Goal: Task Accomplishment & Management: Complete application form

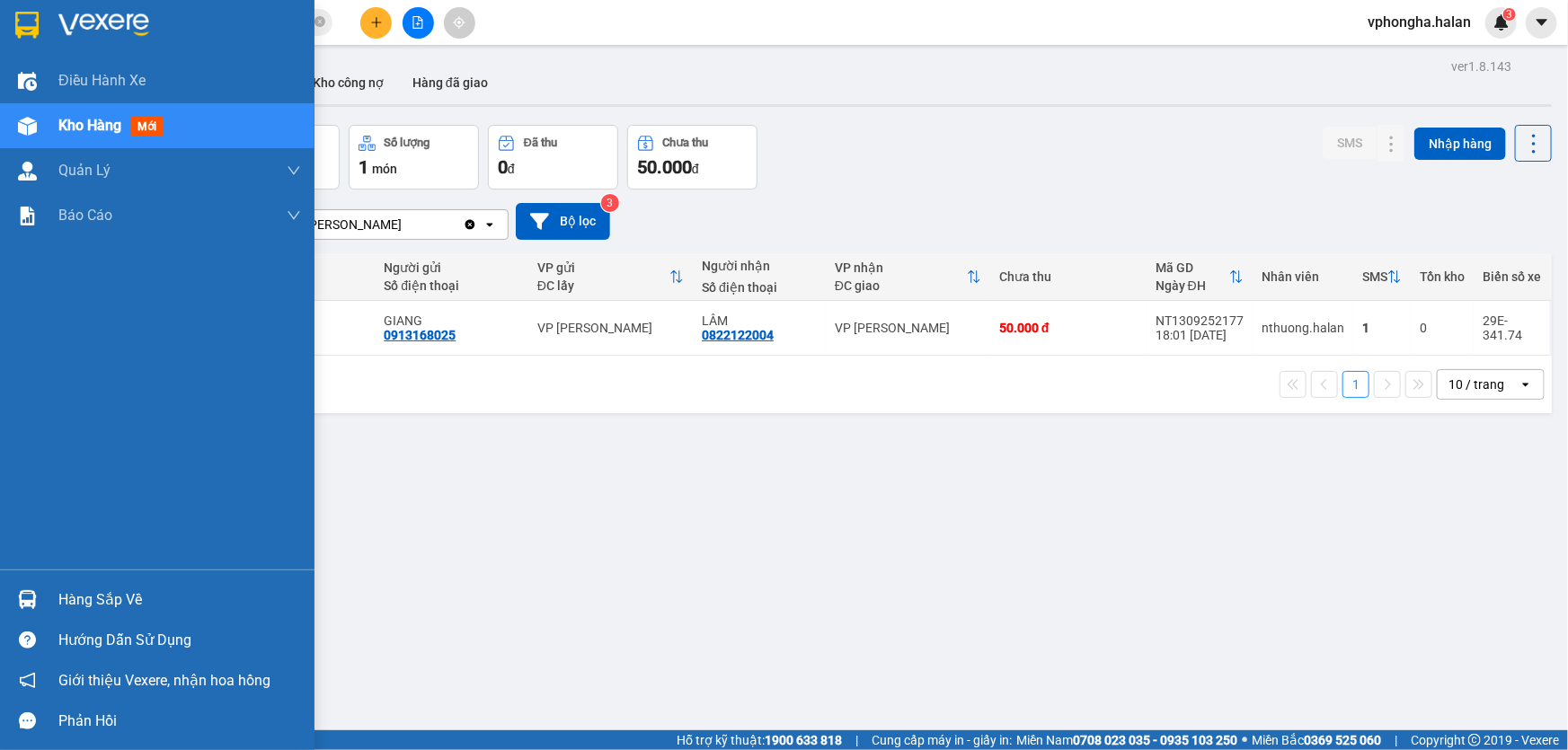
click at [82, 604] on div "Hàng sắp về" at bounding box center [180, 600] width 243 height 27
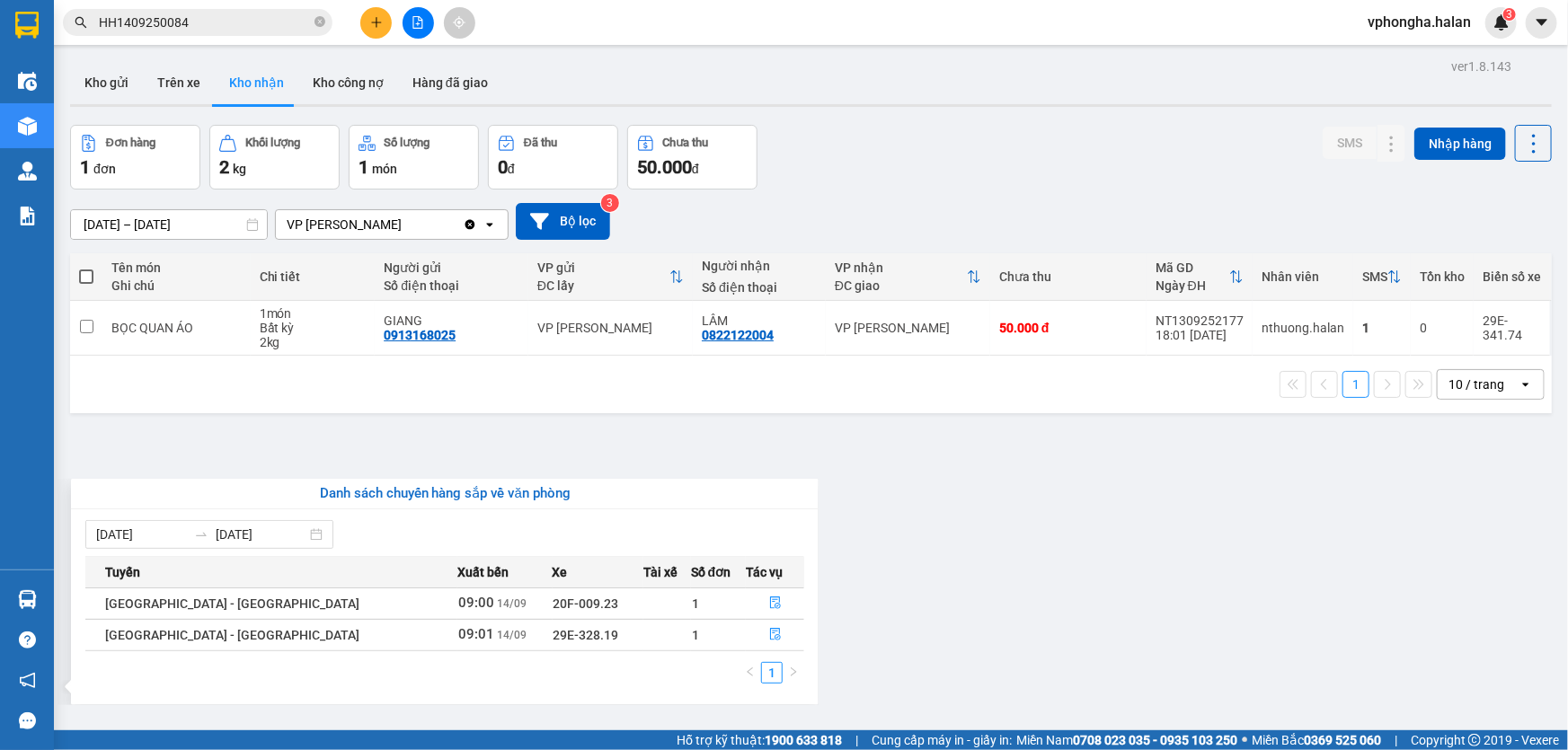
click at [1074, 608] on section "Kết quả tìm kiếm ( 1 ) Bộ lọc Mã ĐH Trạng thái Món hàng Thu hộ Tổng cước Chưa c…" at bounding box center [784, 375] width 1568 height 750
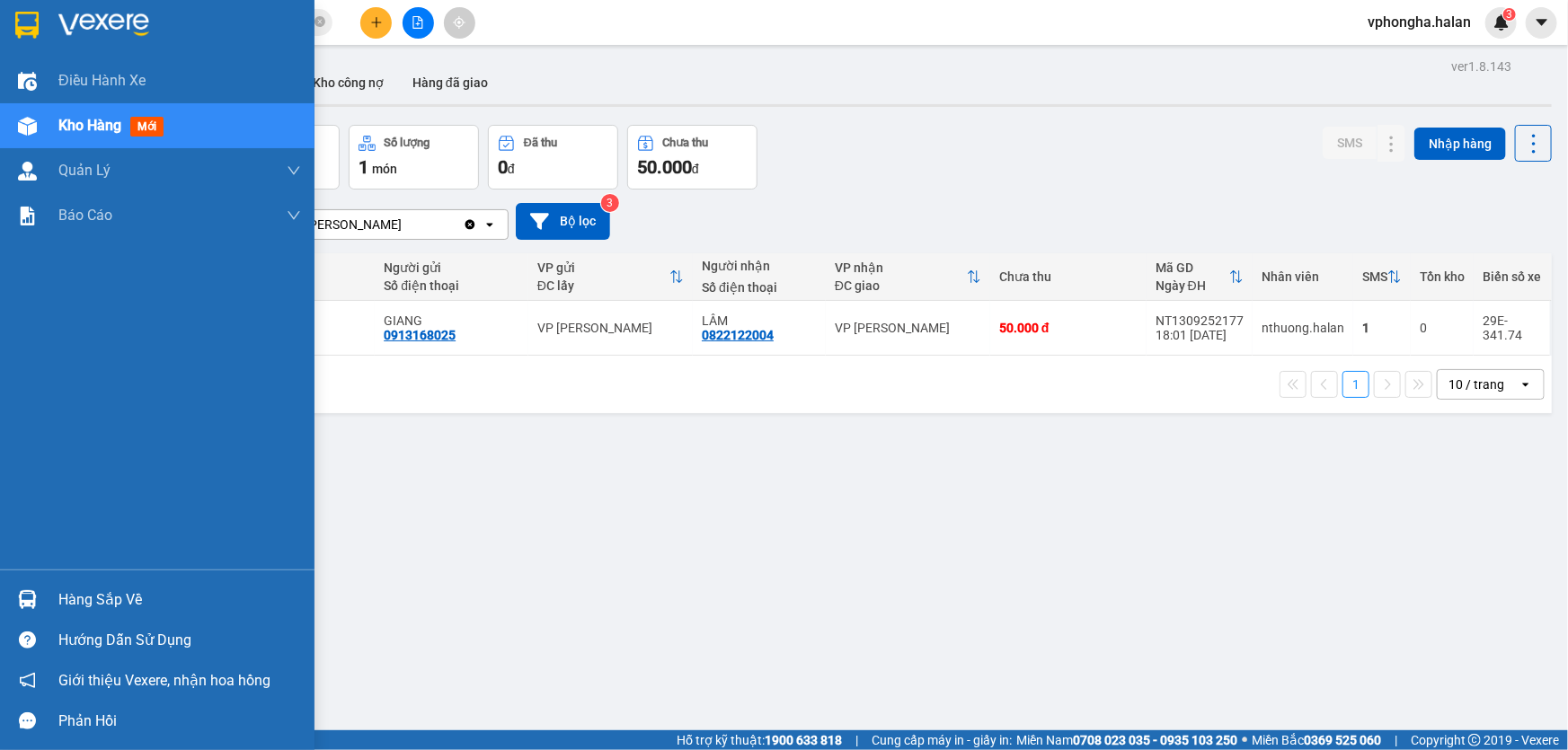
click at [66, 597] on div "Hàng sắp về" at bounding box center [180, 600] width 243 height 27
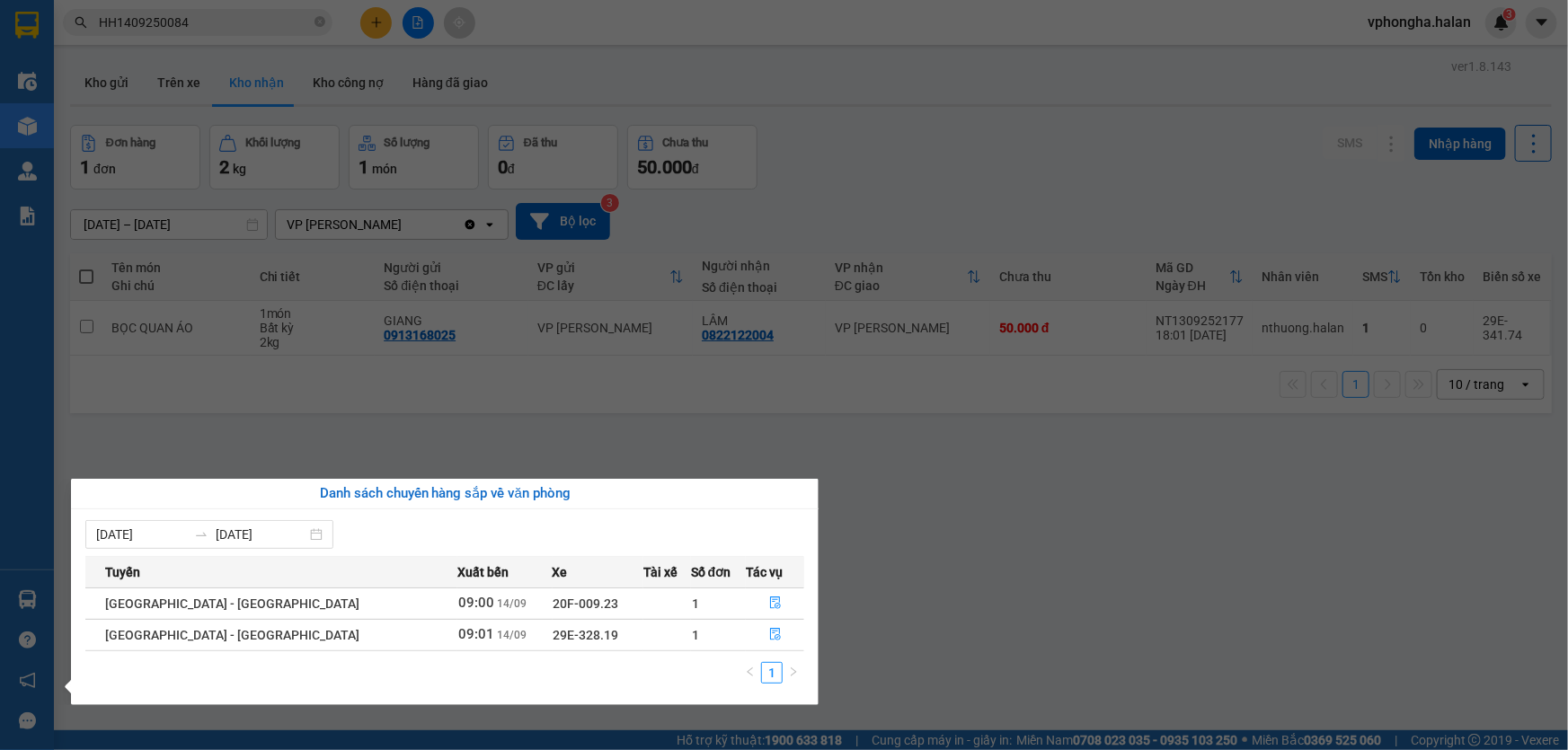
click at [1136, 566] on section "Kết quả tìm kiếm ( 1 ) Bộ lọc Mã ĐH Trạng thái Món hàng Thu hộ Tổng cước Chưa c…" at bounding box center [784, 375] width 1568 height 750
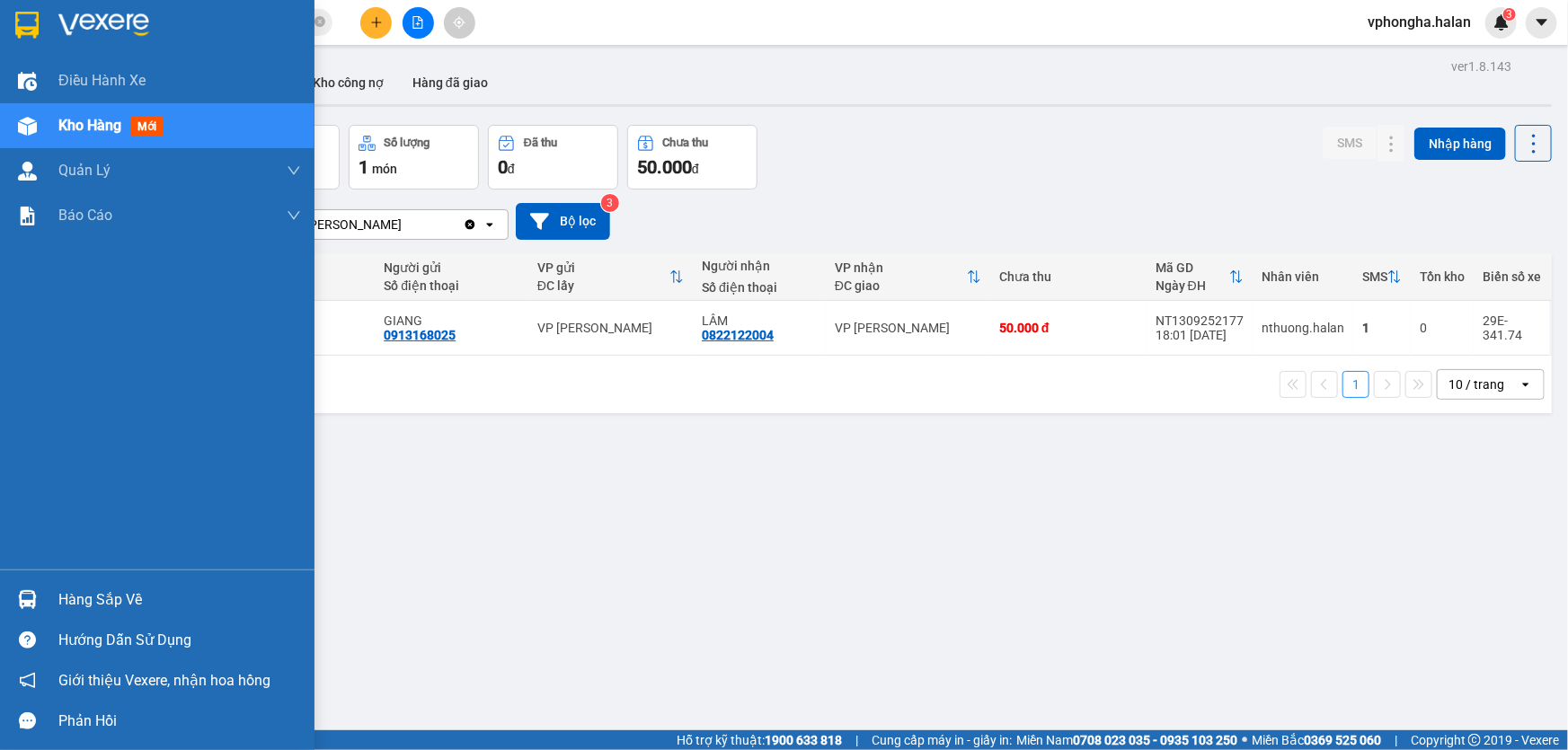
click at [100, 603] on div "Hàng sắp về" at bounding box center [180, 600] width 243 height 27
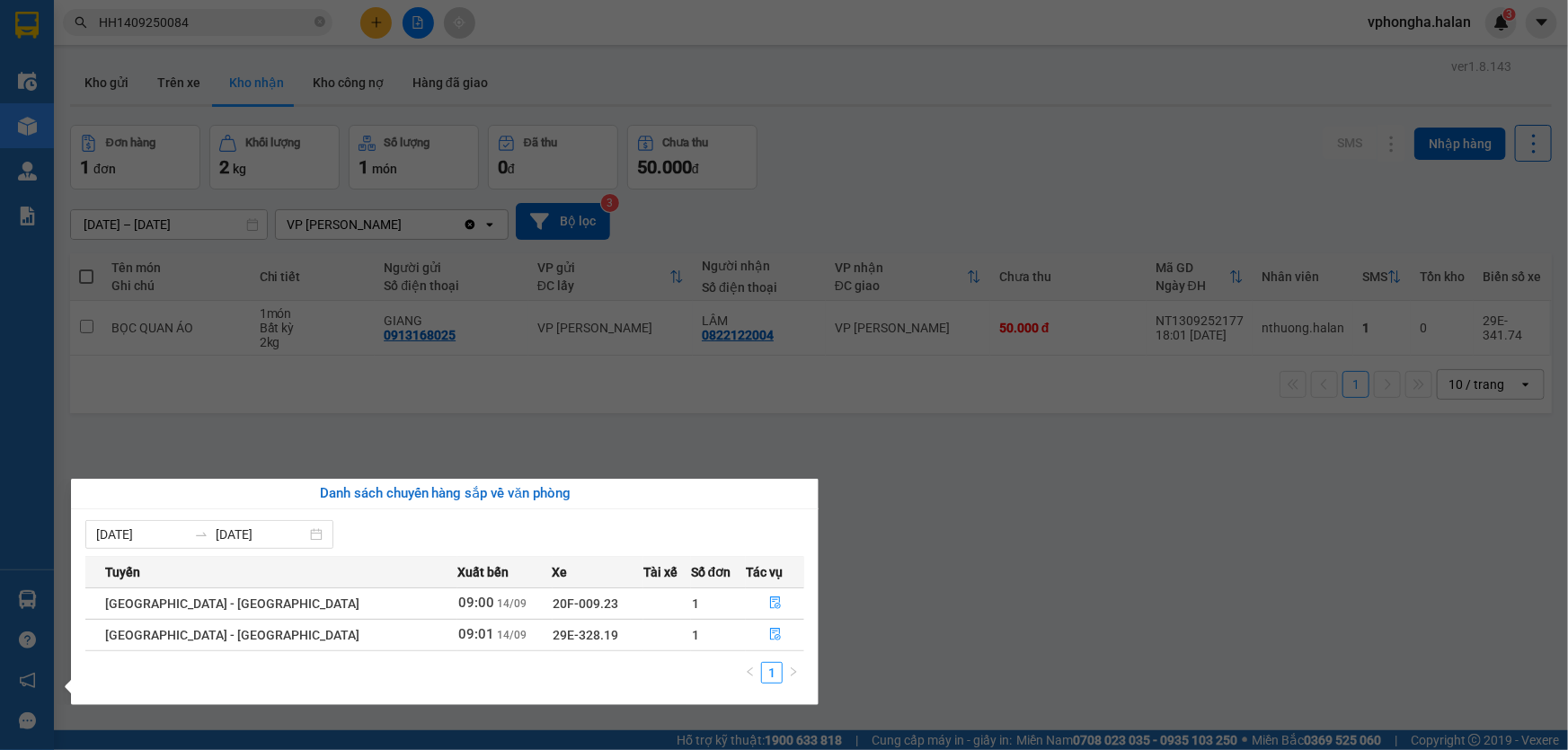
click at [1001, 601] on section "Kết quả tìm kiếm ( 1 ) Bộ lọc Mã ĐH Trạng thái Món hàng Thu hộ Tổng cước Chưa c…" at bounding box center [784, 375] width 1568 height 750
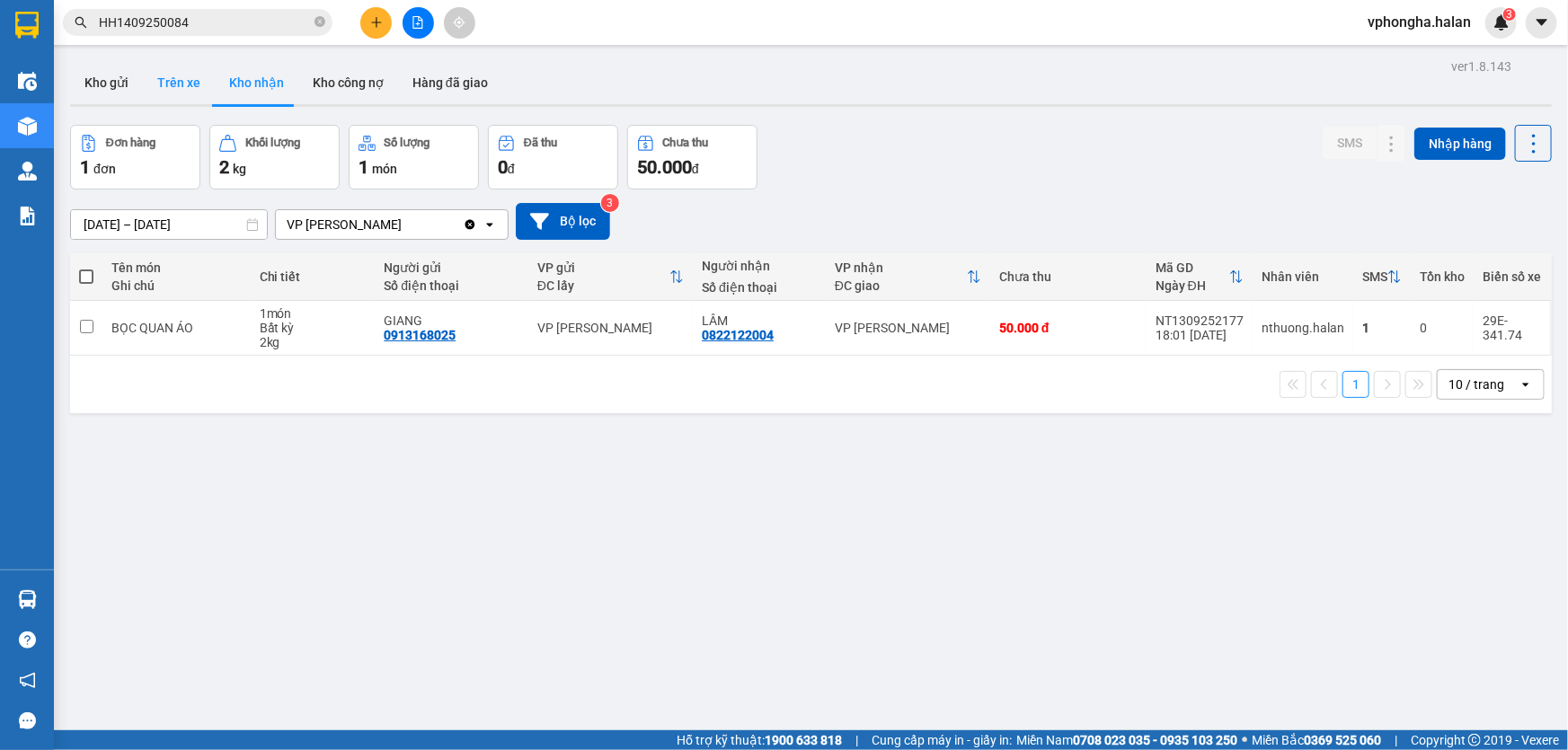
click at [172, 79] on button "Trên xe" at bounding box center [178, 82] width 72 height 43
type input "07/01/2012 – 14/09/2025"
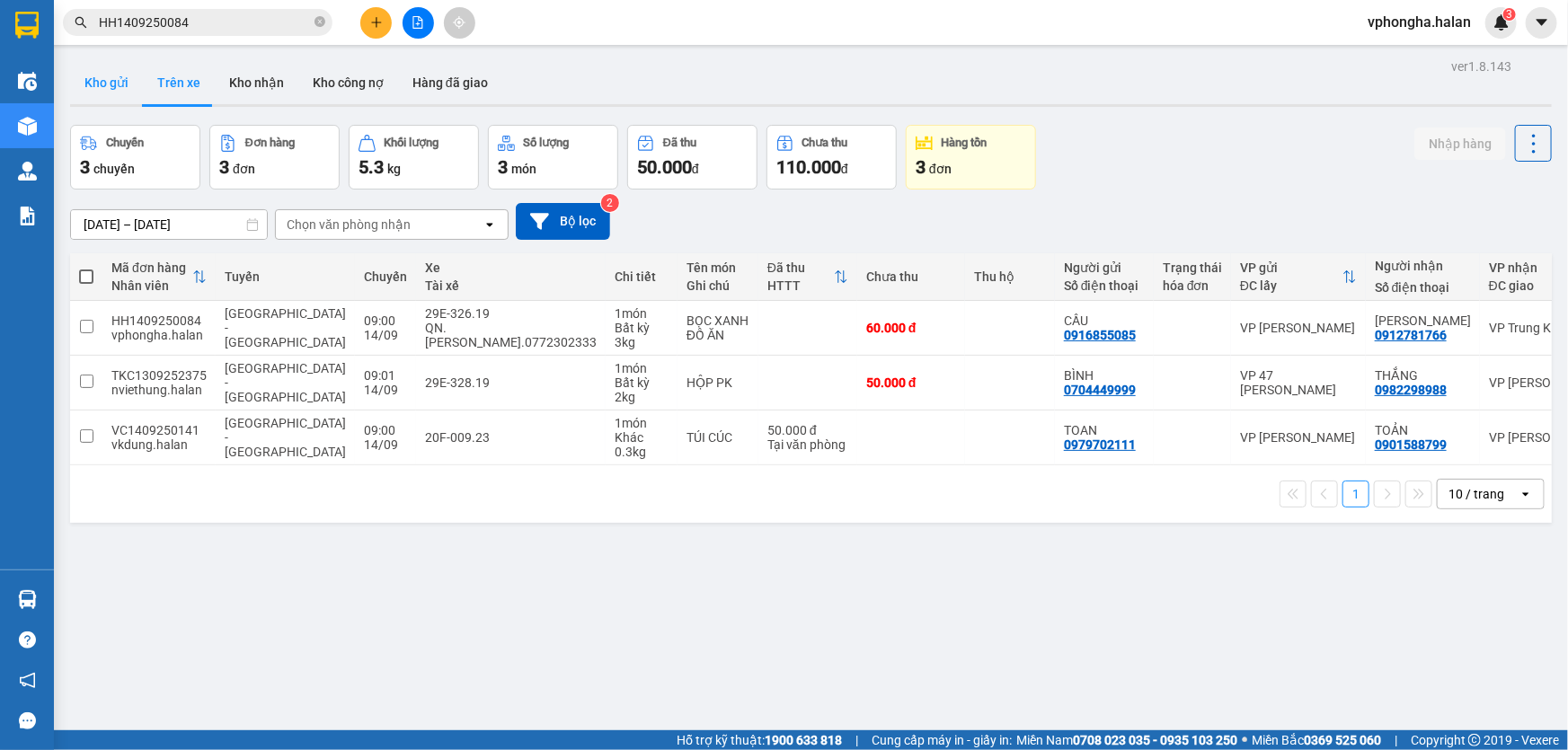
click at [114, 81] on button "Kho gửi" at bounding box center [106, 82] width 73 height 43
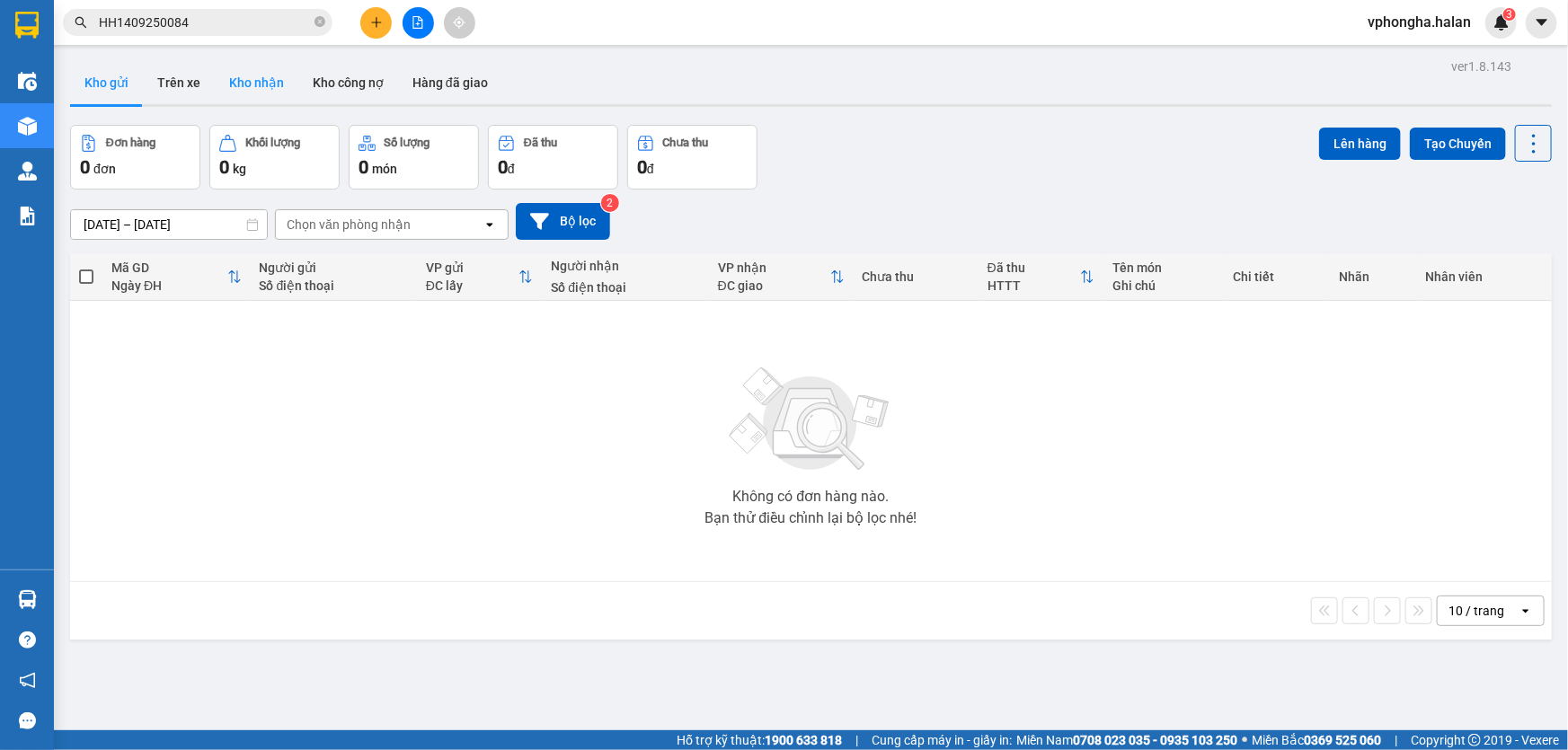
click at [223, 81] on button "Kho nhận" at bounding box center [256, 82] width 83 height 43
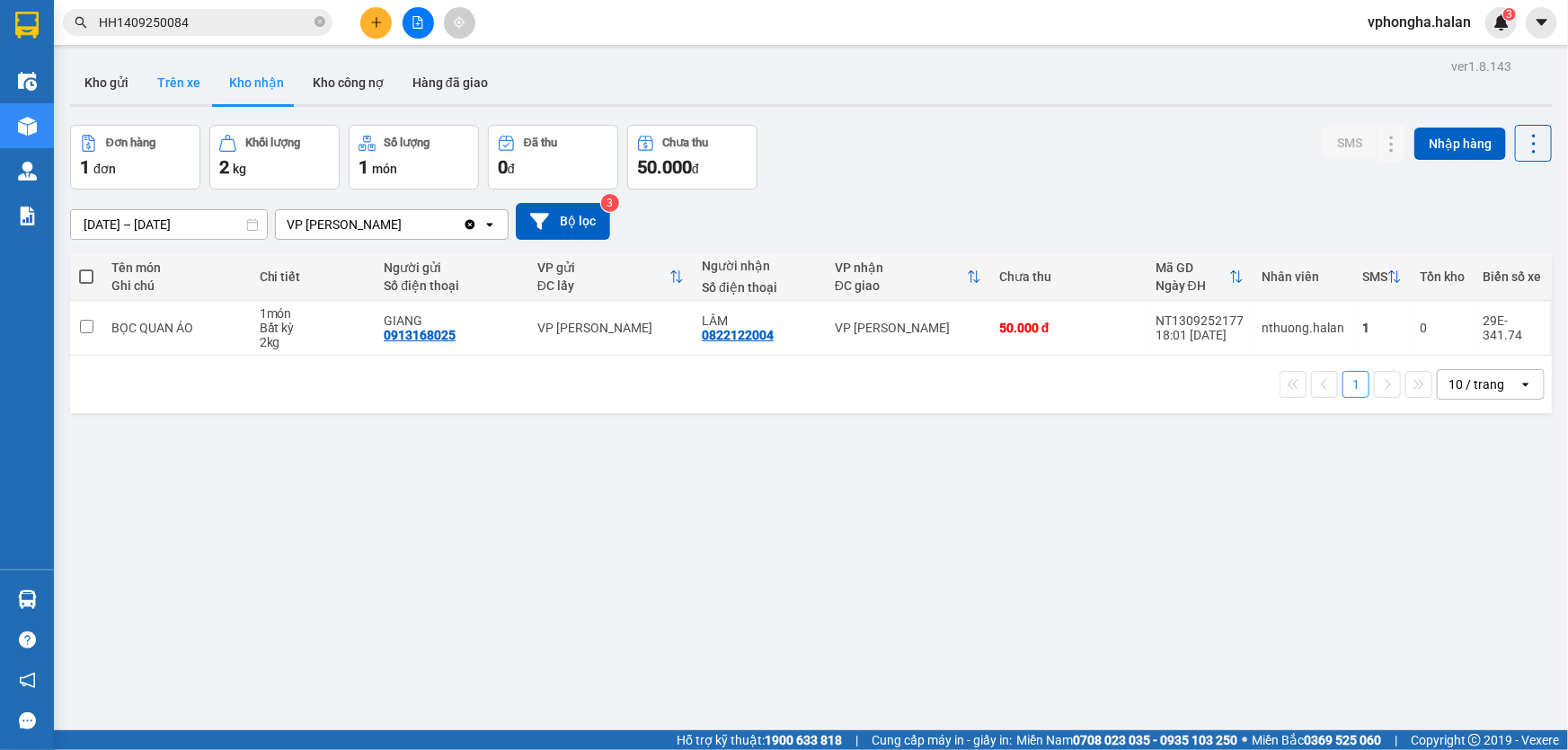
click at [173, 82] on button "Trên xe" at bounding box center [178, 82] width 72 height 43
type input "07/01/2012 – 14/09/2025"
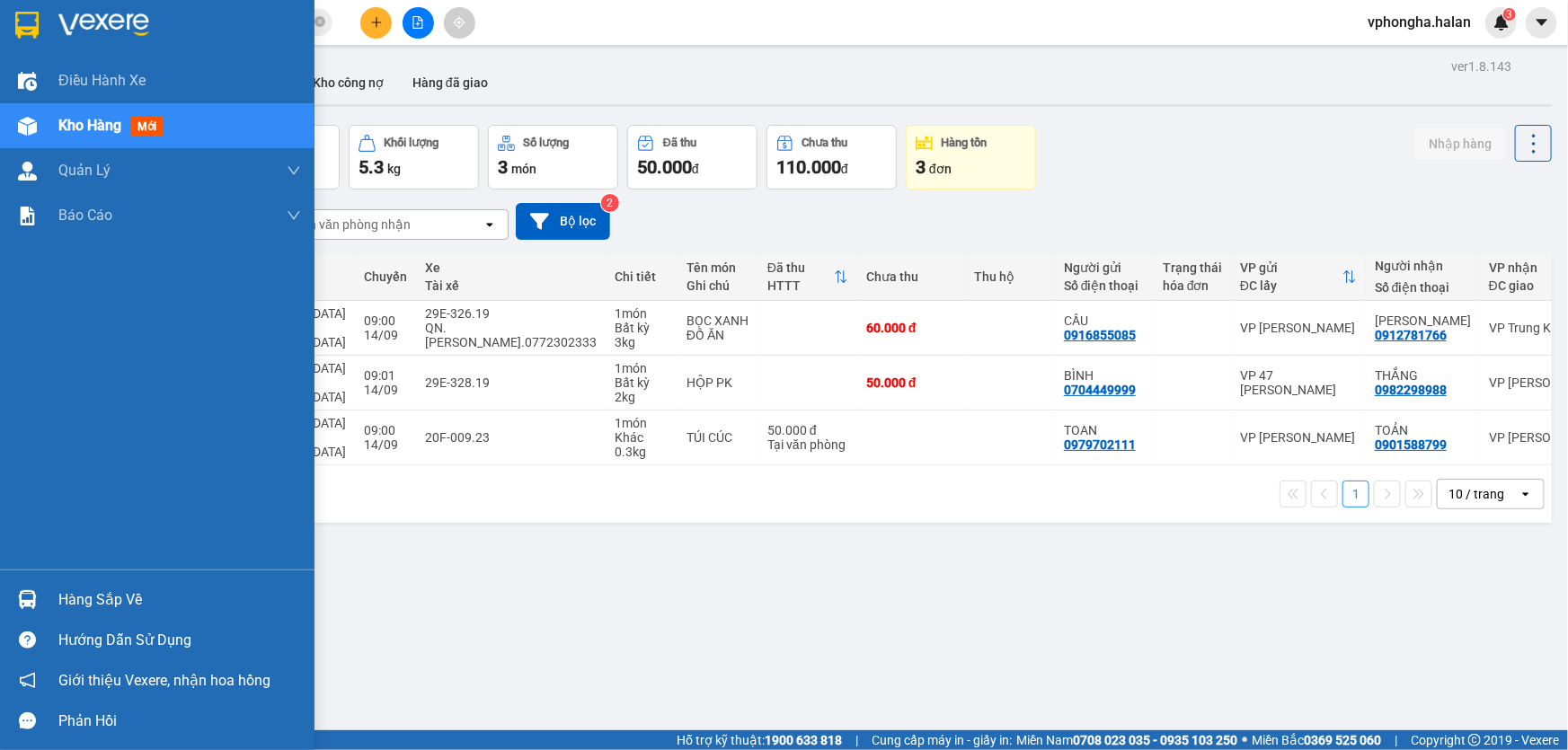
click at [107, 608] on div "Hàng sắp về" at bounding box center [180, 600] width 243 height 27
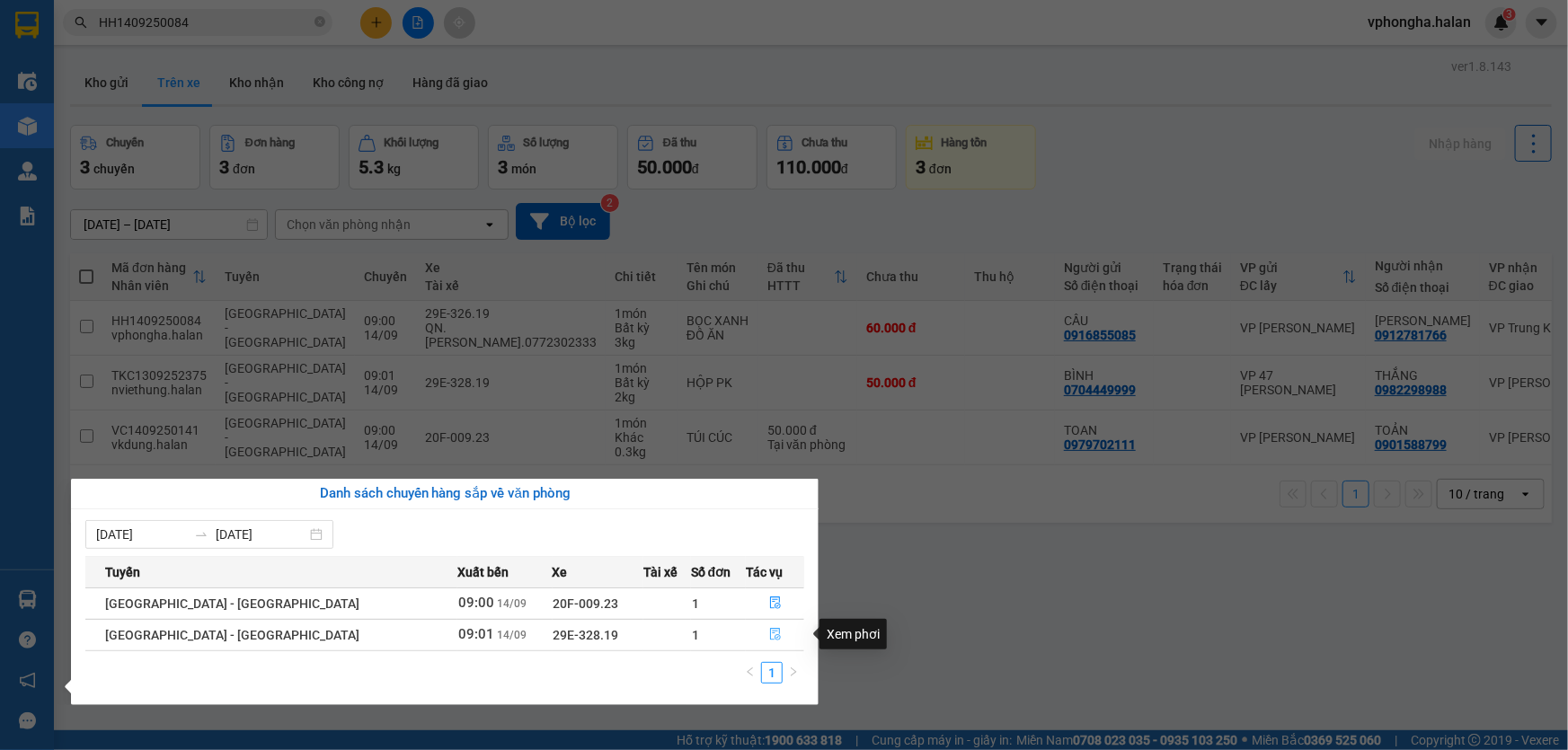
click at [769, 632] on icon "file-done" at bounding box center [775, 633] width 12 height 12
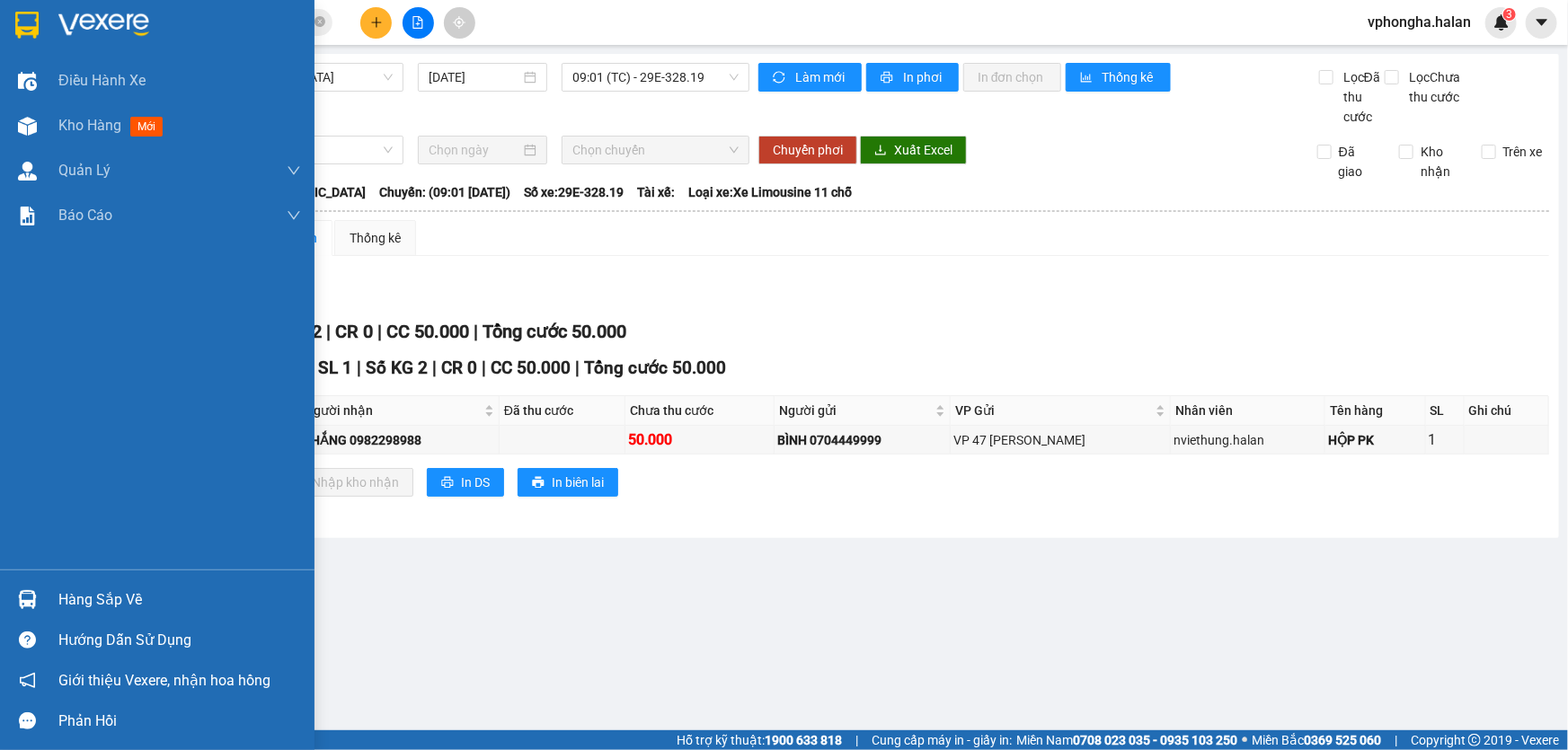
click at [84, 604] on div "Hàng sắp về" at bounding box center [180, 600] width 243 height 27
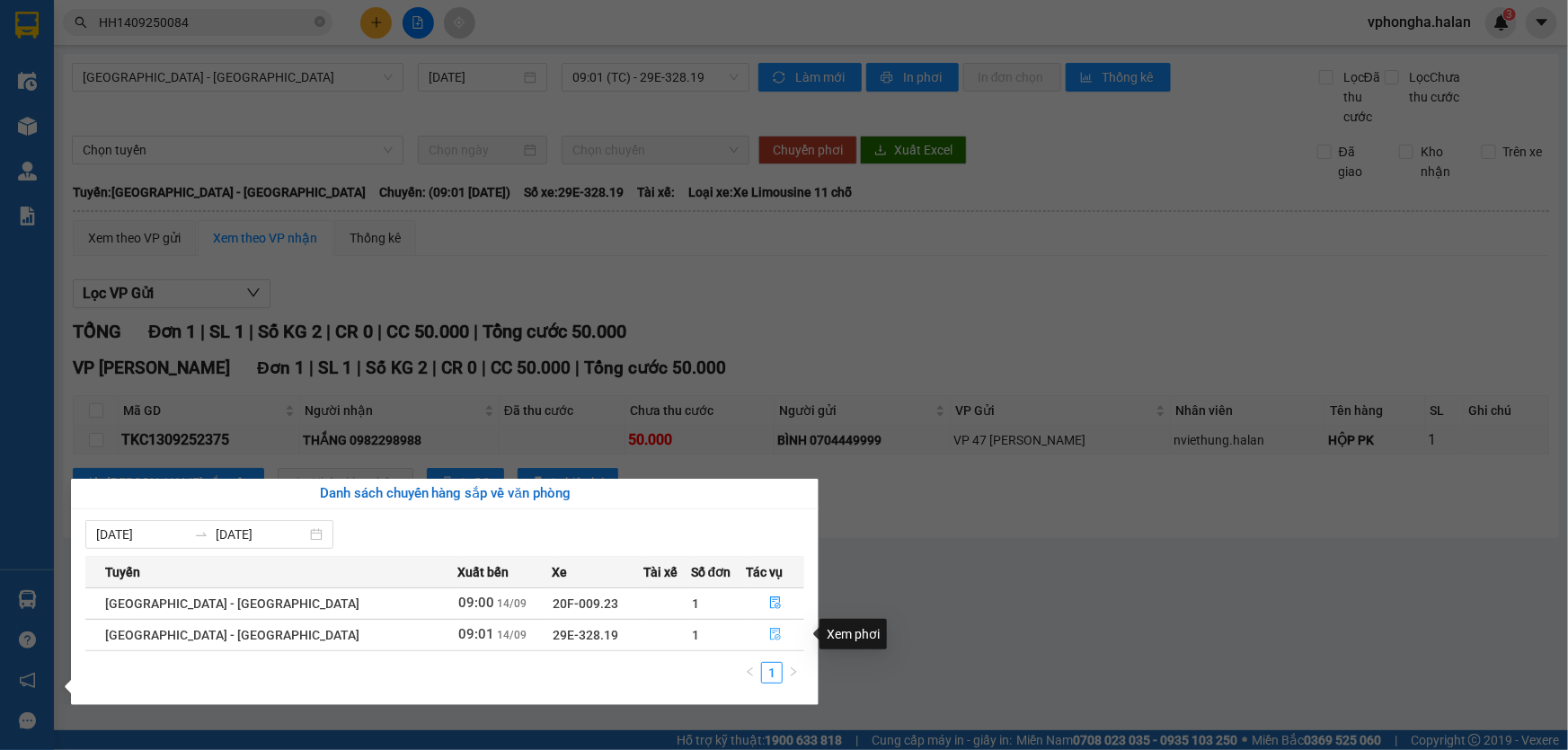
click at [769, 637] on icon "file-done" at bounding box center [775, 633] width 12 height 12
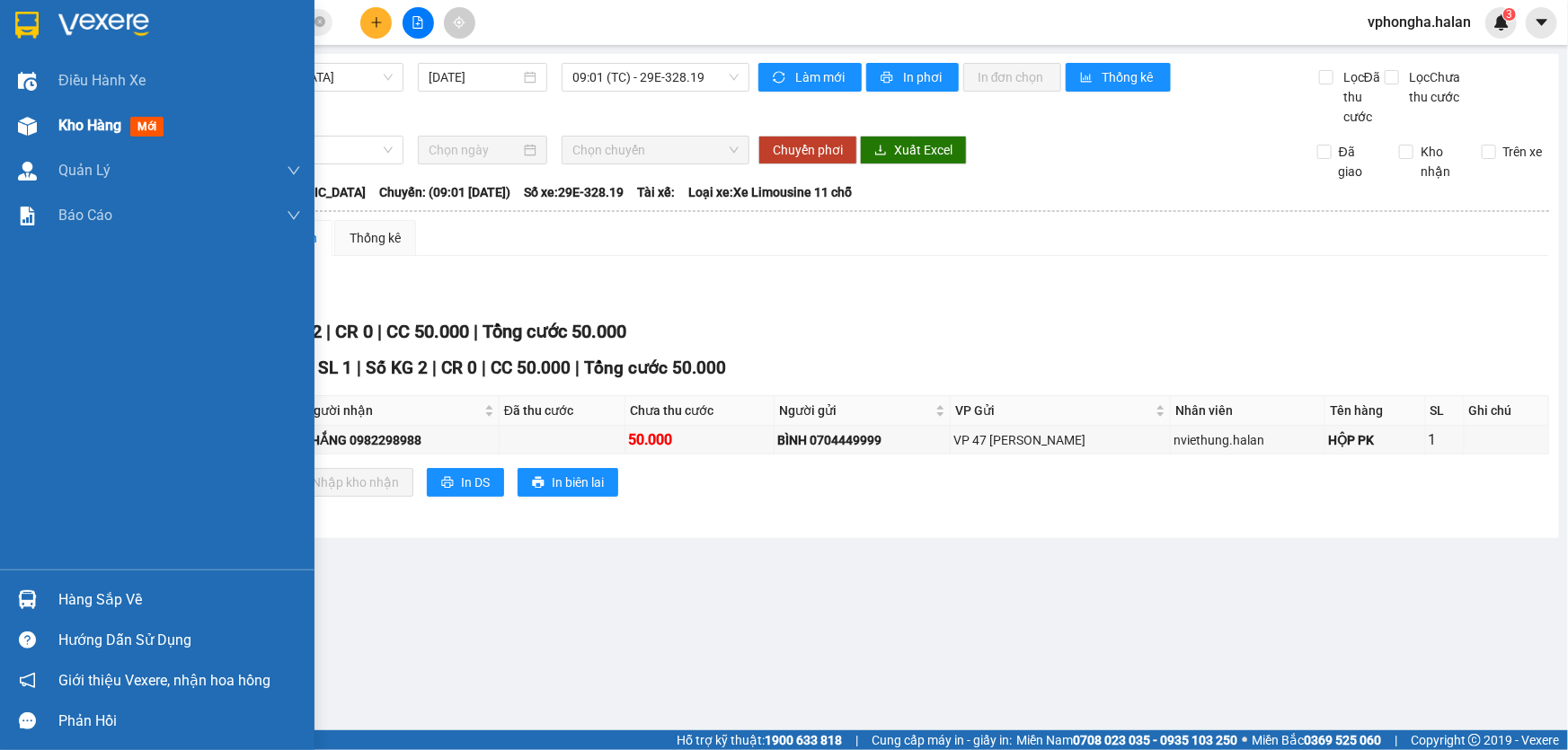
click at [92, 129] on span "Kho hàng" at bounding box center [90, 125] width 63 height 17
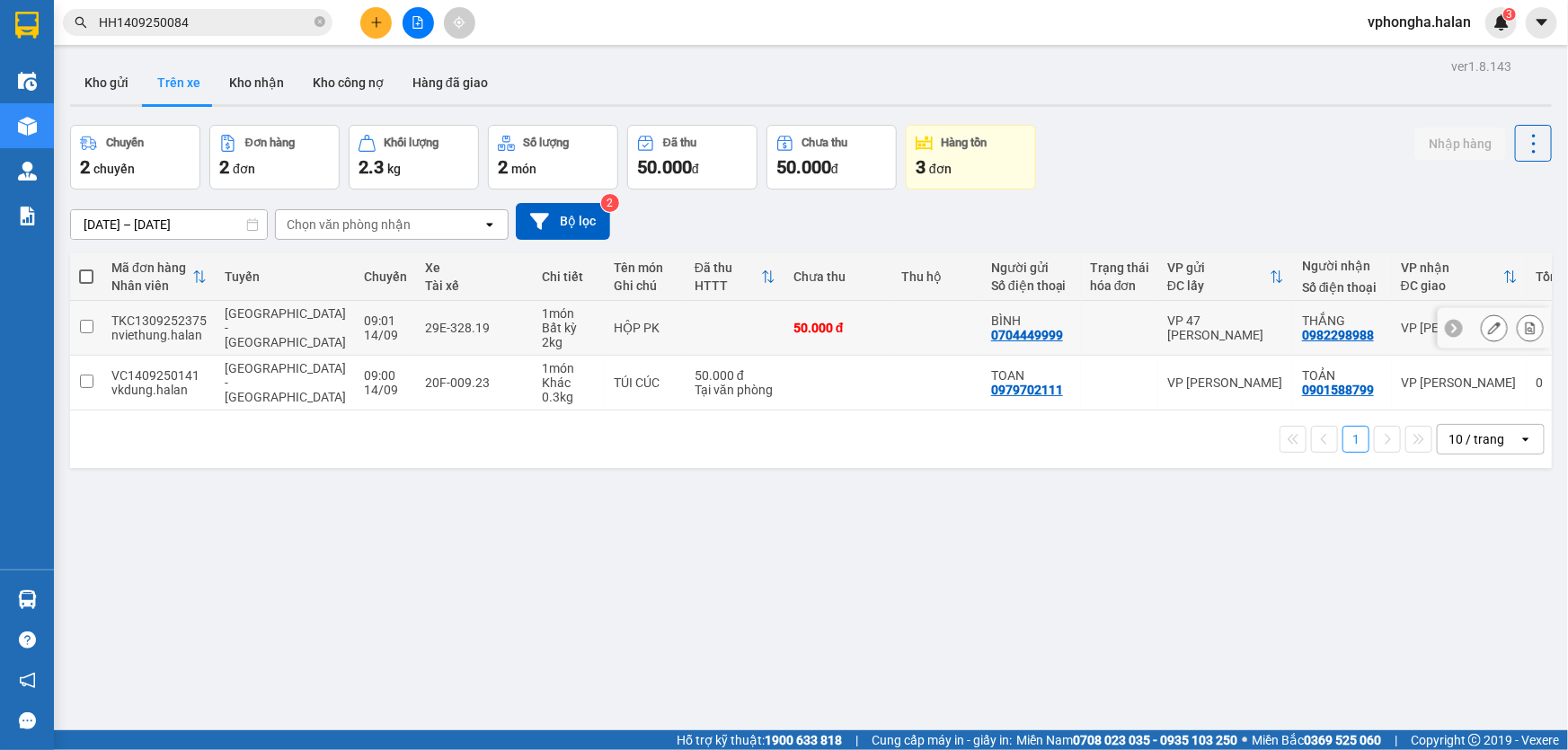
click at [90, 327] on input "checkbox" at bounding box center [87, 327] width 13 height 13
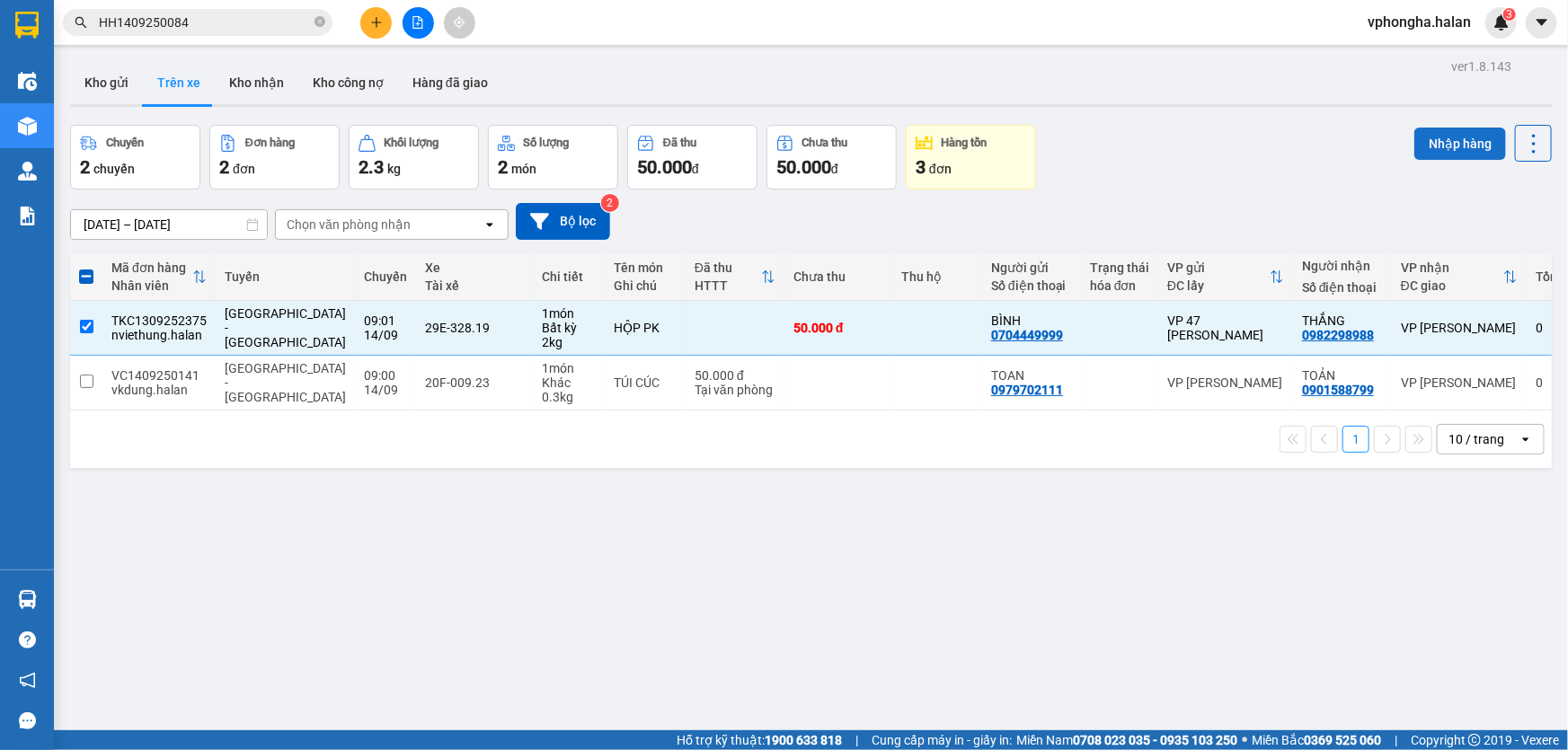
click at [1447, 142] on button "Nhập hàng" at bounding box center [1460, 144] width 92 height 32
checkbox input "false"
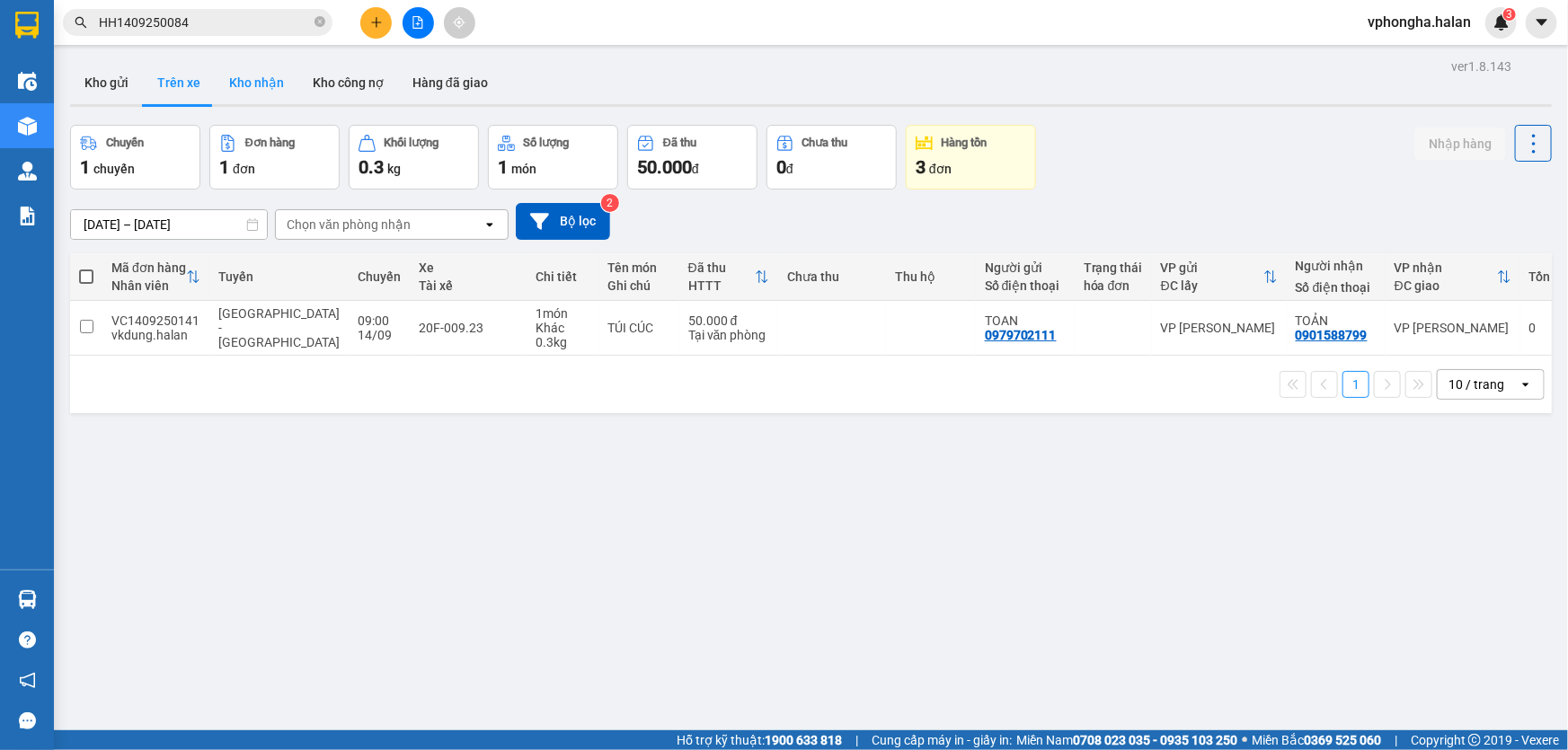
click at [246, 86] on button "Kho nhận" at bounding box center [256, 82] width 83 height 43
type input "17/07/2025 – 14/09/2025"
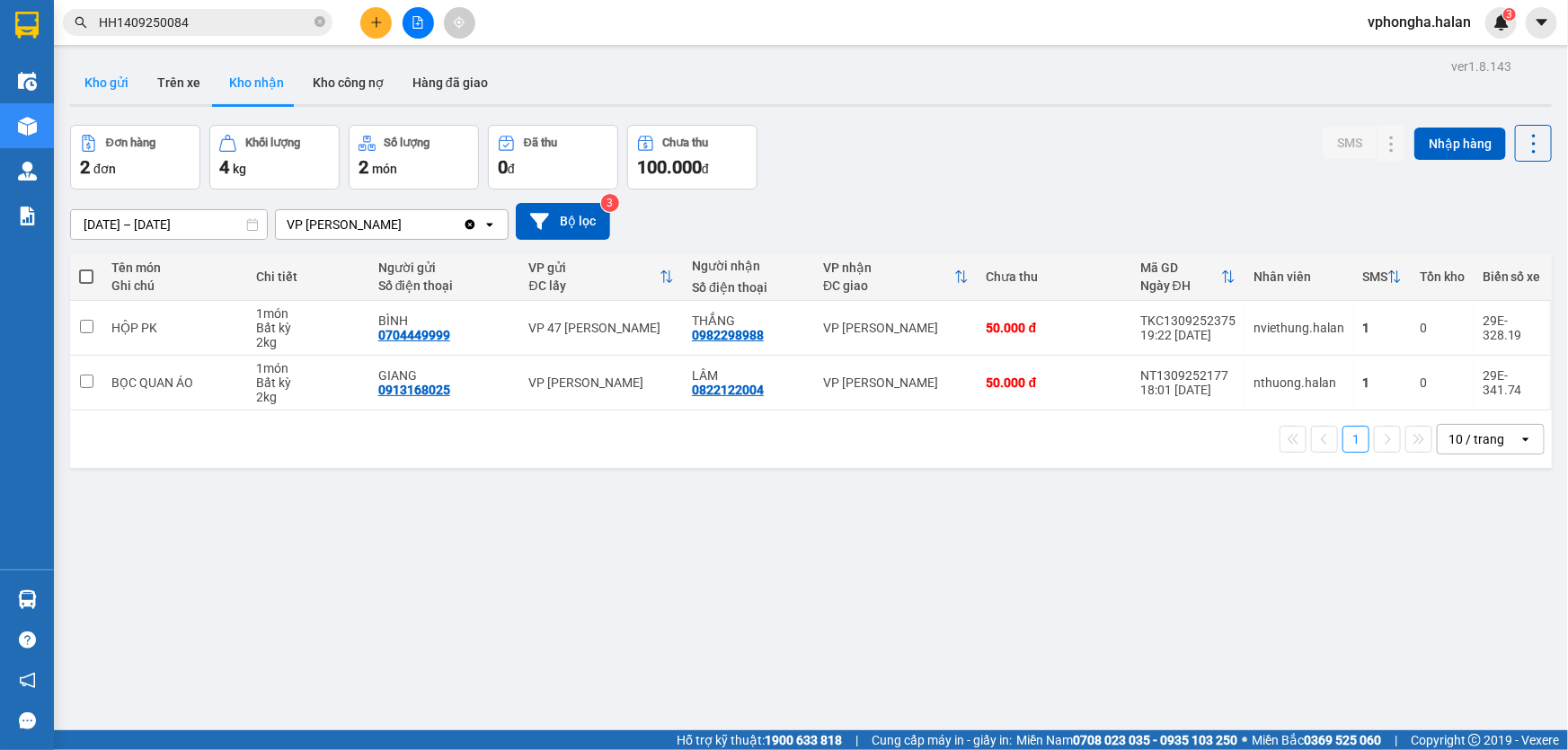
click at [110, 72] on button "Kho gửi" at bounding box center [106, 82] width 73 height 43
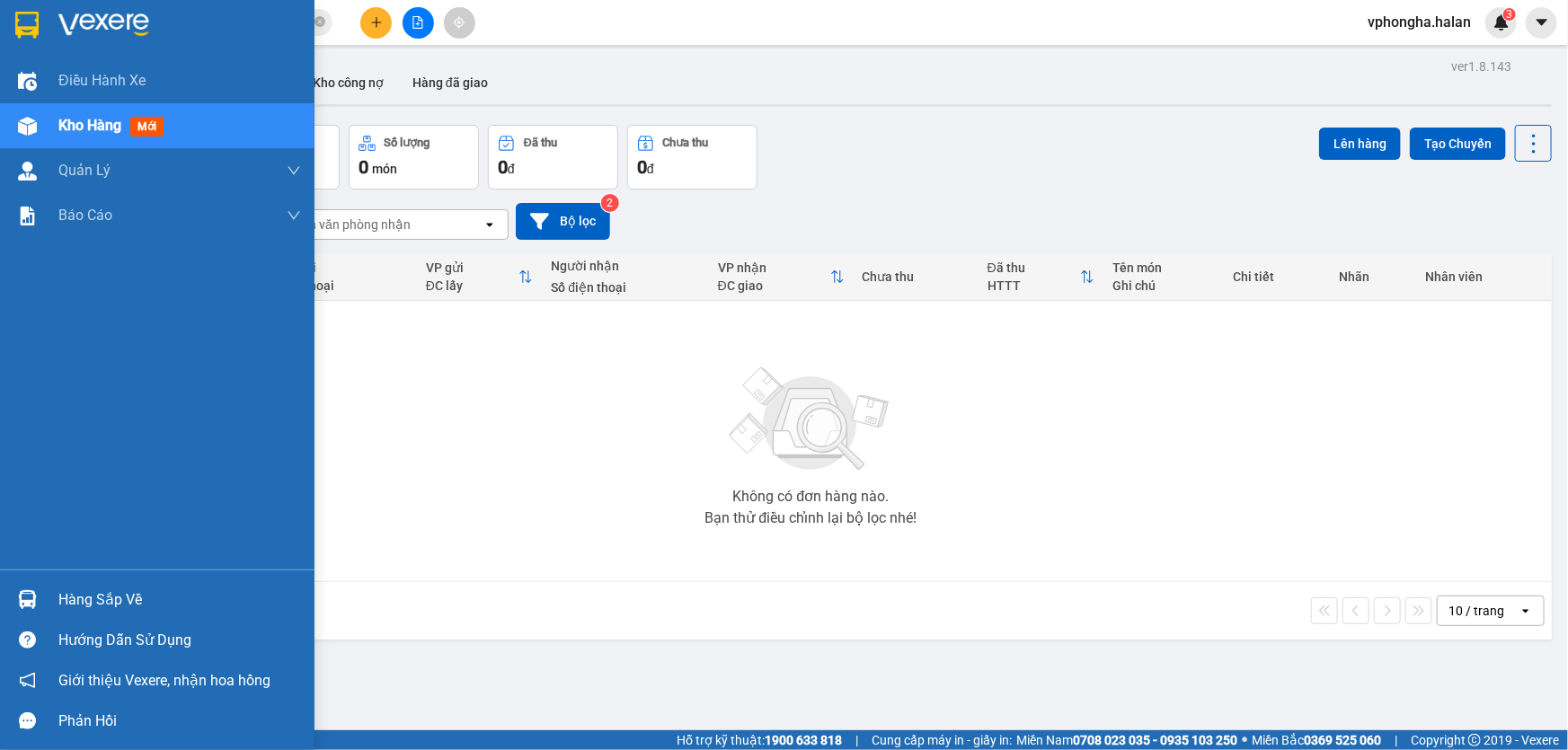
click at [70, 602] on div "Hàng sắp về" at bounding box center [180, 600] width 243 height 27
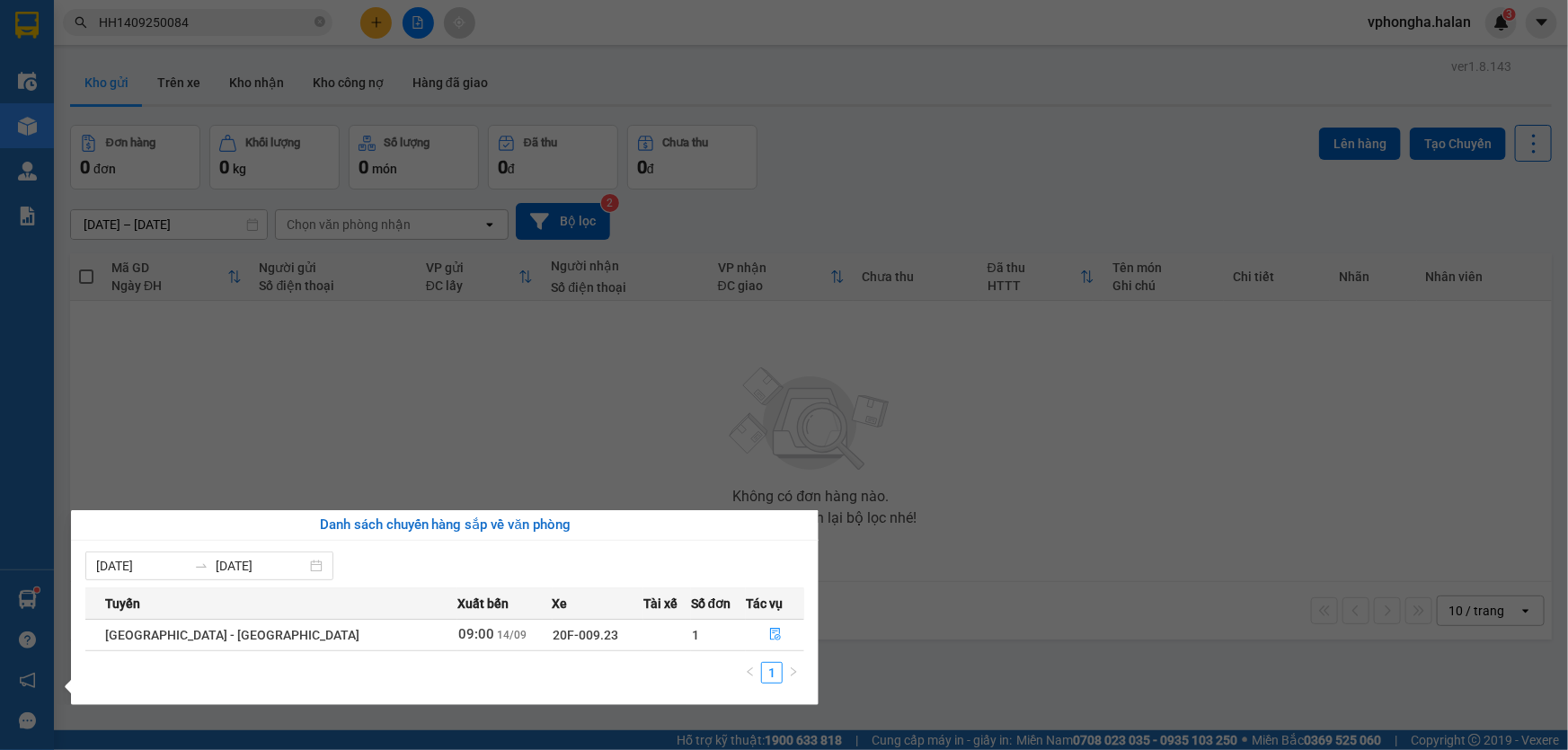
click at [165, 78] on section "Kết quả tìm kiếm ( 1 ) Bộ lọc Mã ĐH Trạng thái Món hàng Thu hộ Tổng cước Chưa c…" at bounding box center [784, 375] width 1568 height 750
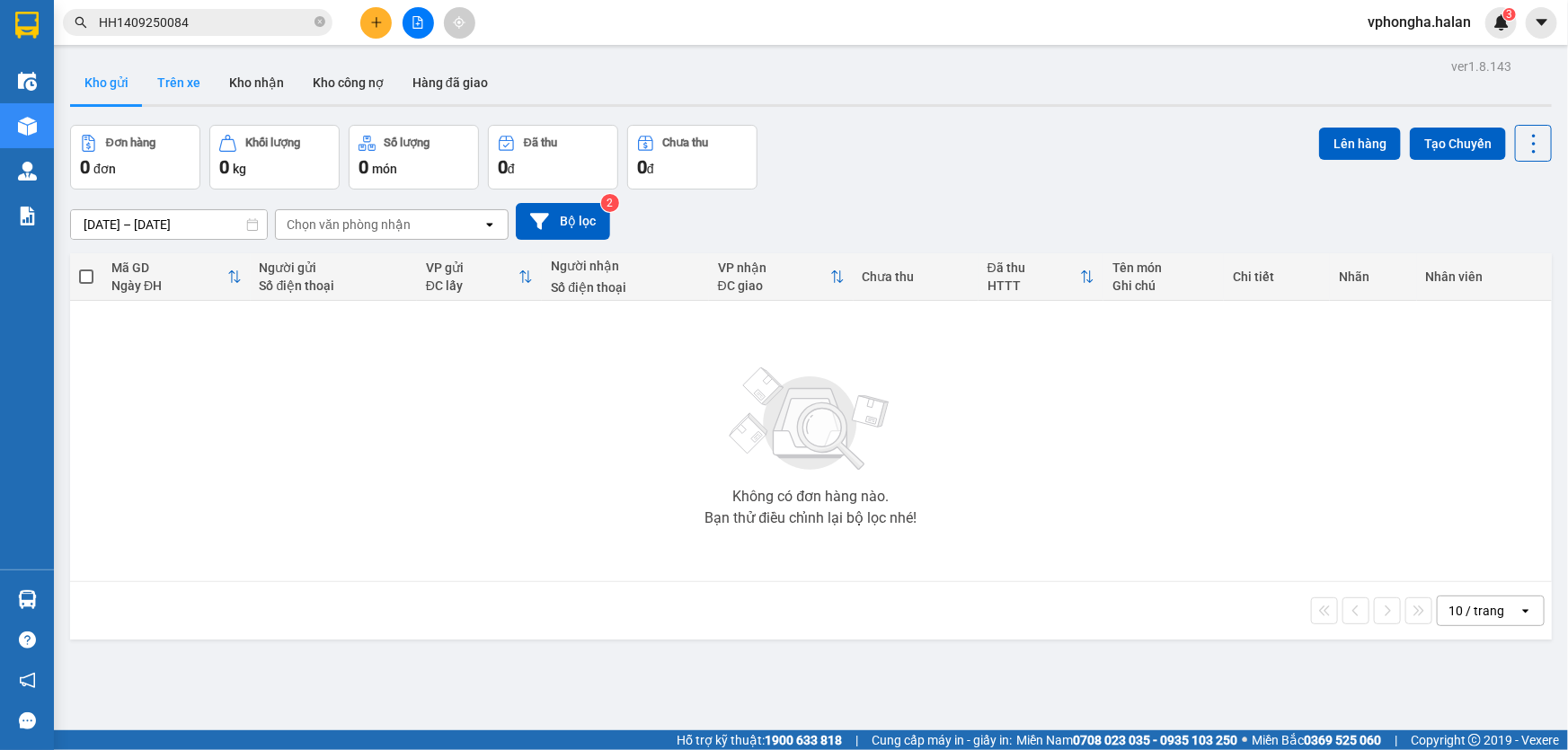
click at [172, 78] on button "Trên xe" at bounding box center [178, 82] width 72 height 43
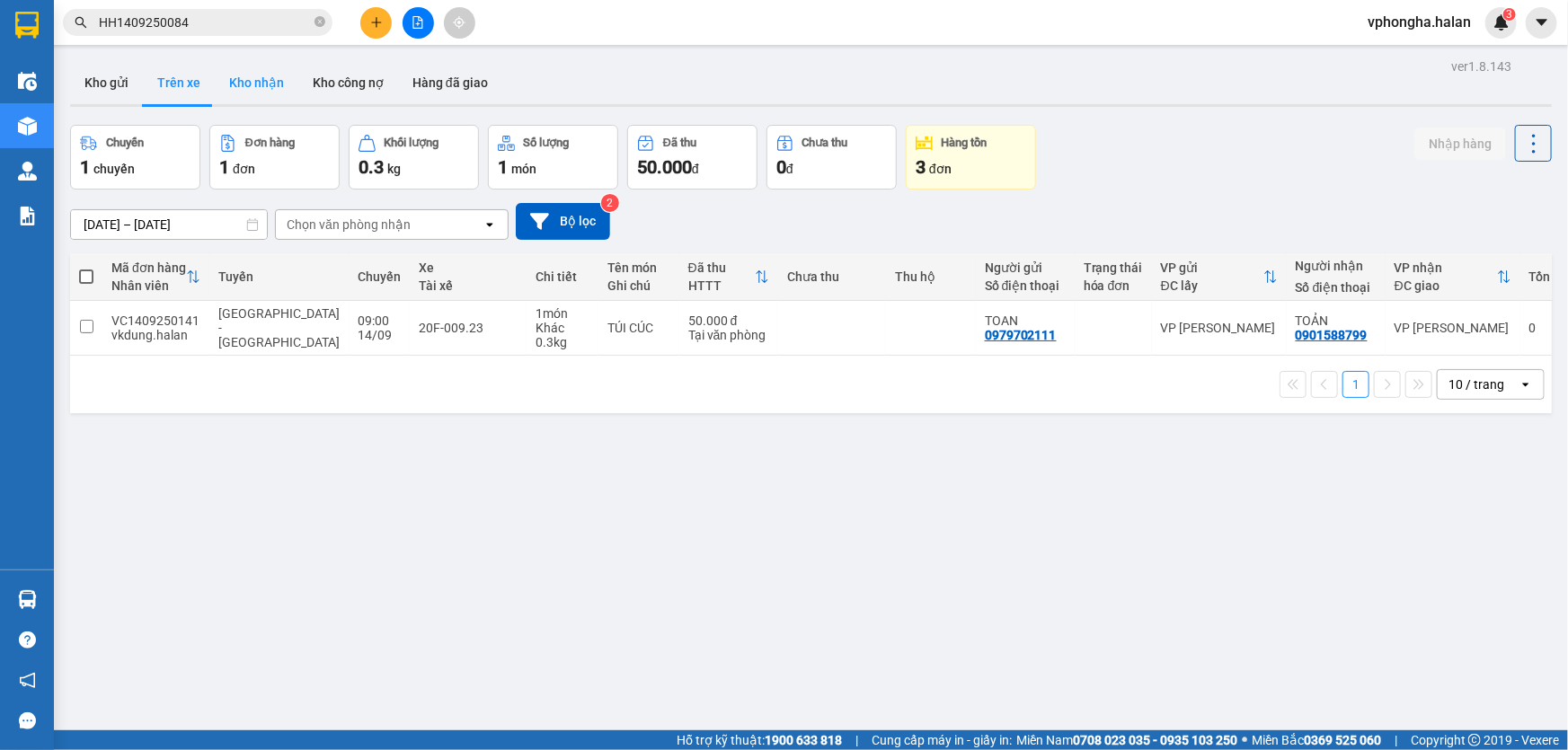
click at [271, 84] on button "Kho nhận" at bounding box center [256, 82] width 83 height 43
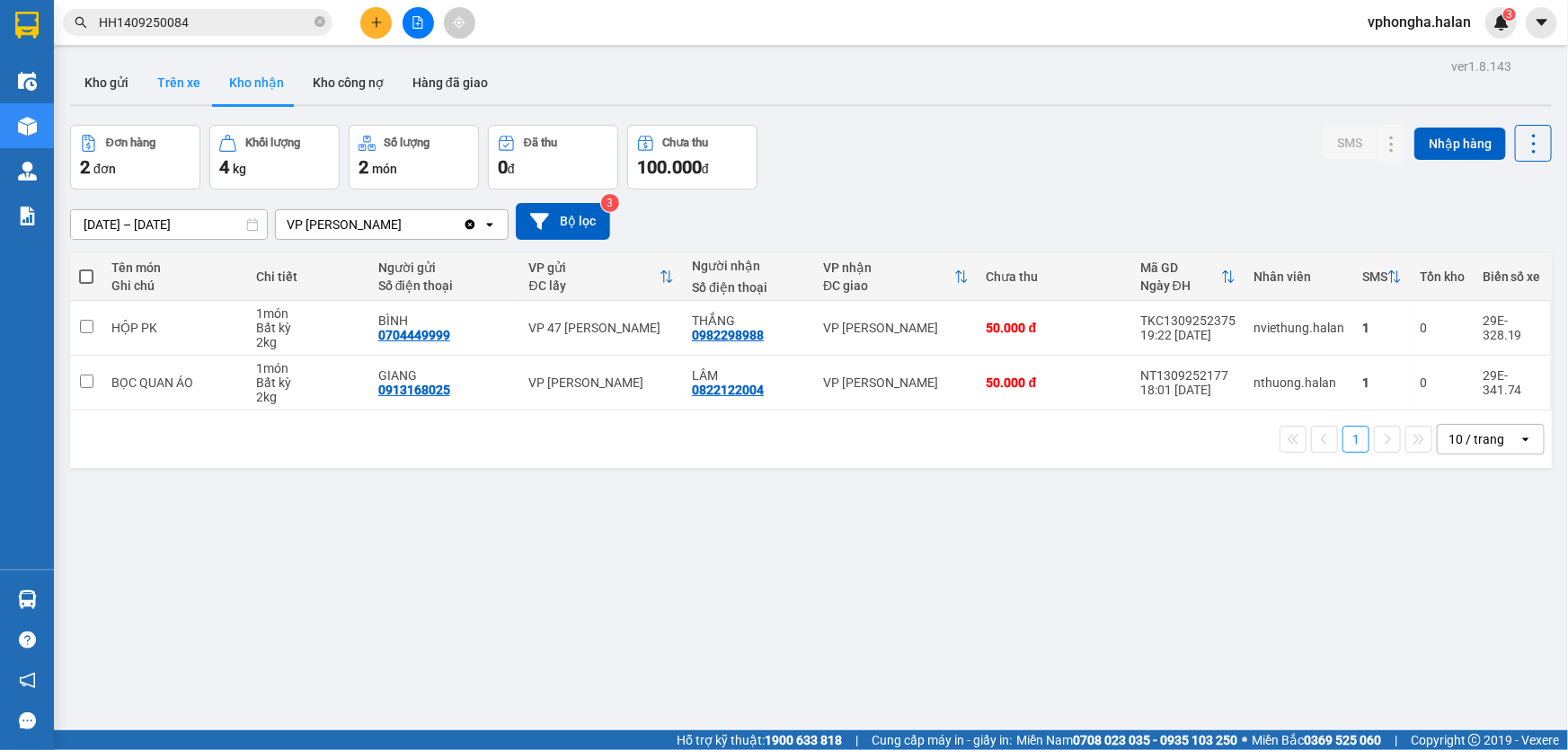
click at [197, 76] on button "Trên xe" at bounding box center [178, 82] width 72 height 43
type input "07/01/2012 – 14/09/2025"
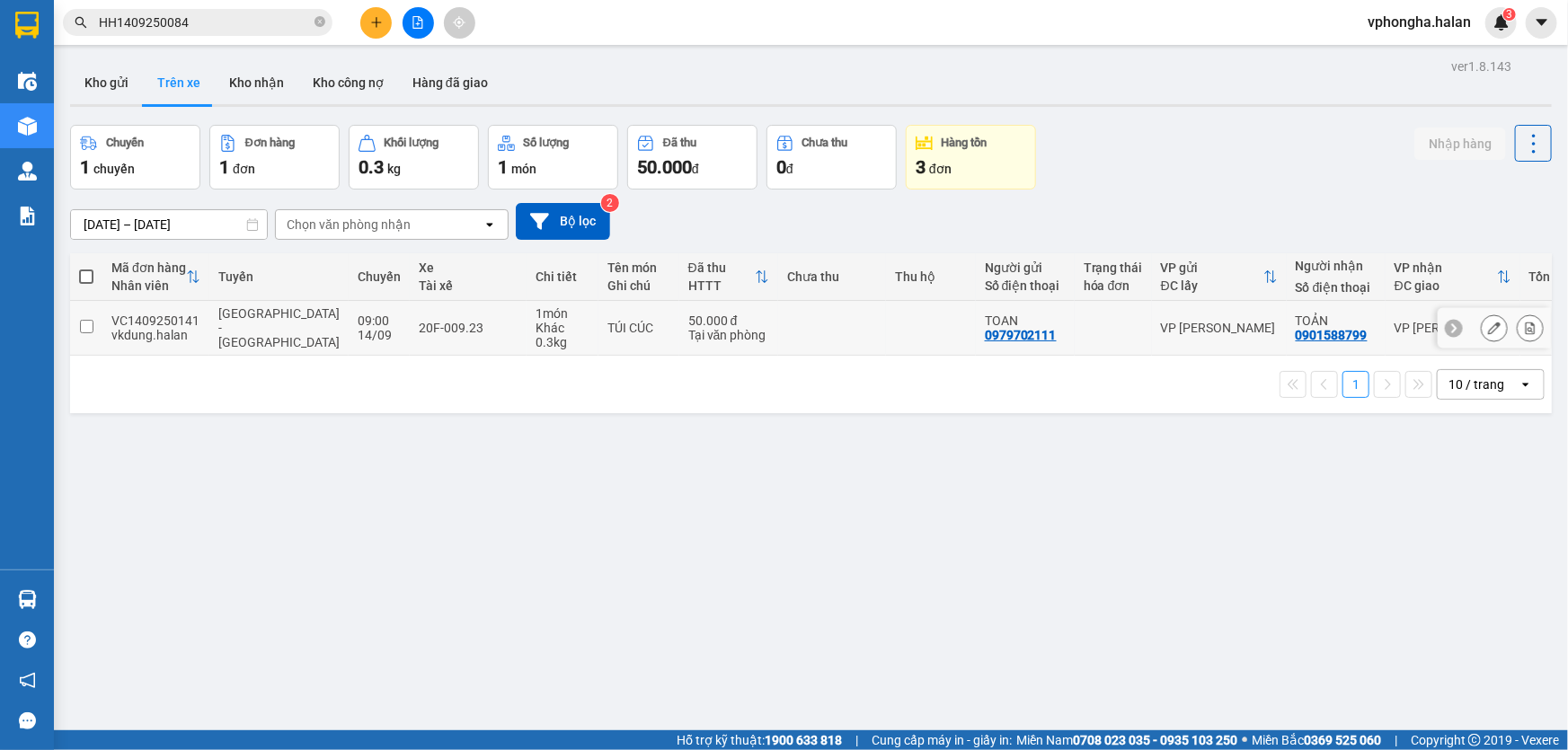
click at [85, 327] on input "checkbox" at bounding box center [87, 327] width 13 height 13
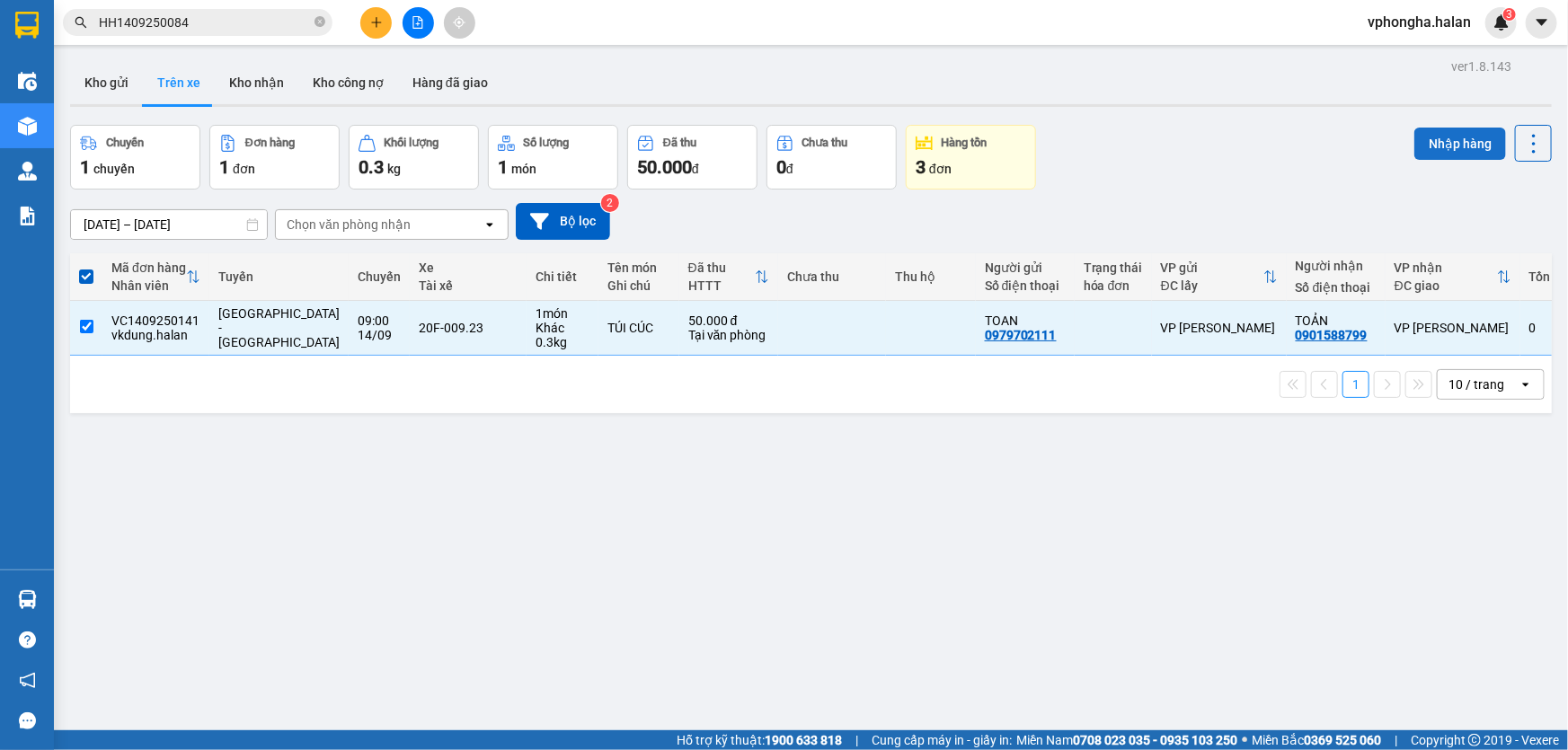
click at [1438, 141] on button "Nhập hàng" at bounding box center [1460, 144] width 92 height 32
checkbox input "false"
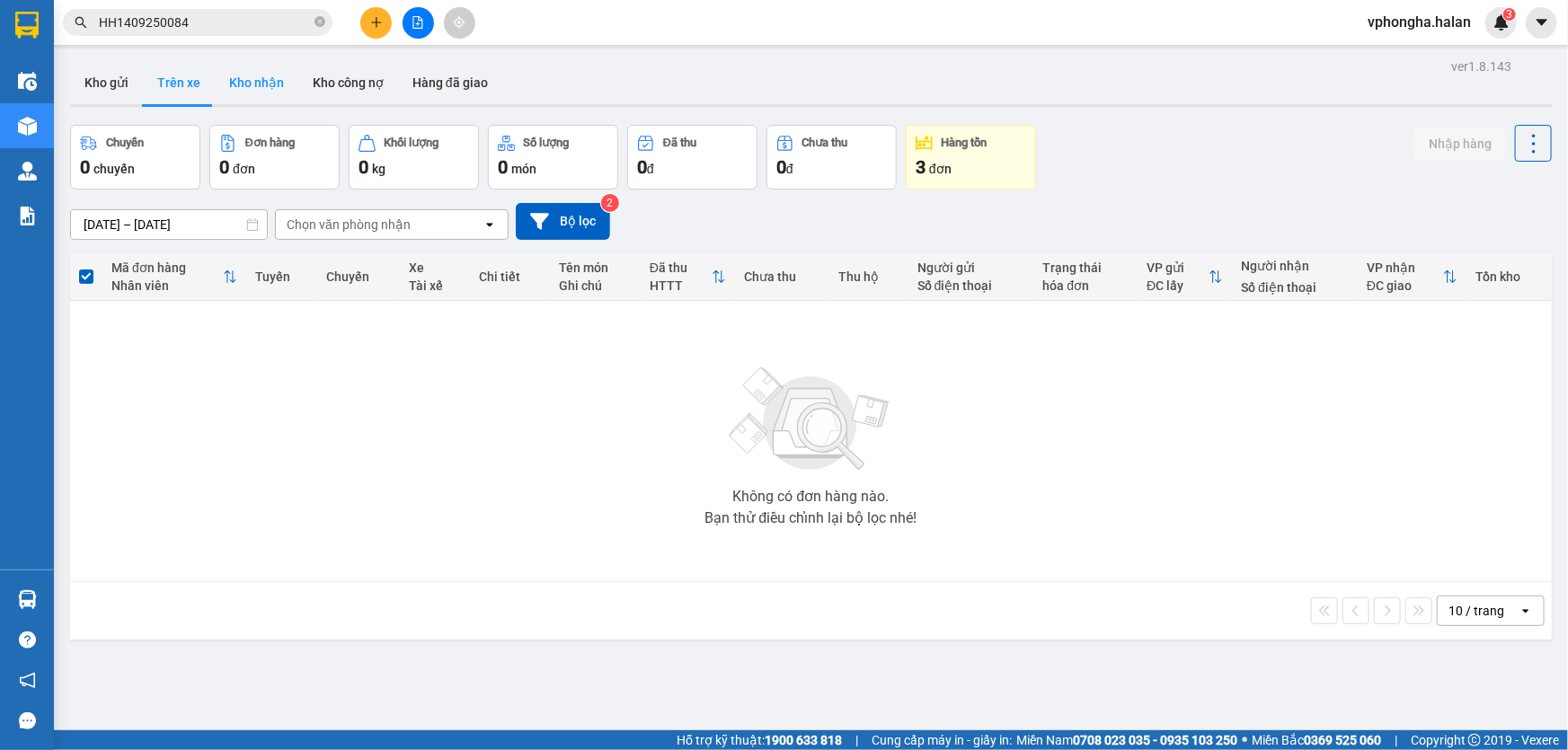
click at [232, 90] on button "Kho nhận" at bounding box center [256, 82] width 83 height 43
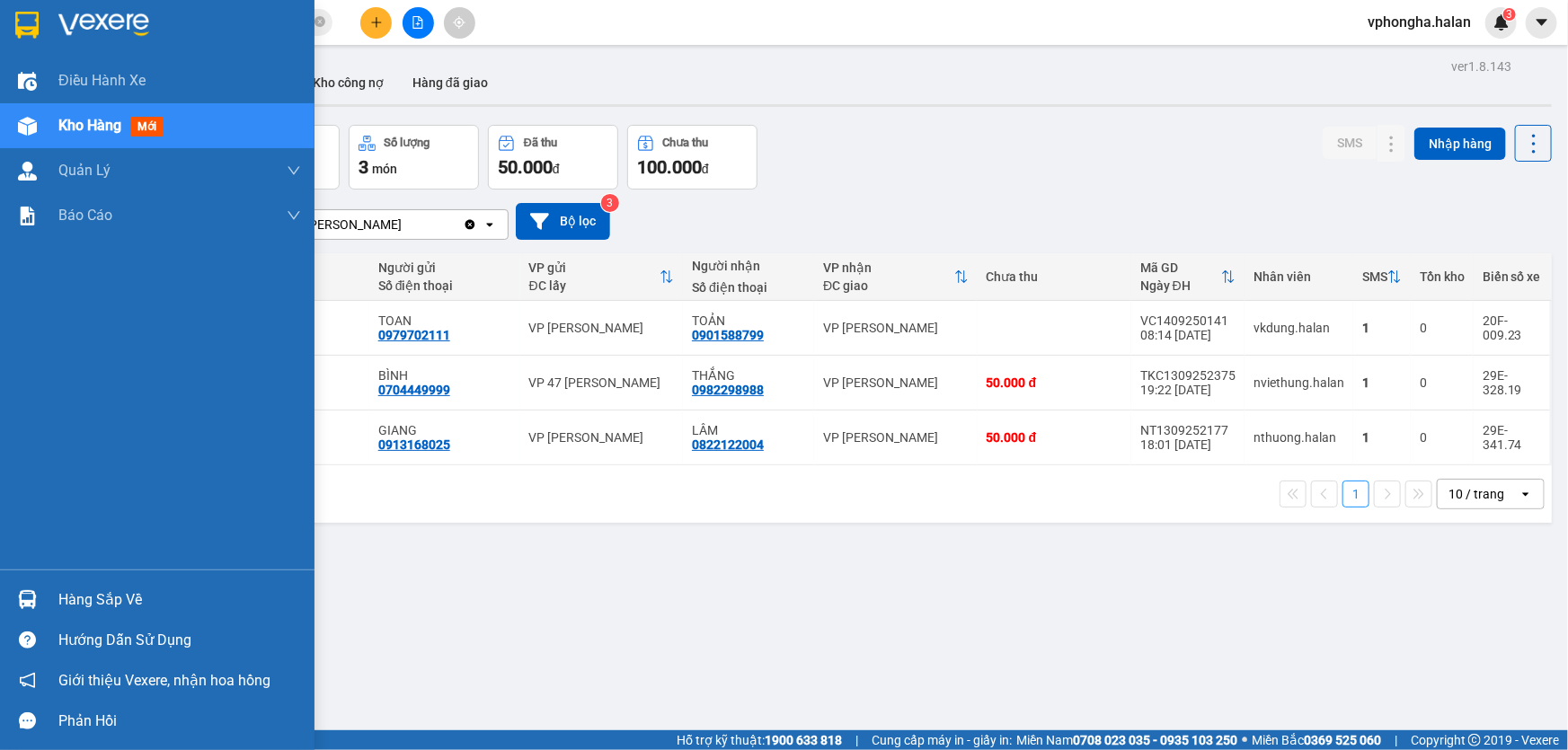
click at [118, 608] on div "Hàng sắp về" at bounding box center [180, 600] width 243 height 27
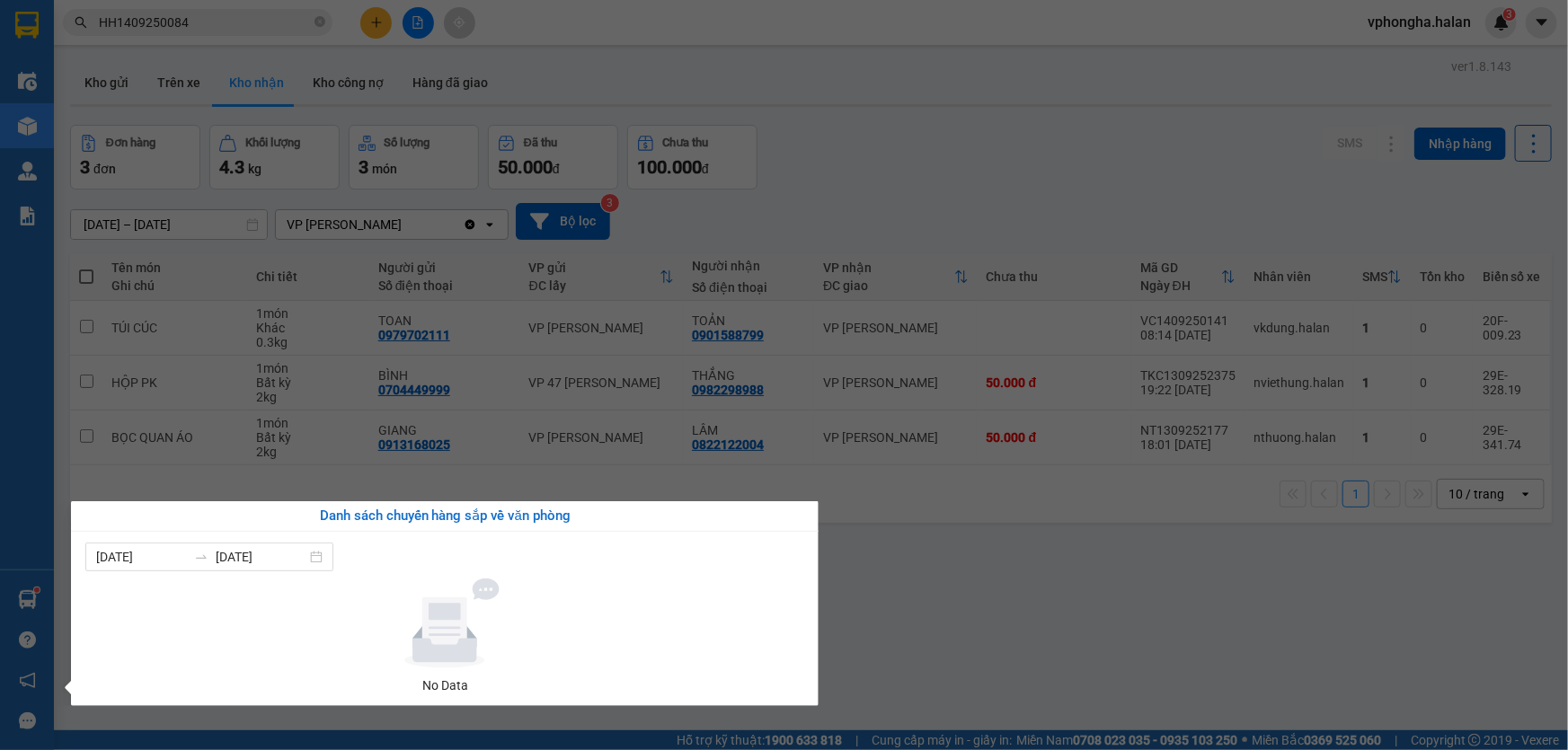
click at [973, 646] on section "Kết quả tìm kiếm ( 1 ) Bộ lọc Mã ĐH Trạng thái Món hàng Thu hộ Tổng cước Chưa c…" at bounding box center [784, 375] width 1568 height 750
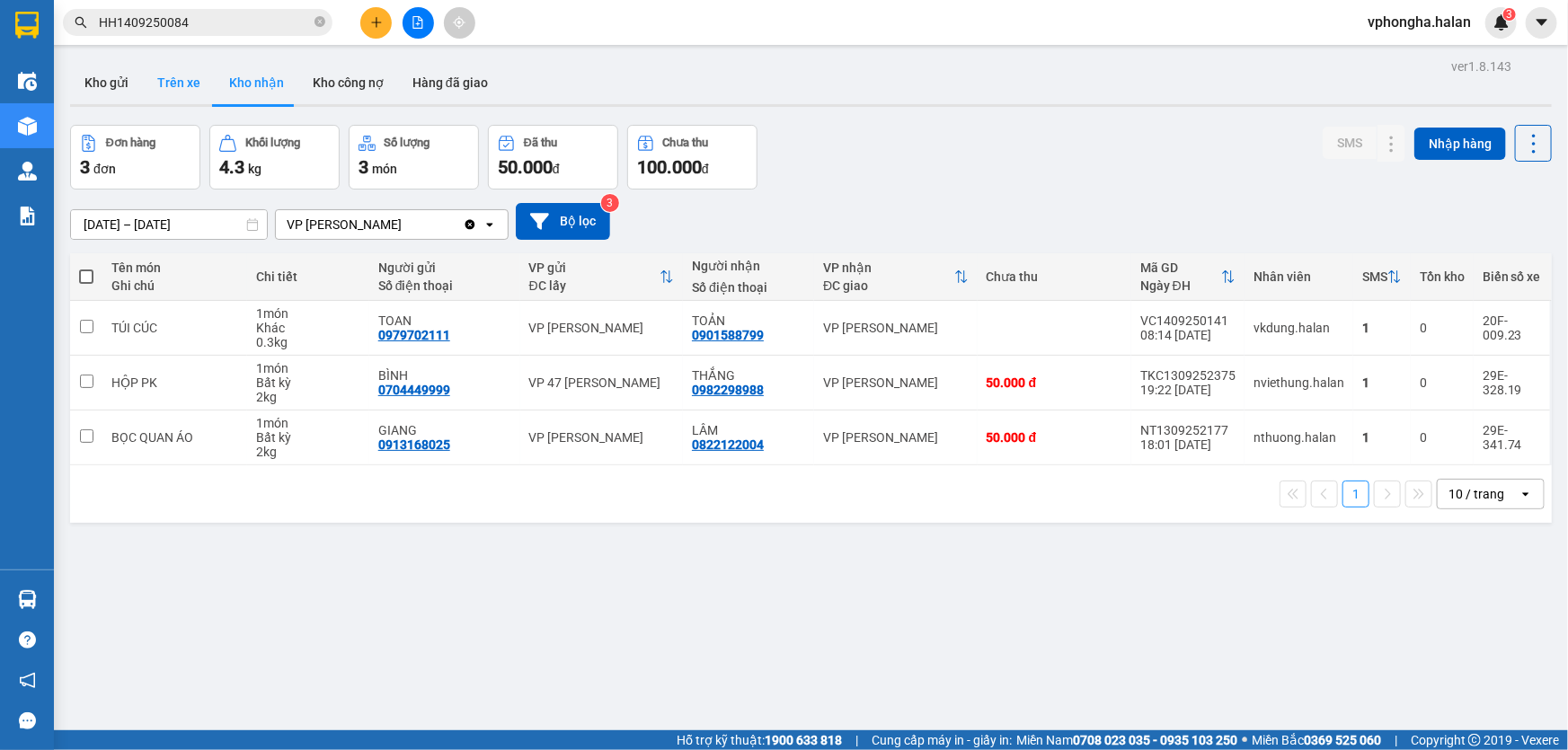
click at [175, 83] on button "Trên xe" at bounding box center [178, 82] width 72 height 43
type input "07/01/2012 – 14/09/2025"
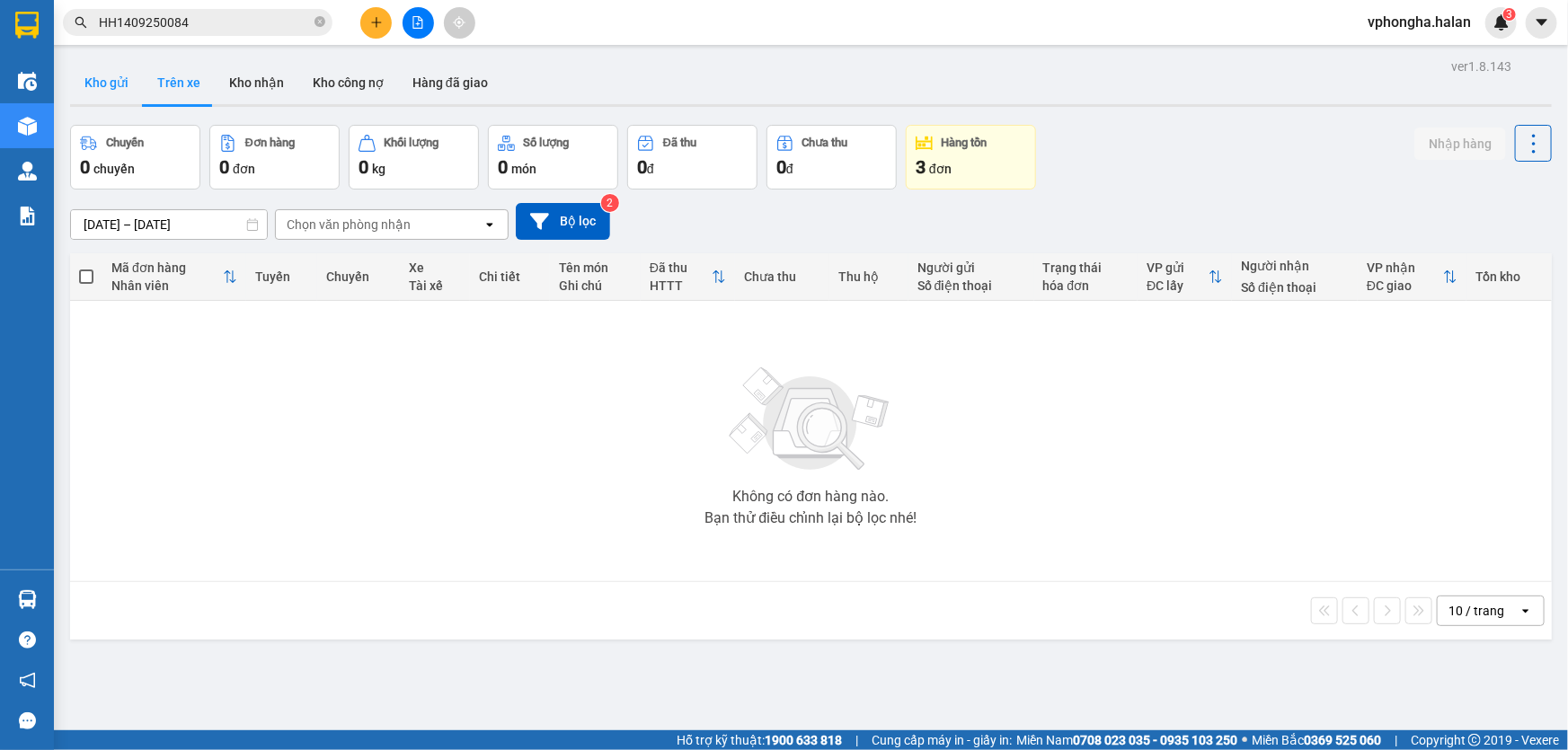
click at [97, 87] on button "Kho gửi" at bounding box center [106, 82] width 73 height 43
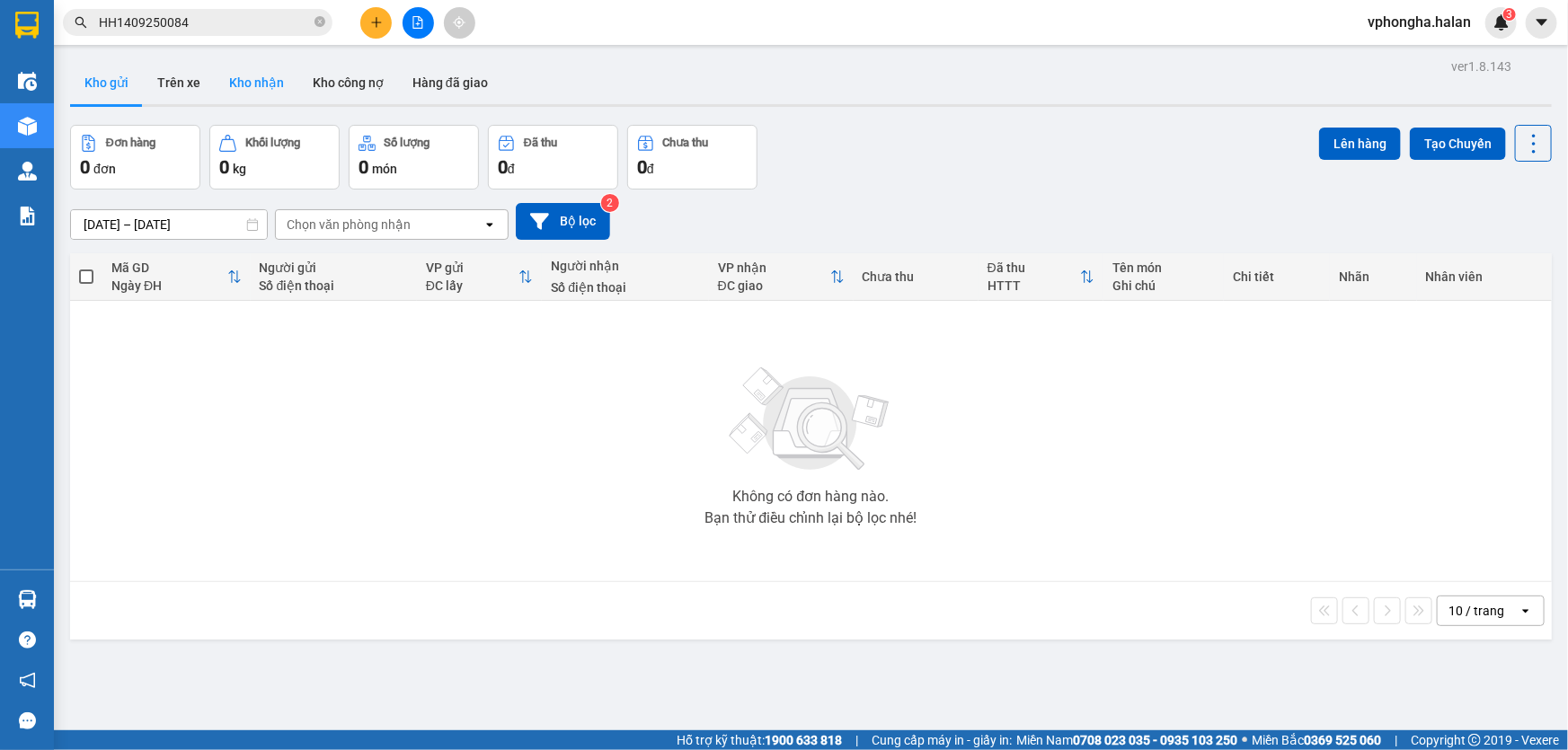
click at [264, 87] on button "Kho nhận" at bounding box center [256, 82] width 83 height 43
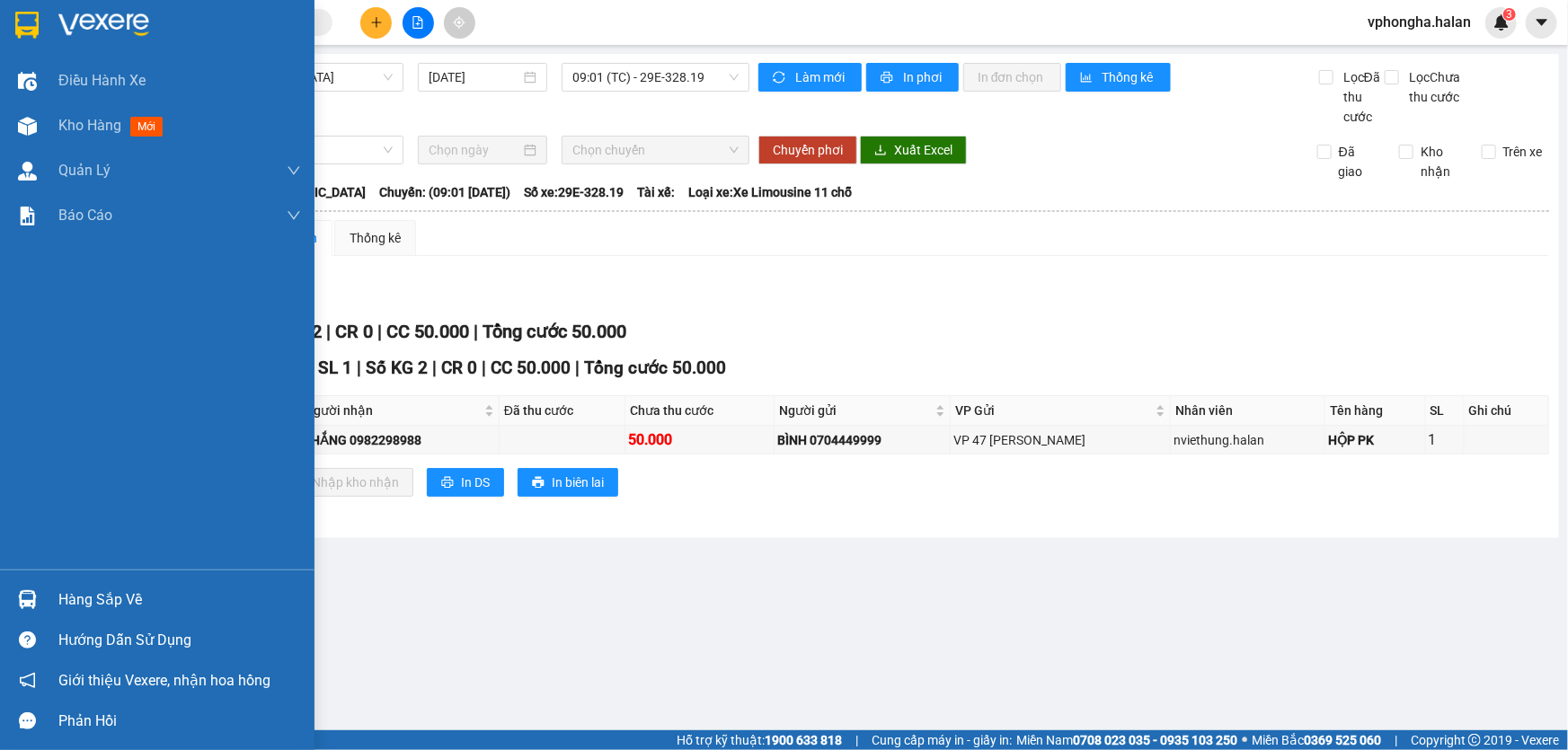
click at [86, 601] on div "Hàng sắp về" at bounding box center [180, 600] width 243 height 27
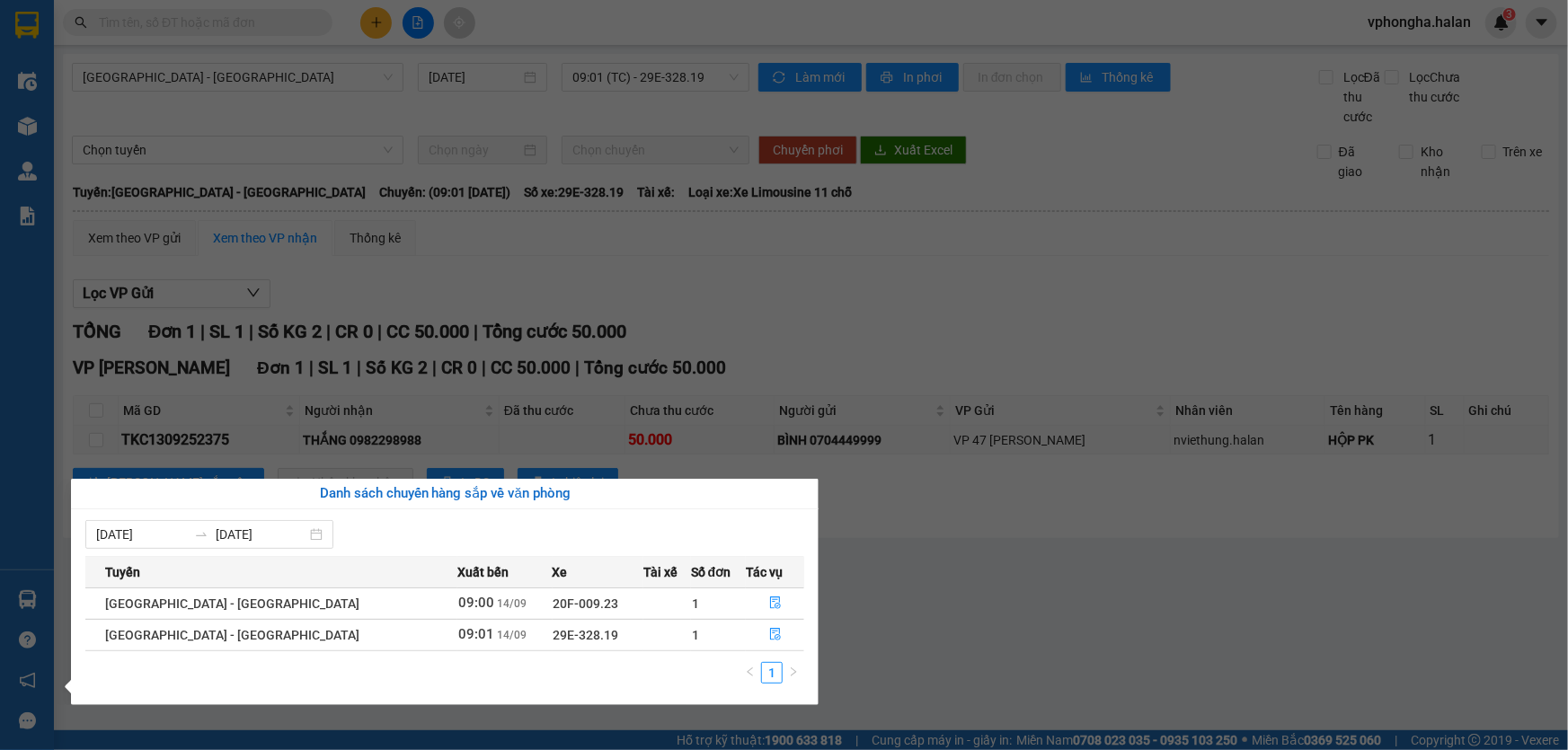
click at [31, 599] on div "Điều hành xe Kho hàng mới Quản [PERSON_NAME] lý chuyến Quản lý kiểm kho Báo cáo…" at bounding box center [27, 375] width 54 height 750
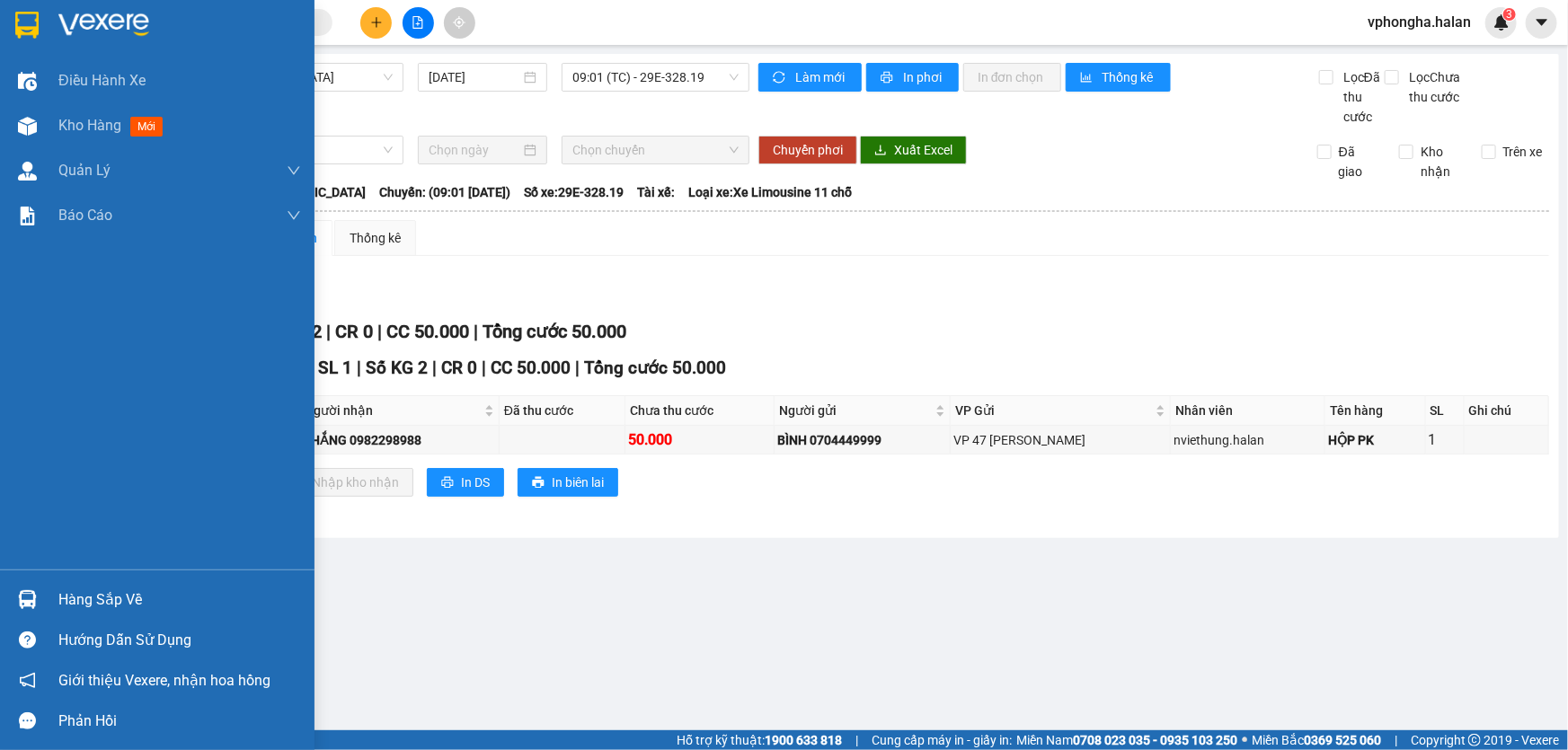
click at [66, 599] on div "Hàng sắp về" at bounding box center [180, 600] width 243 height 27
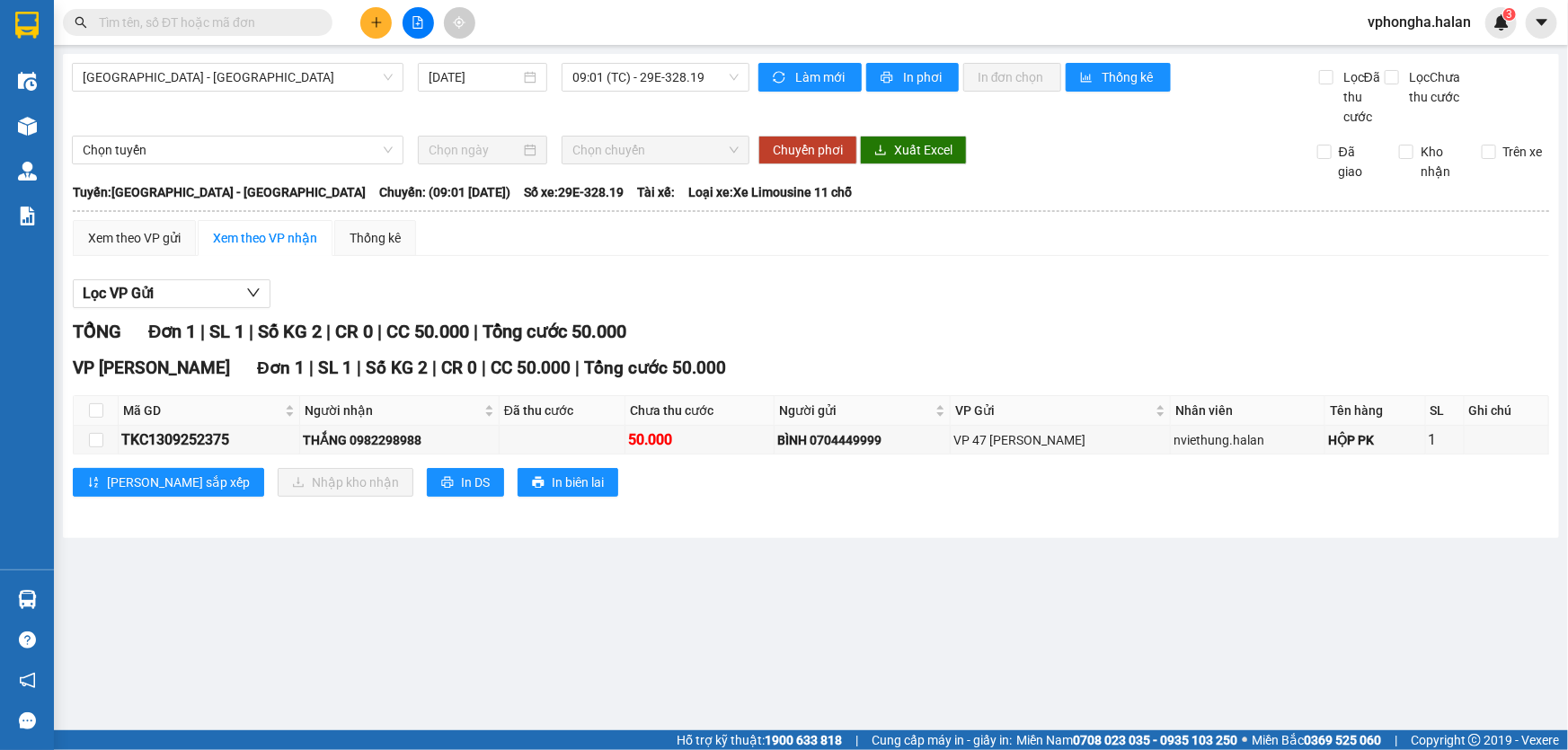
click at [888, 647] on section "Kết quả tìm kiếm ( 0 ) Bộ lọc No Data vphongha.halan 3 Điều hành xe Kho hàng mớ…" at bounding box center [784, 375] width 1568 height 750
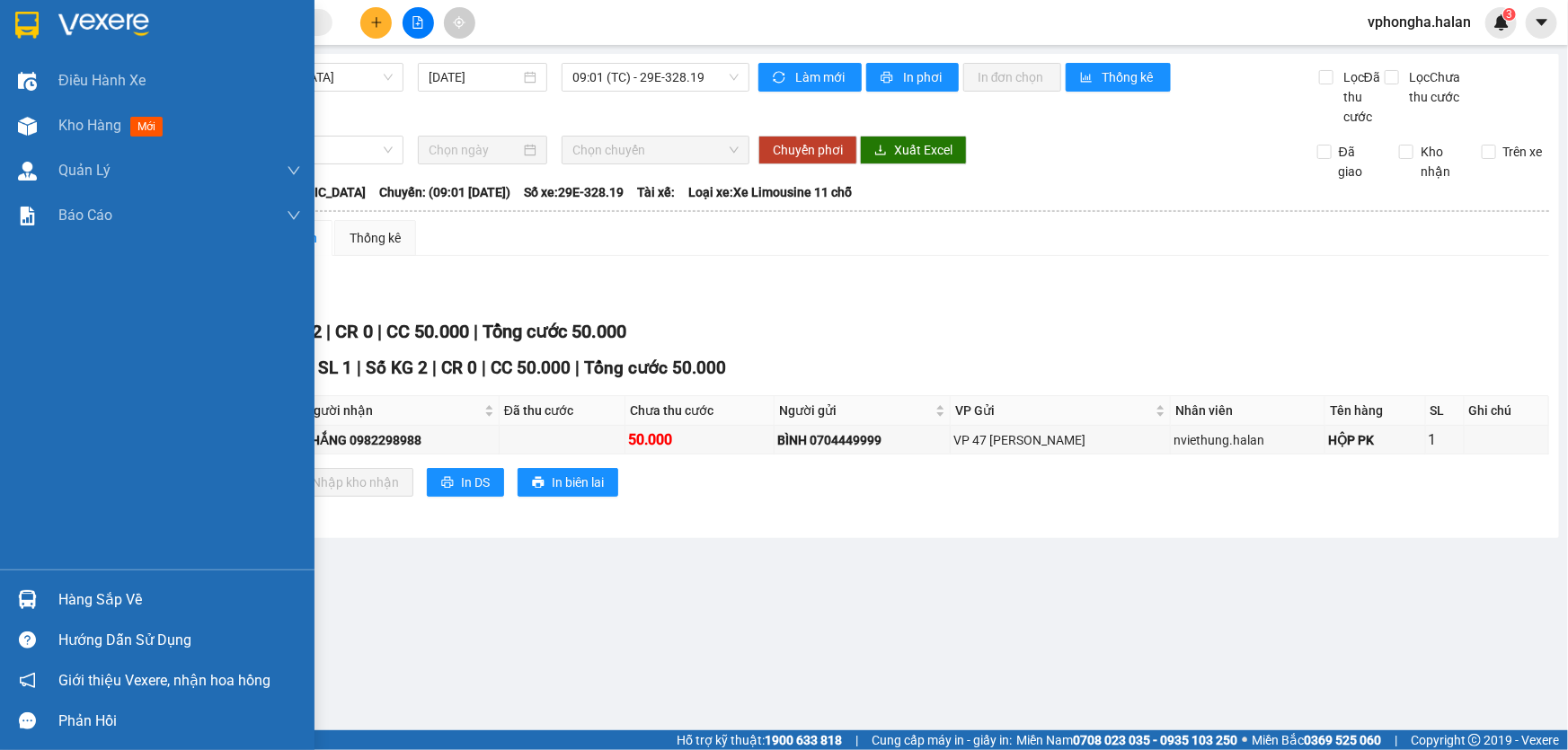
click at [111, 603] on div "Hàng sắp về" at bounding box center [180, 600] width 243 height 27
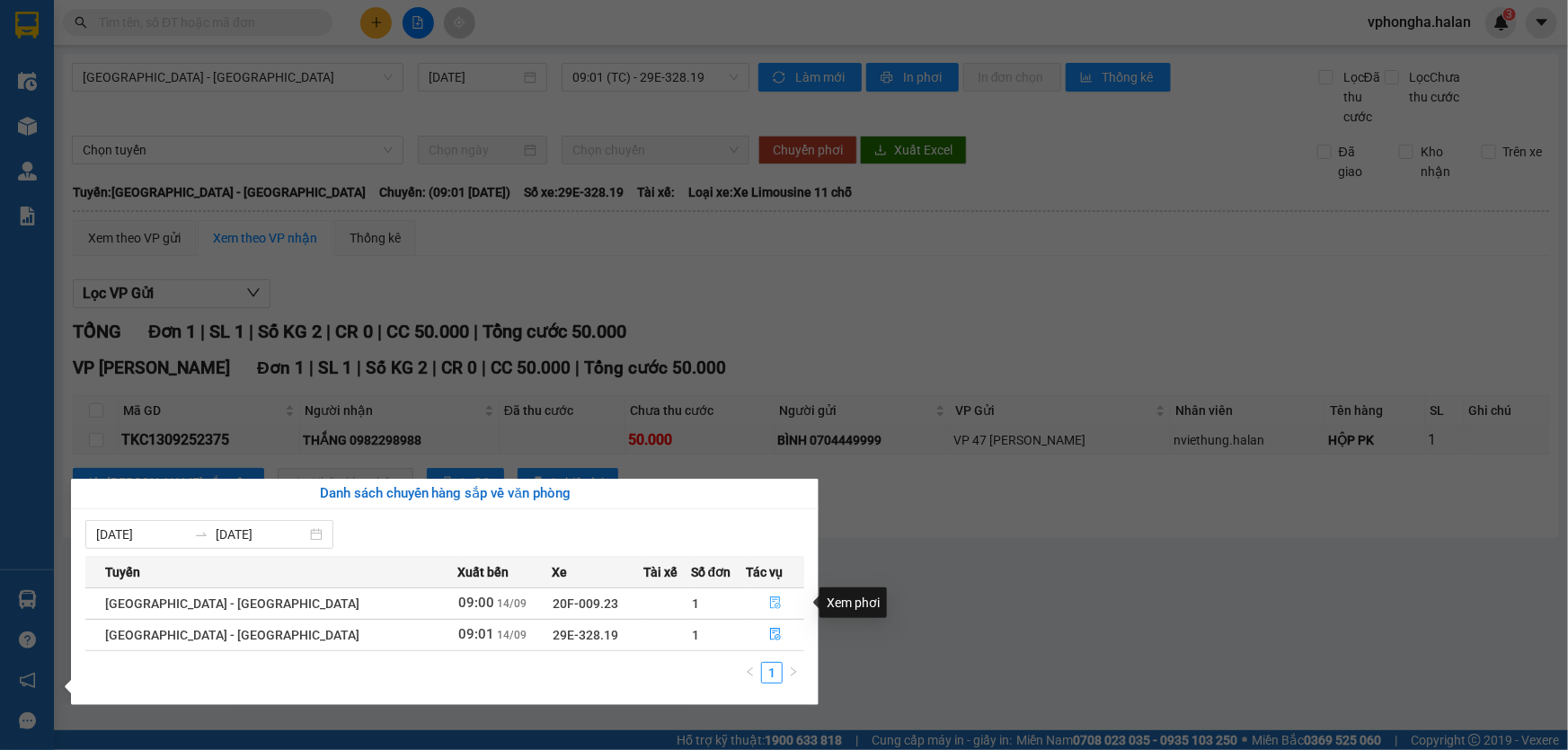
click at [769, 601] on icon "file-done" at bounding box center [775, 602] width 12 height 12
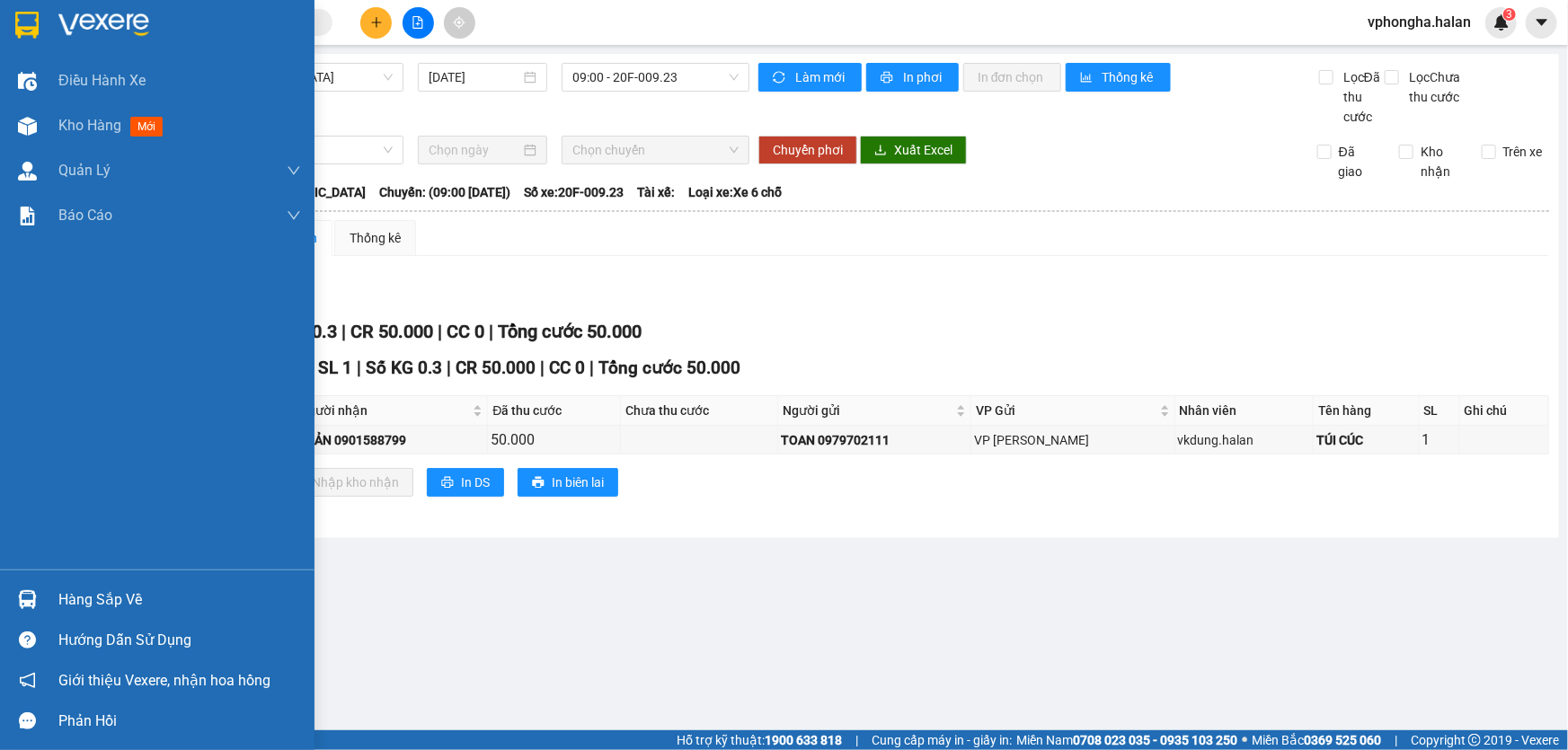
click at [107, 602] on main "[GEOGRAPHIC_DATA] - [GEOGRAPHIC_DATA] [DATE] 09:00 - 20F-009.23 Làm mới In phơi…" at bounding box center [784, 365] width 1568 height 730
click at [83, 598] on div "Hàng sắp về" at bounding box center [180, 600] width 243 height 27
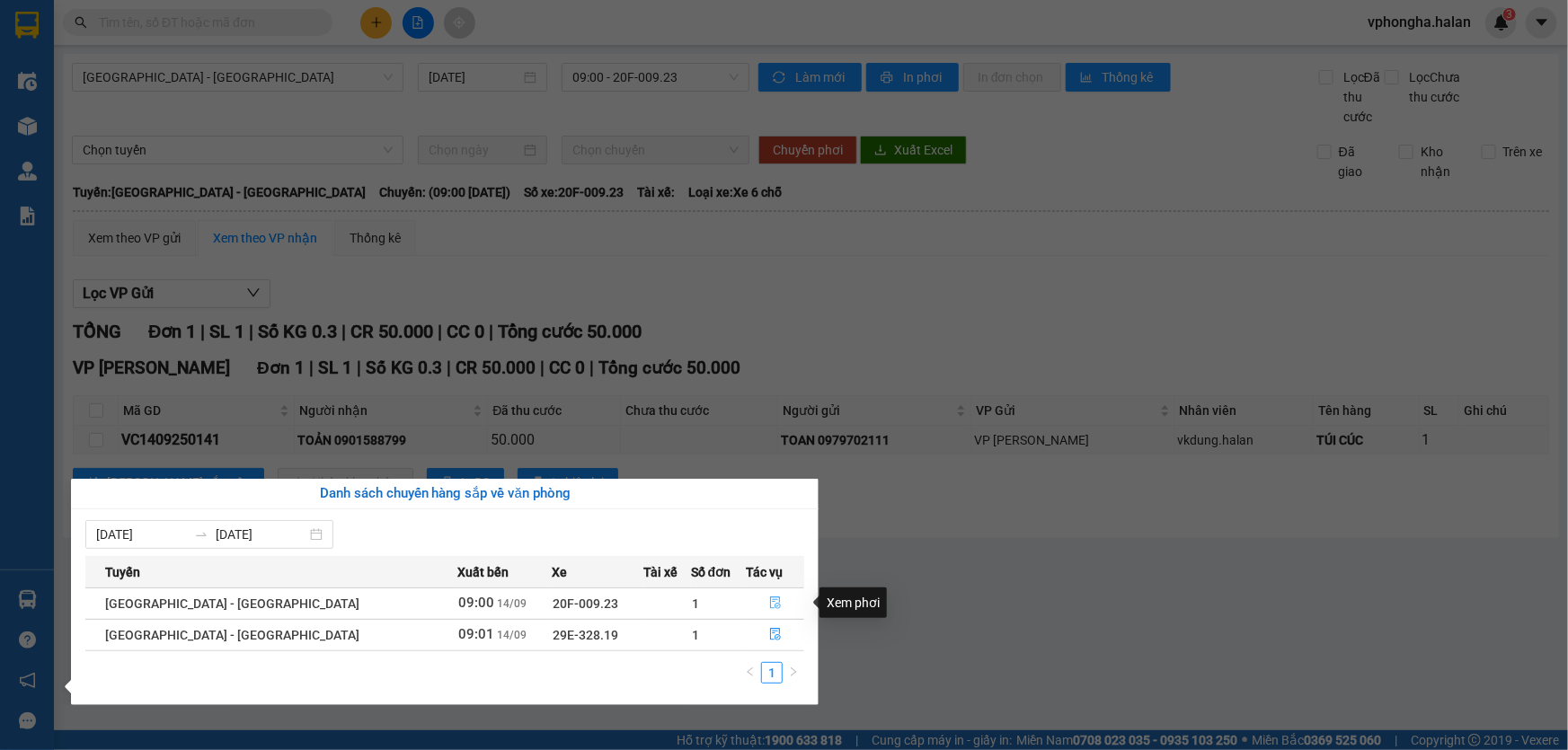
click at [769, 608] on icon "file-done" at bounding box center [775, 602] width 12 height 12
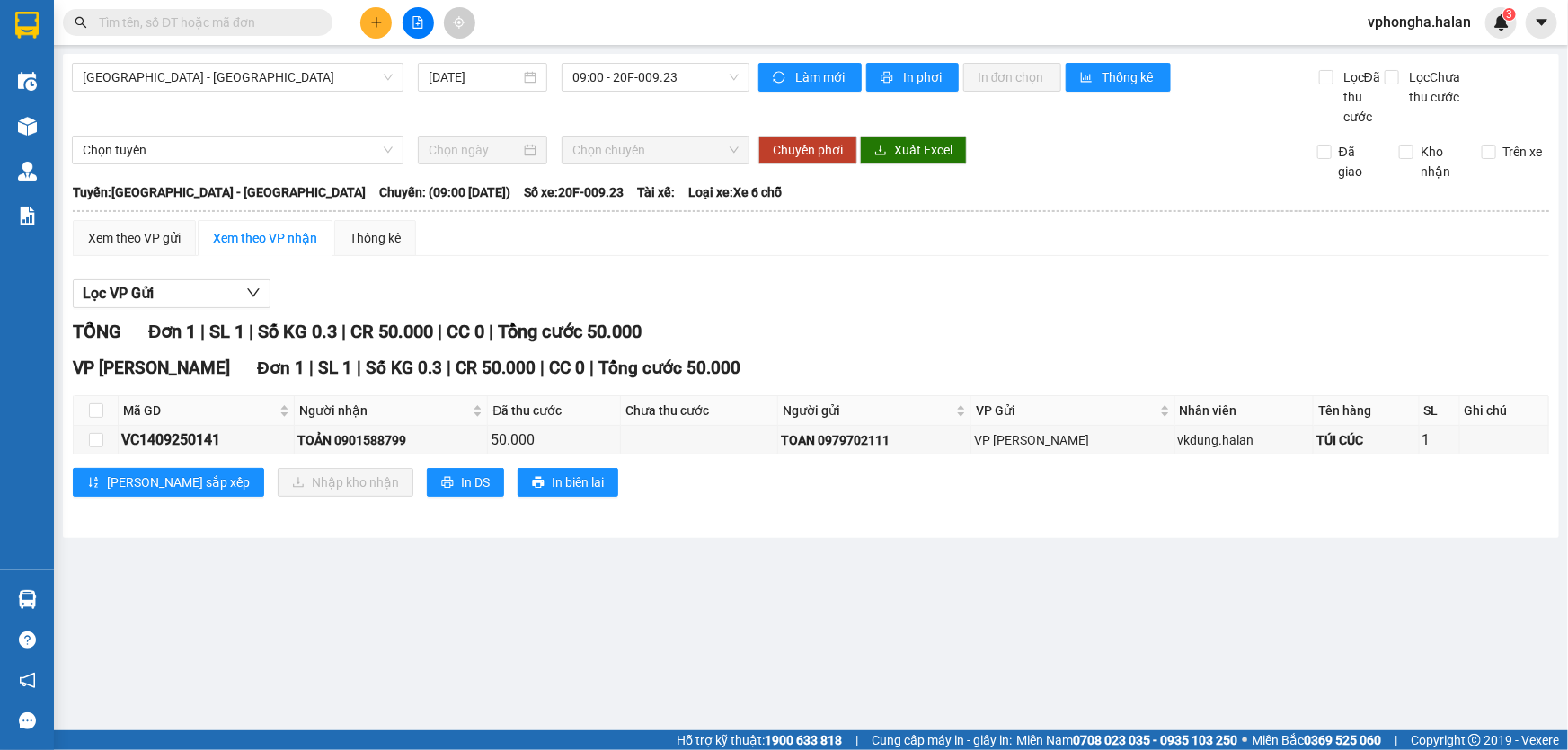
click at [381, 27] on icon "plus" at bounding box center [376, 22] width 12 height 12
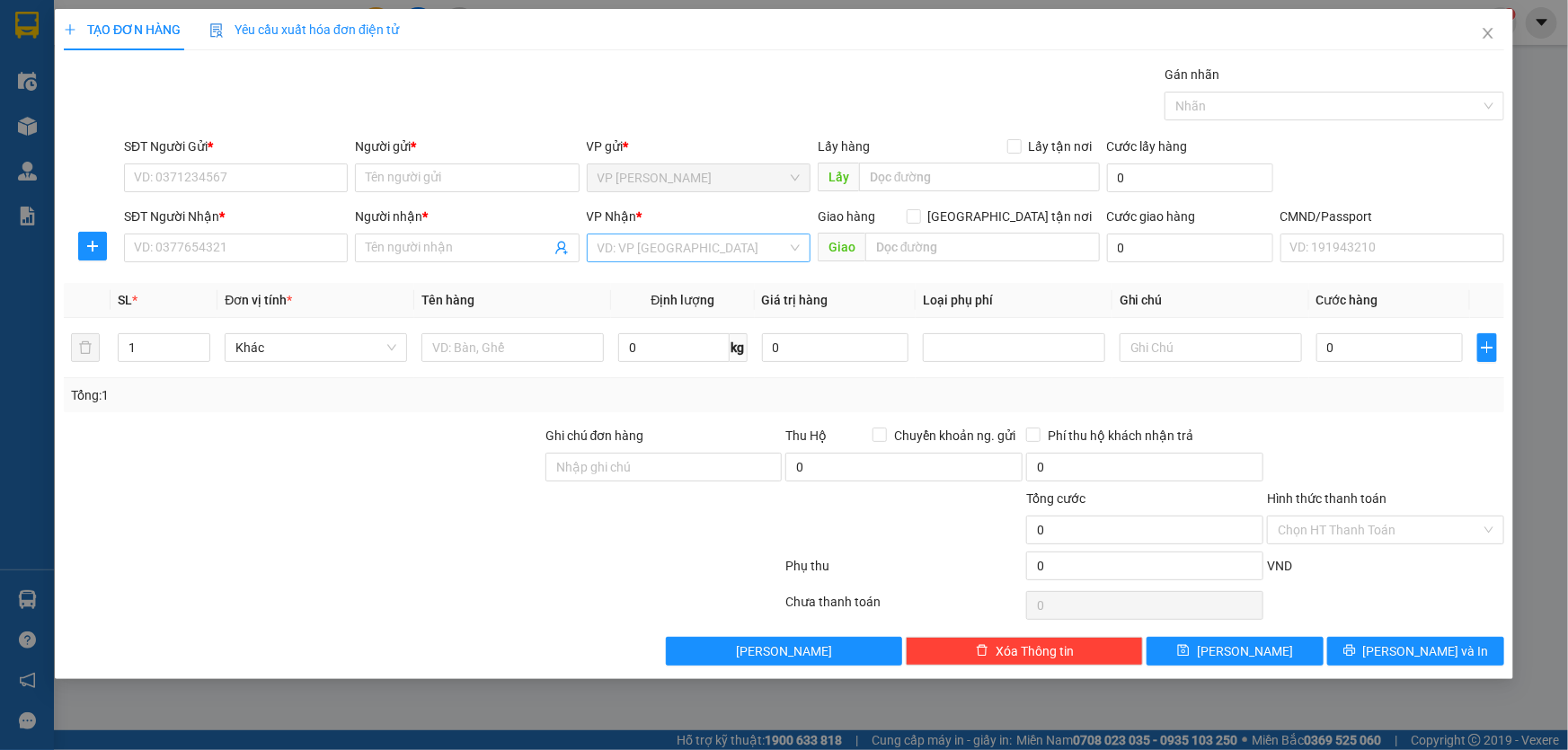
click at [681, 250] on input "search" at bounding box center [692, 247] width 189 height 27
type input "nt"
click at [665, 283] on div "VP [PERSON_NAME]" at bounding box center [698, 284] width 203 height 20
click at [1001, 218] on div "Giao hàng [GEOGRAPHIC_DATA] tận nơi" at bounding box center [958, 216] width 282 height 20
click at [999, 250] on input "text" at bounding box center [981, 247] width 234 height 29
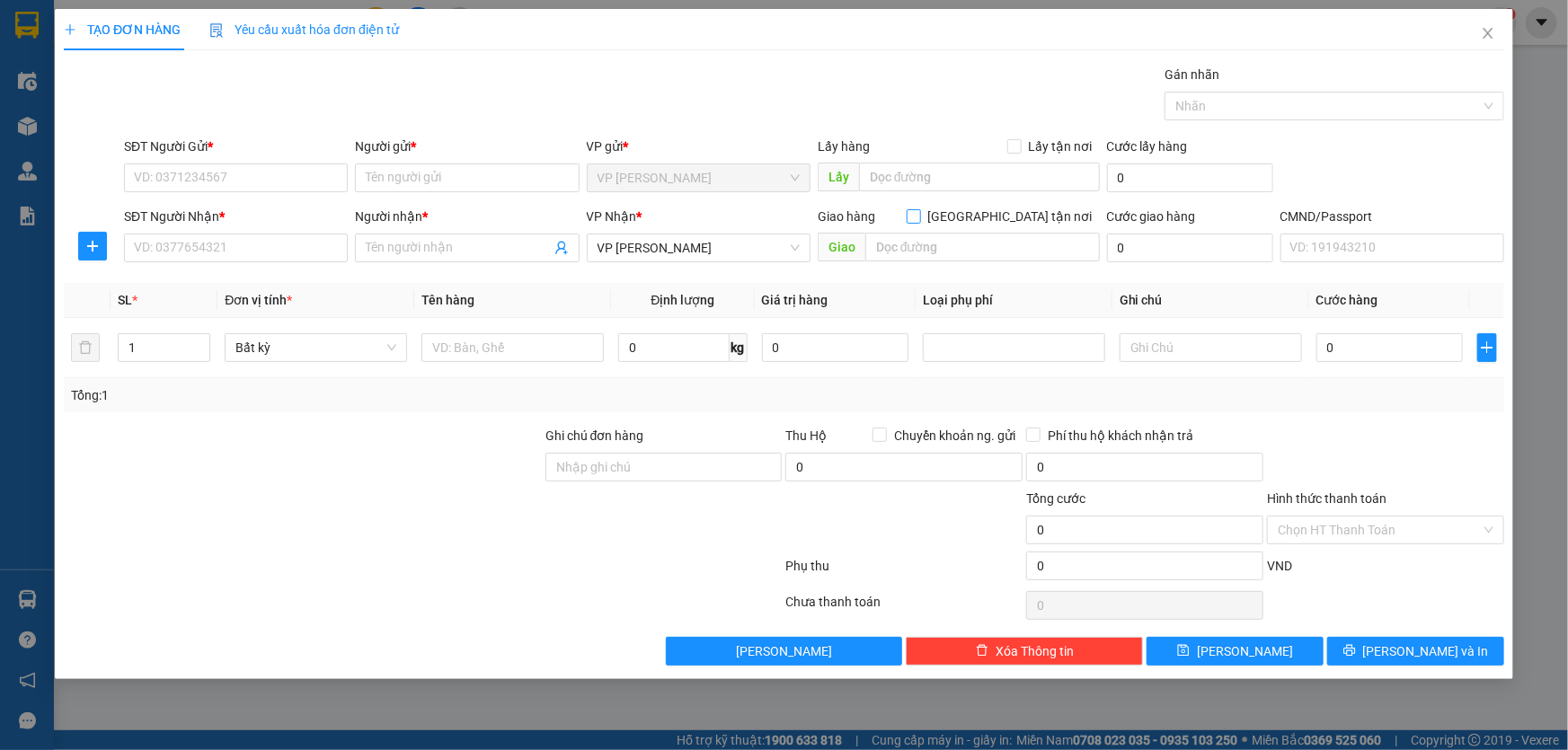
click at [1011, 206] on label "[GEOGRAPHIC_DATA] tận nơi" at bounding box center [1003, 216] width 193 height 20
click at [919, 209] on input "[GEOGRAPHIC_DATA] tận nơi" at bounding box center [913, 215] width 12 height 12
checkbox input "true"
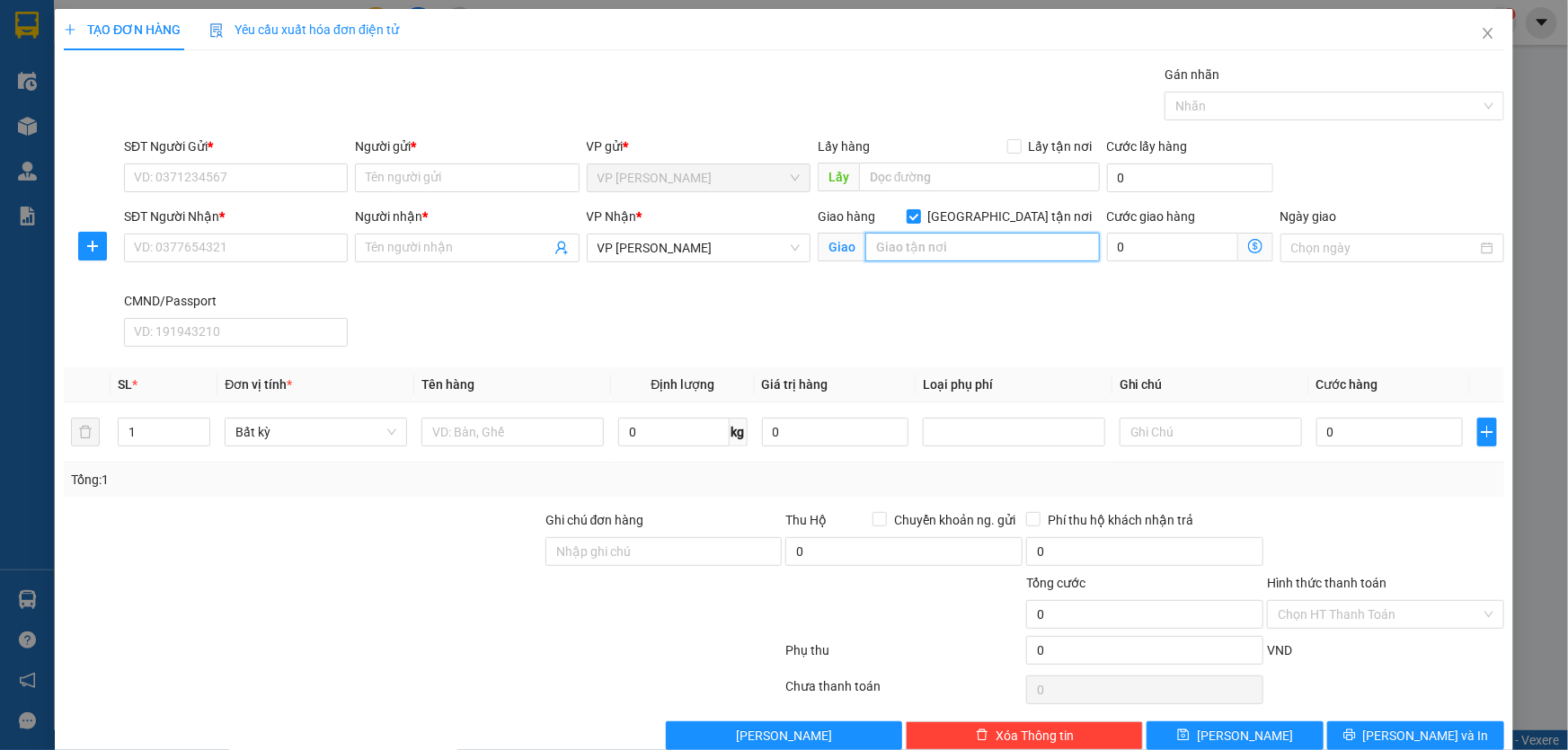
click at [1001, 242] on input "text" at bounding box center [981, 247] width 234 height 29
paste input "Quán Đức Thảo - Thôn 1 Cát Quế - [GEOGRAPHIC_DATA], [GEOGRAPHIC_DATA], [GEOGRAP…"
type input "Quán Đức Thảo - Thôn 1 Cát Quế - [GEOGRAPHIC_DATA], [GEOGRAPHIC_DATA], [GEOGRAP…"
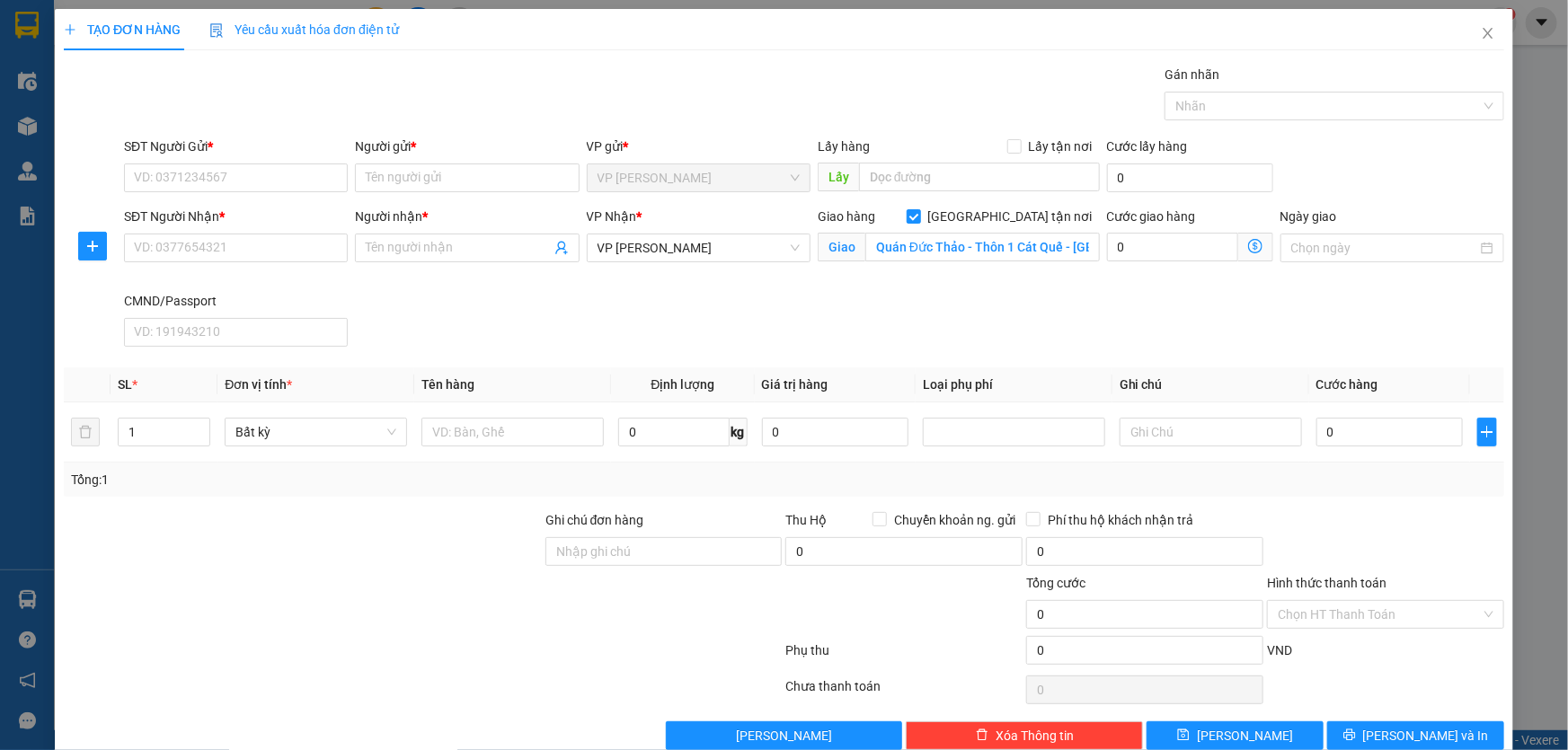
click at [1248, 247] on icon "dollar-circle" at bounding box center [1255, 246] width 14 height 14
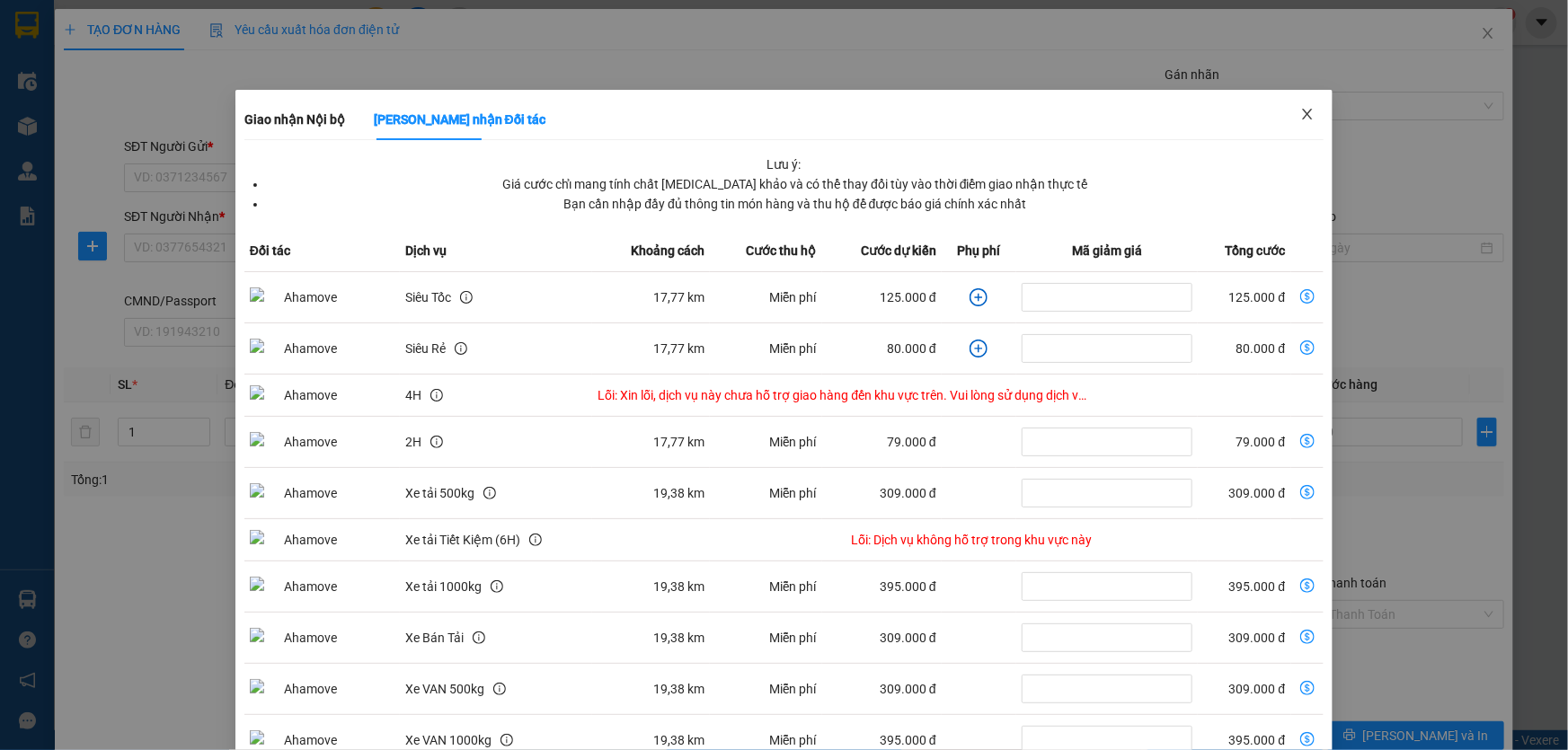
click at [1312, 100] on span "Close" at bounding box center [1307, 115] width 51 height 51
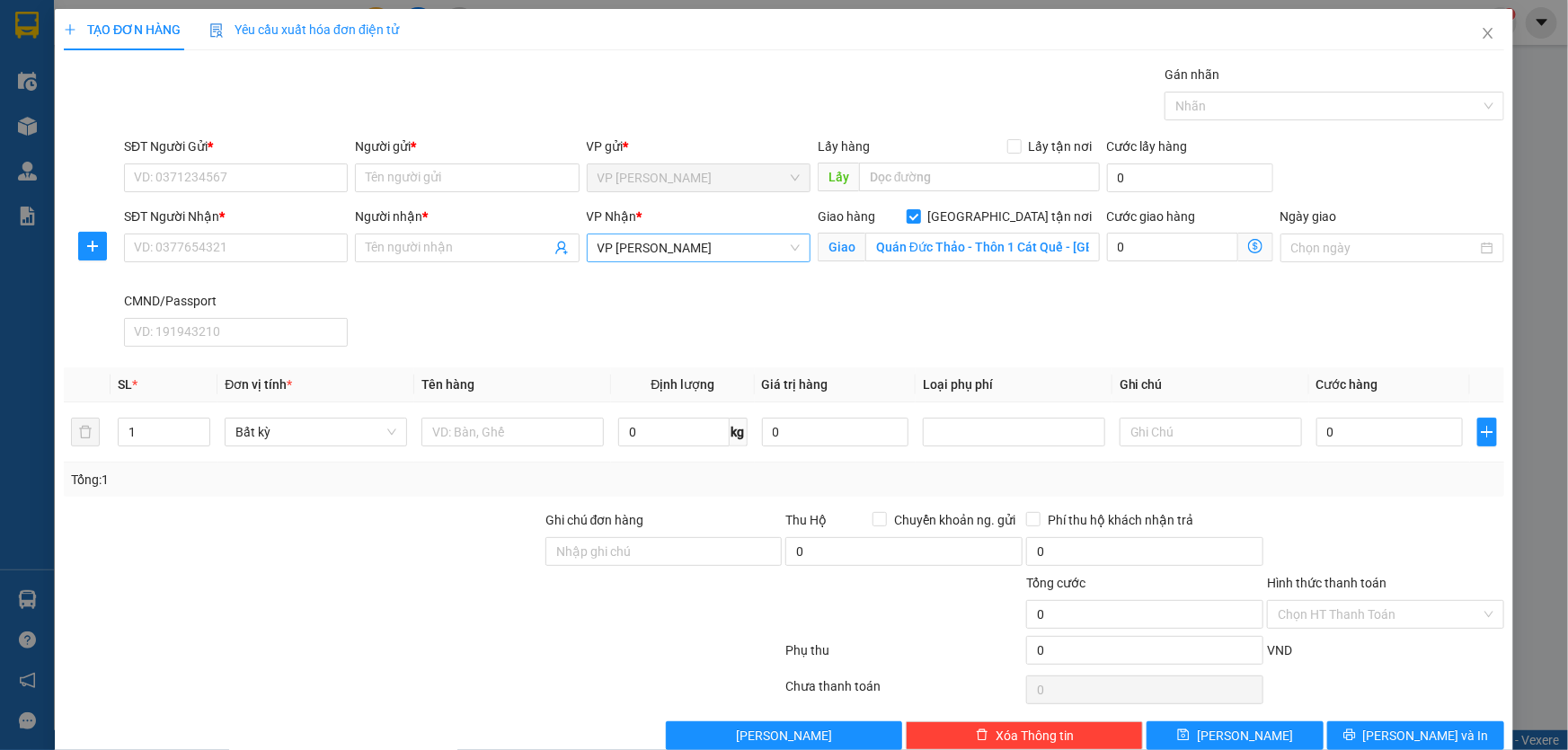
click at [718, 247] on span "VP [PERSON_NAME]" at bounding box center [698, 247] width 203 height 27
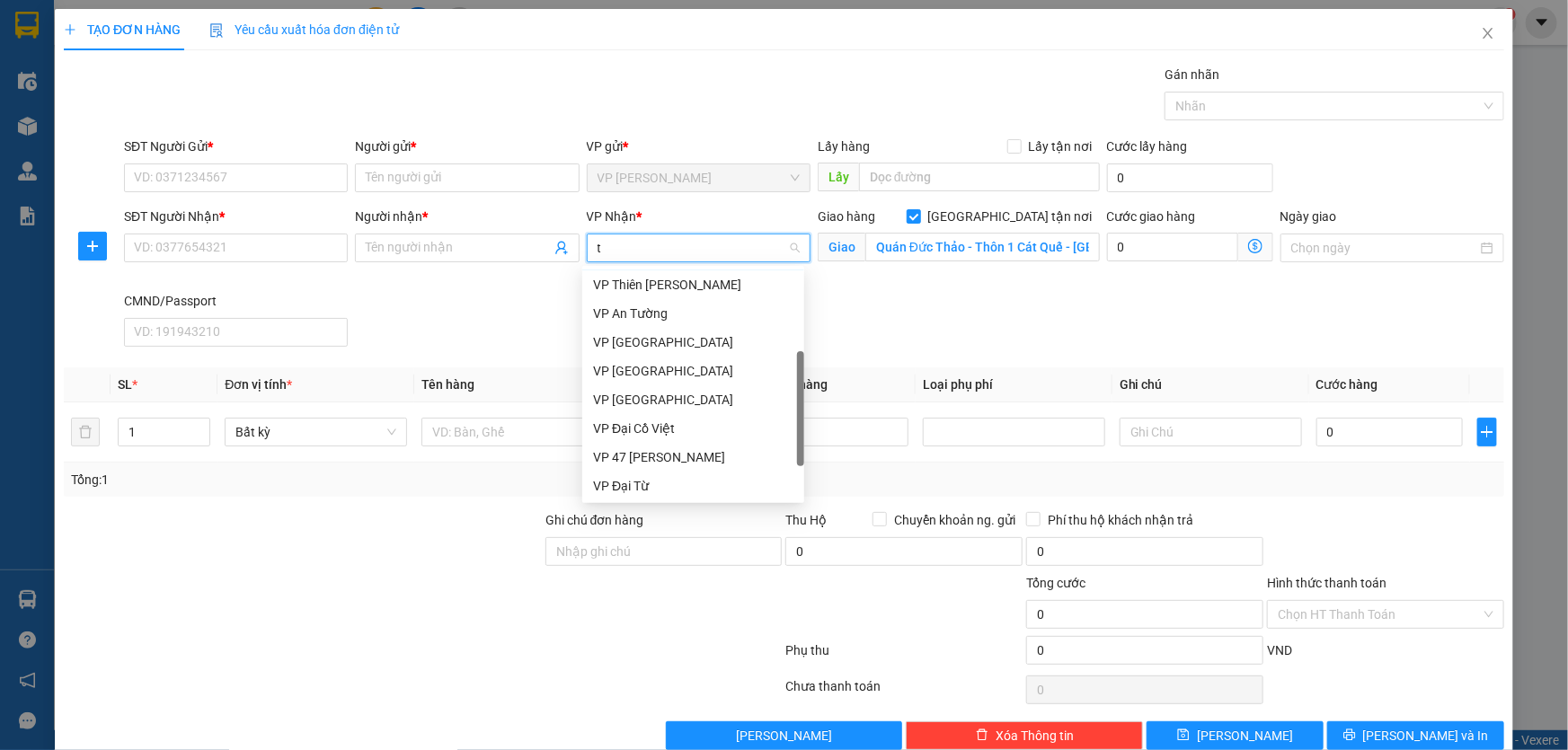
scroll to position [143, 0]
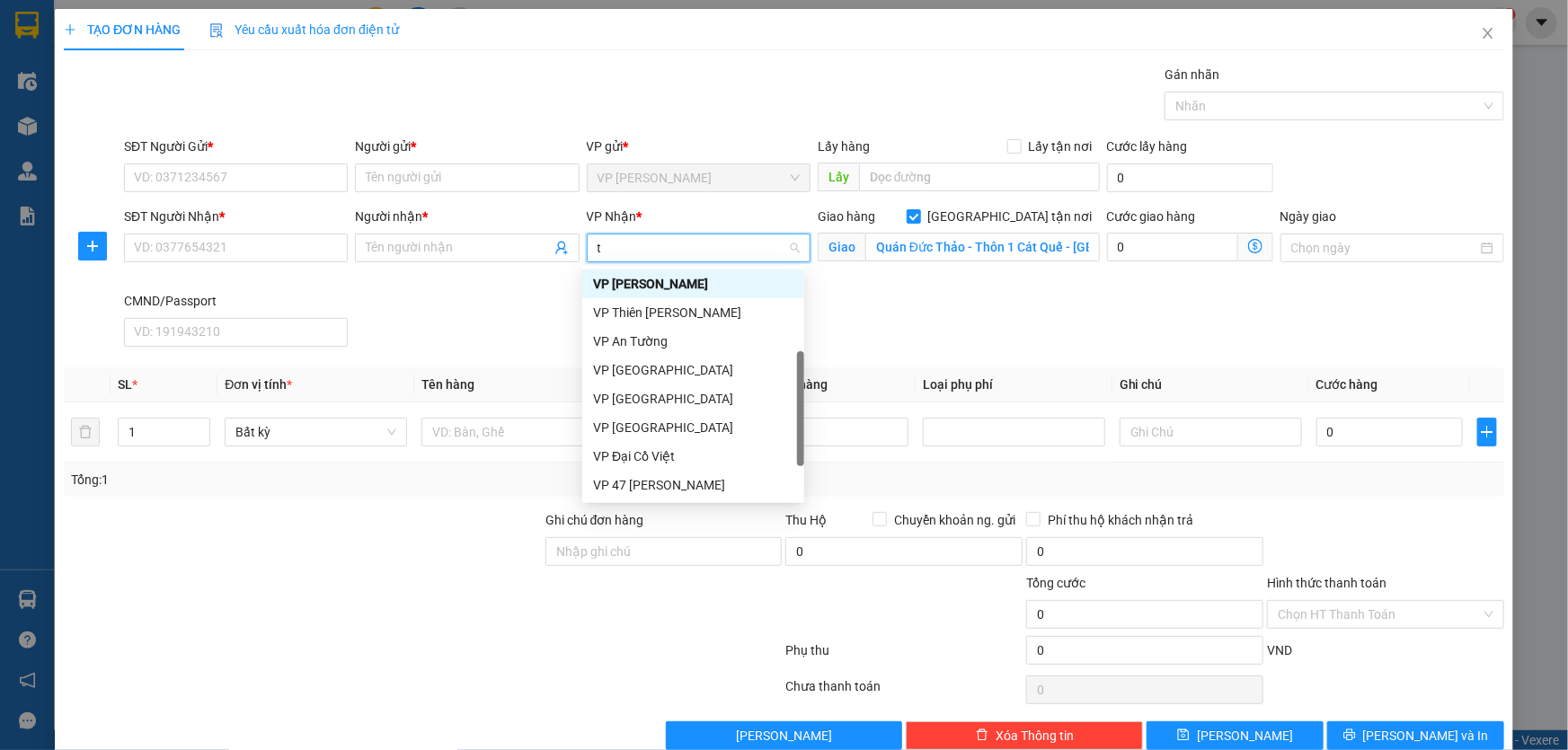
type input "td"
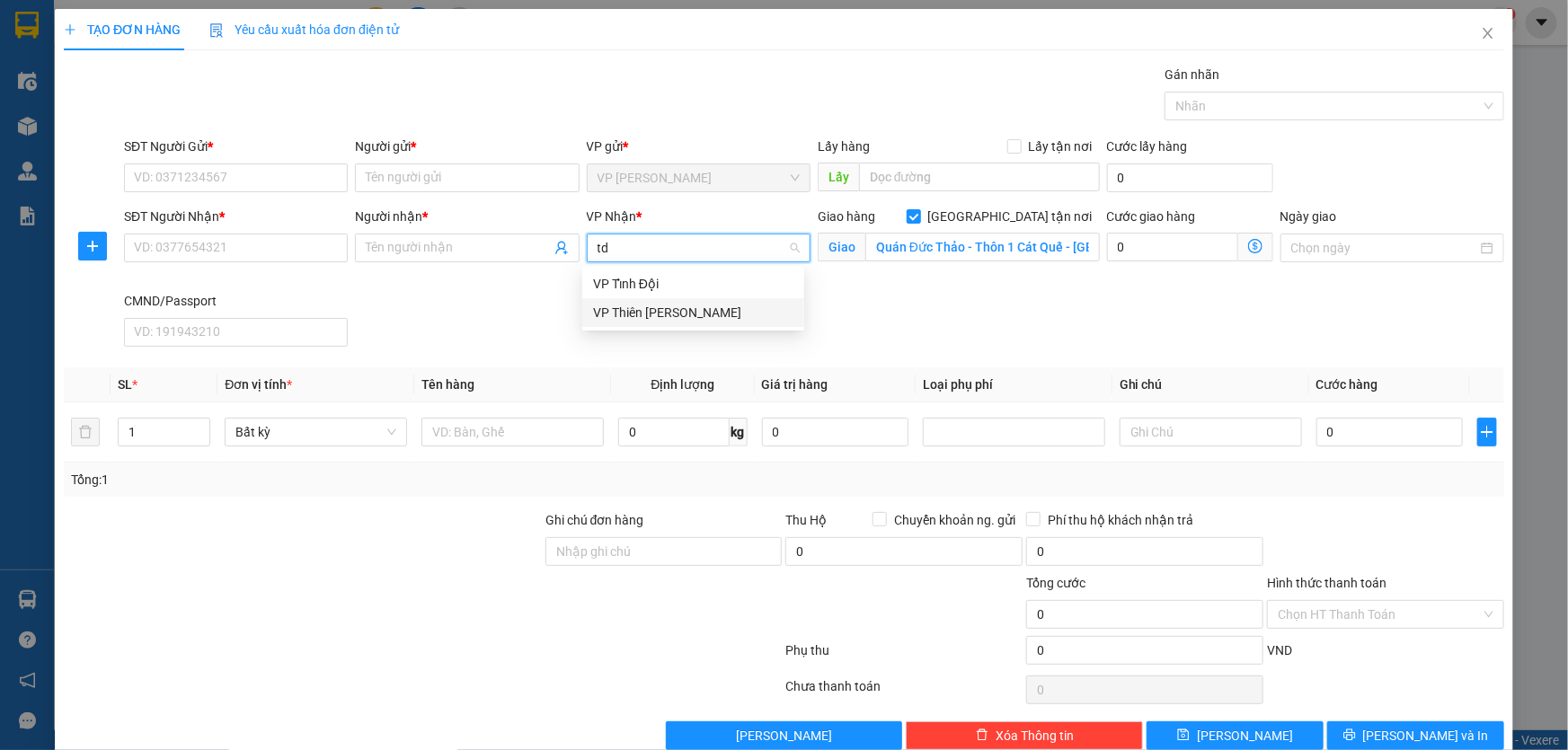
click at [688, 308] on div "VP Thiên [PERSON_NAME]" at bounding box center [694, 312] width 201 height 20
click at [1248, 248] on icon "dollar-circle" at bounding box center [1255, 246] width 14 height 14
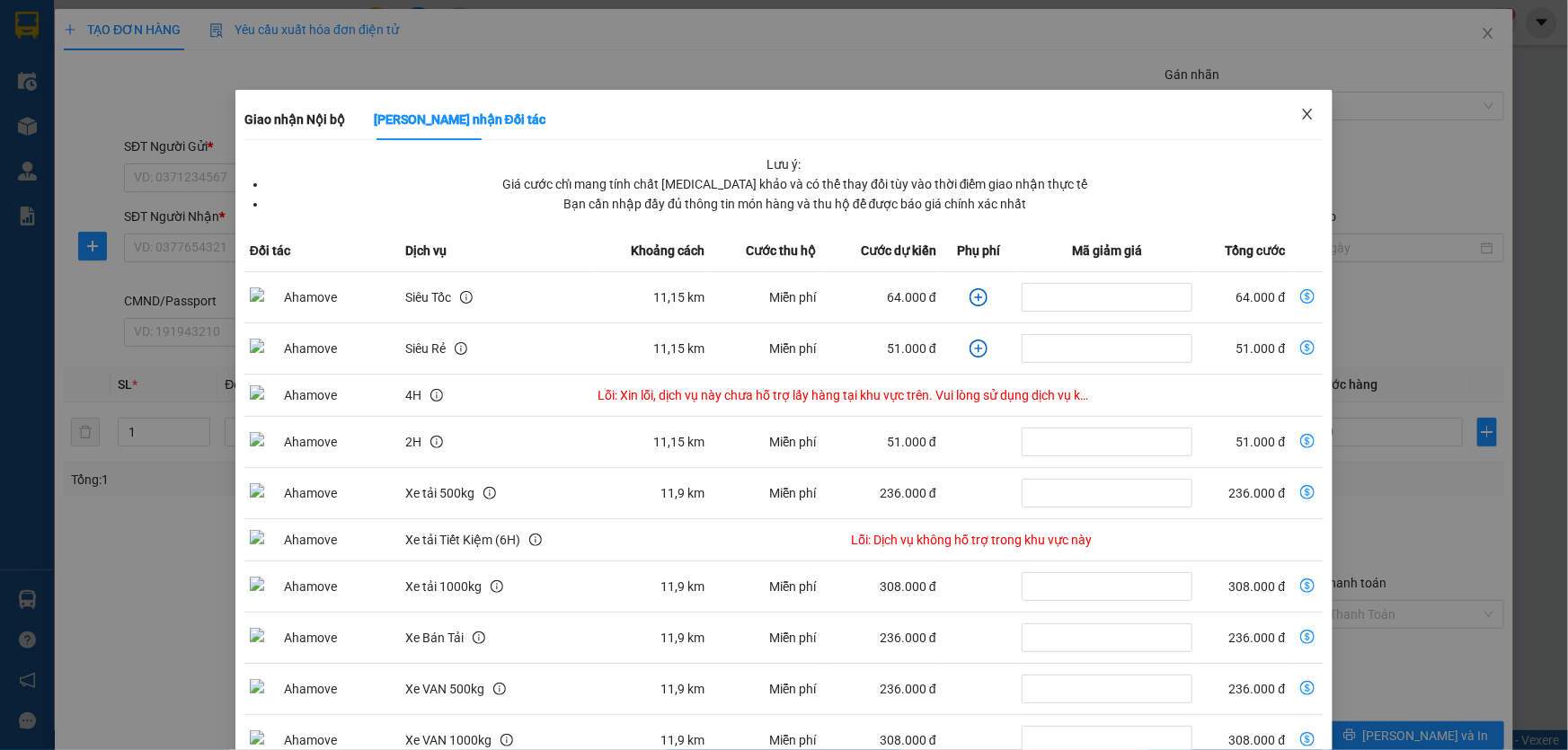
click at [1301, 116] on icon "close" at bounding box center [1306, 114] width 14 height 14
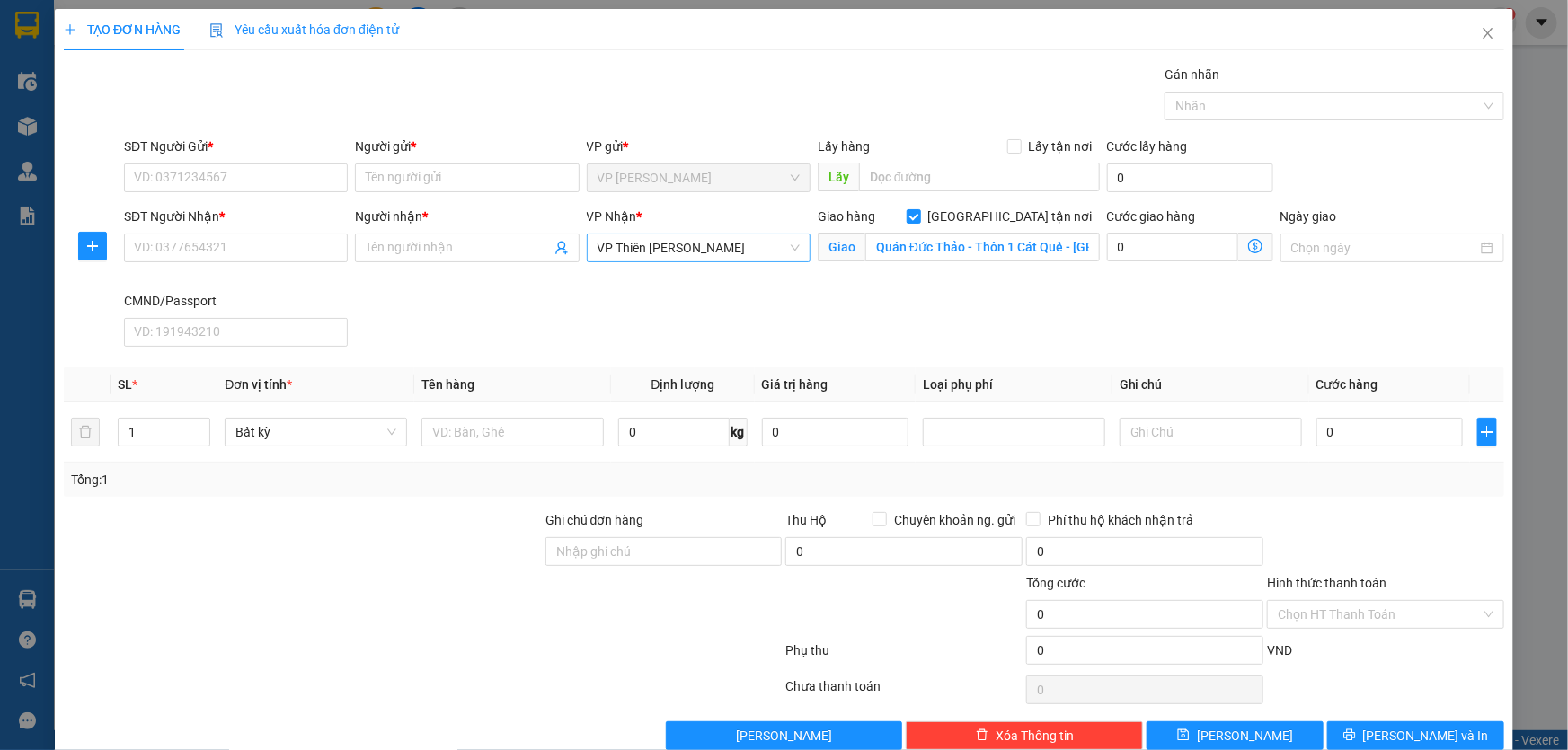
click at [688, 231] on div "VP Nhận *" at bounding box center [698, 220] width 224 height 27
click at [688, 239] on span "VP Thiên [PERSON_NAME]" at bounding box center [698, 247] width 203 height 27
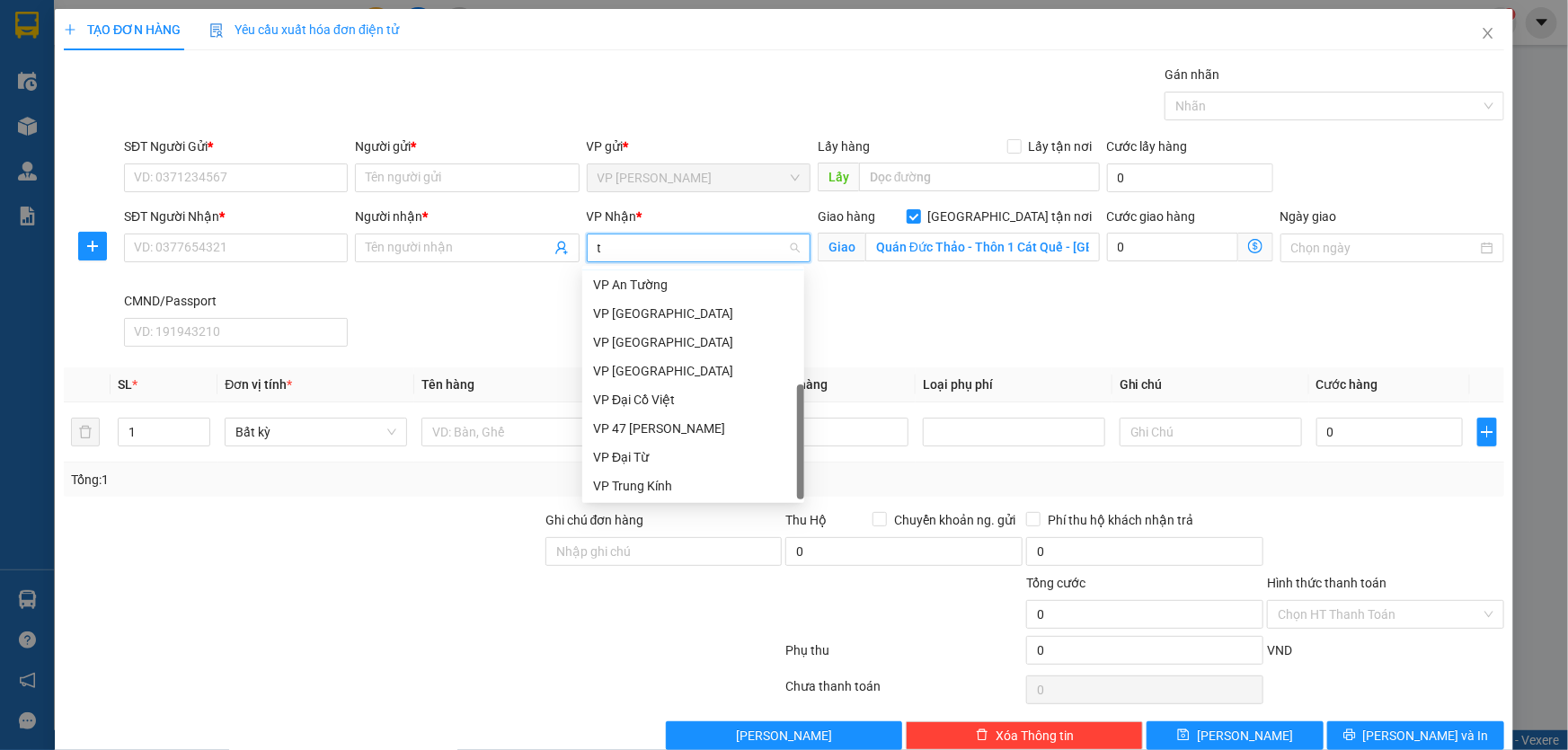
scroll to position [172, 0]
type input "tk"
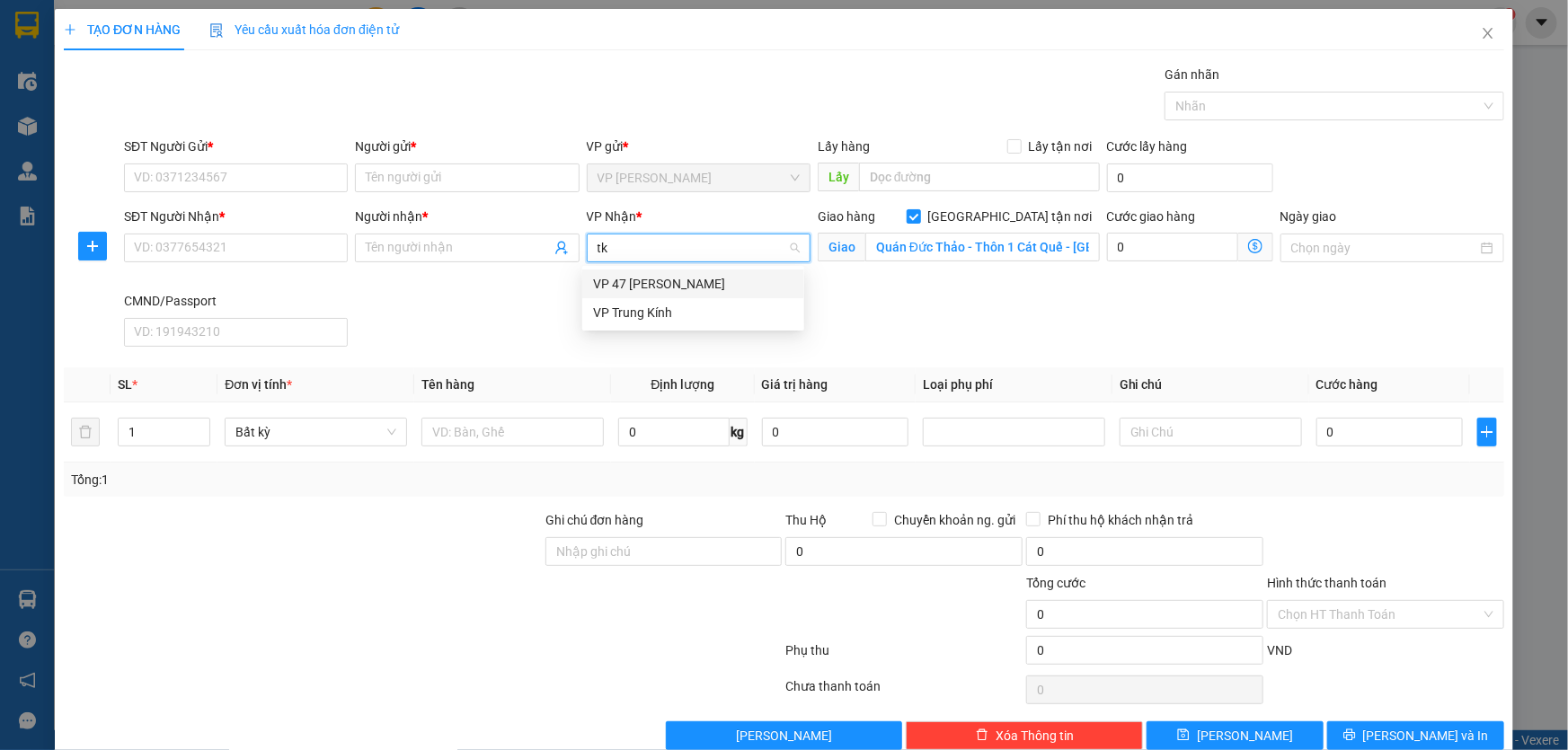
scroll to position [0, 0]
click at [667, 306] on div "VP Trung Kính" at bounding box center [694, 312] width 201 height 20
click at [1254, 245] on span "Giao nhận Nội bộ Giao nhận Đối tác Lưu ý: Giá cước chỉ mang tính chất [MEDICAL_…" at bounding box center [1256, 247] width 35 height 29
click at [1248, 246] on icon "dollar-circle" at bounding box center [1255, 246] width 14 height 14
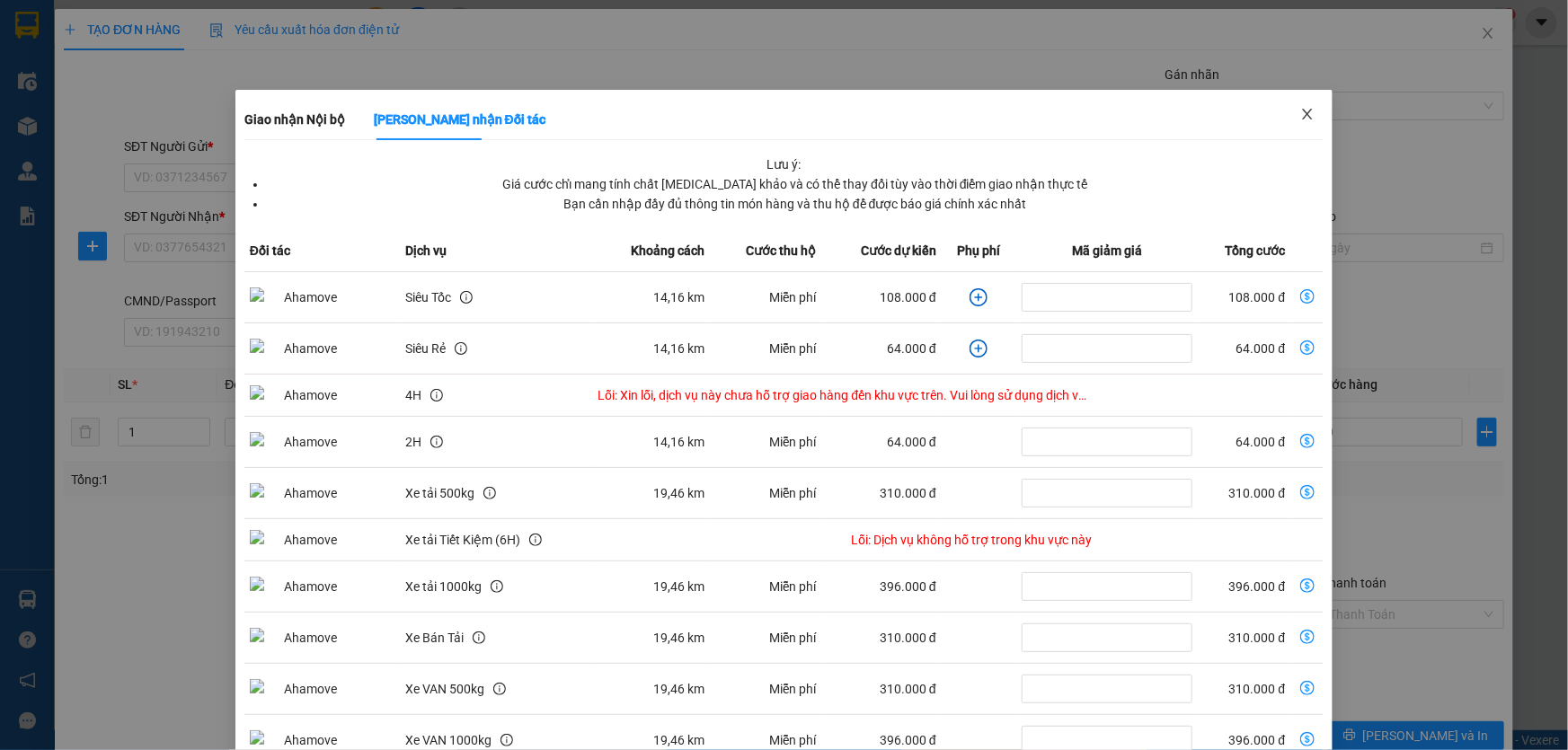
click at [1314, 108] on span "Close" at bounding box center [1307, 115] width 51 height 51
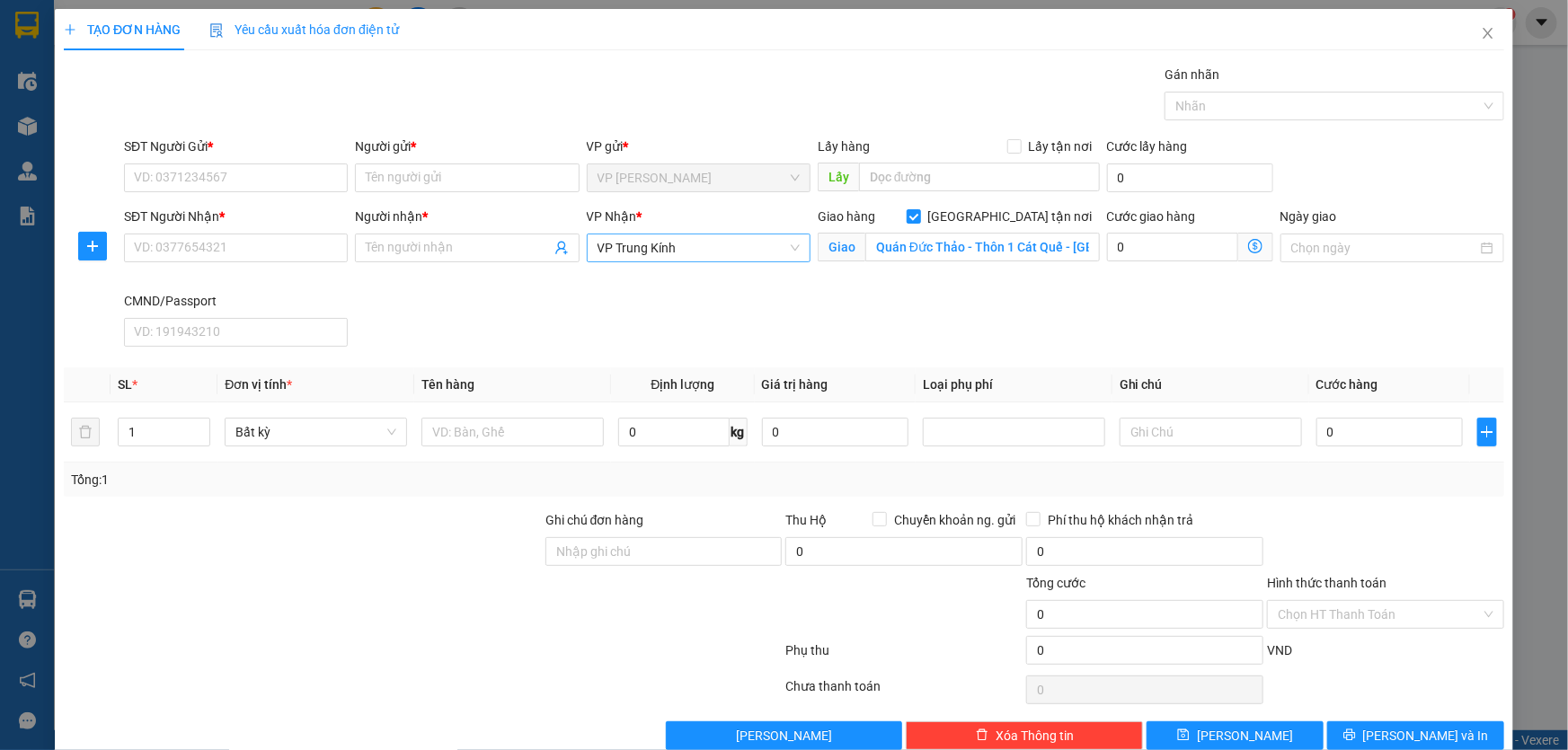
click at [748, 238] on span "VP Trung Kính" at bounding box center [698, 247] width 203 height 27
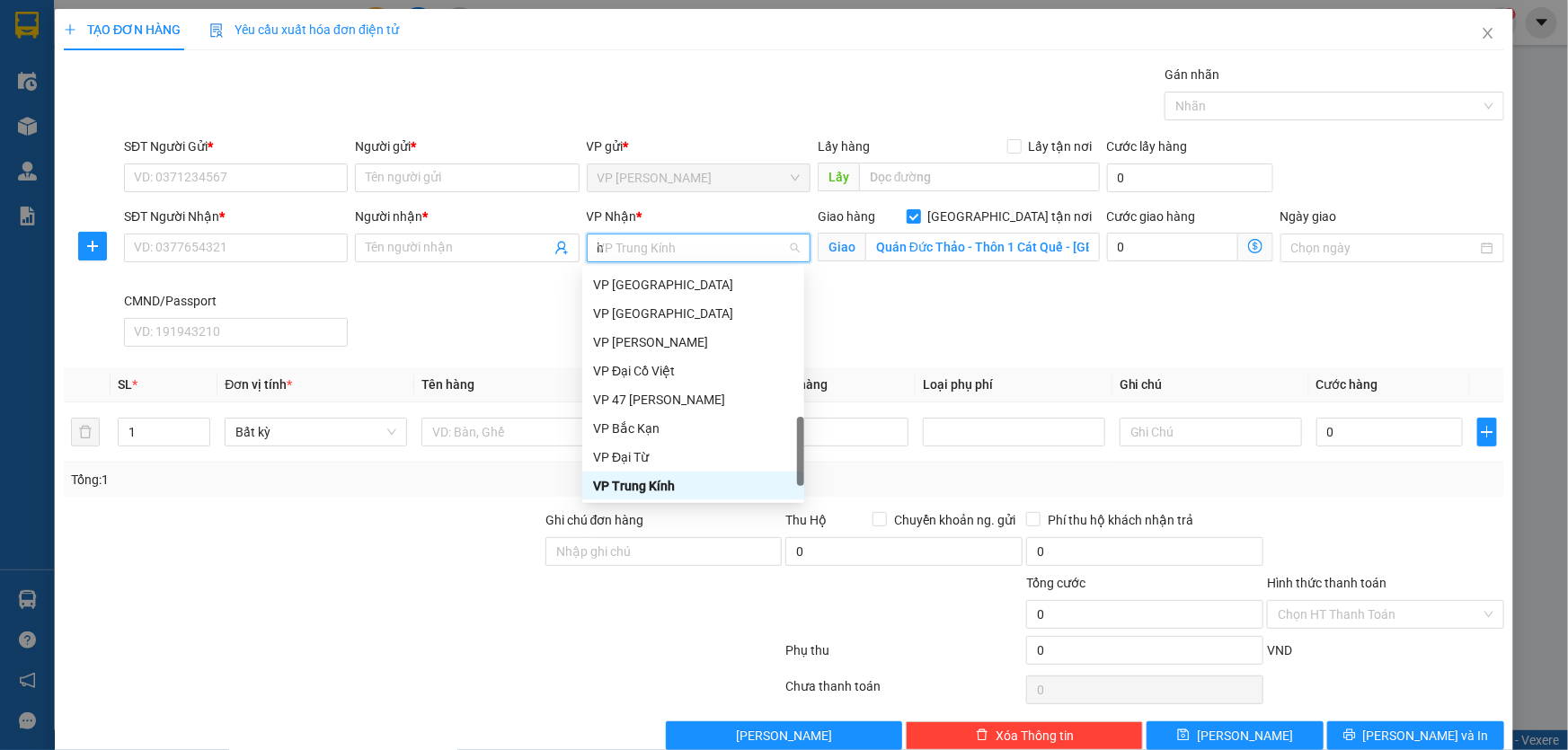
scroll to position [288, 0]
type input "hd"
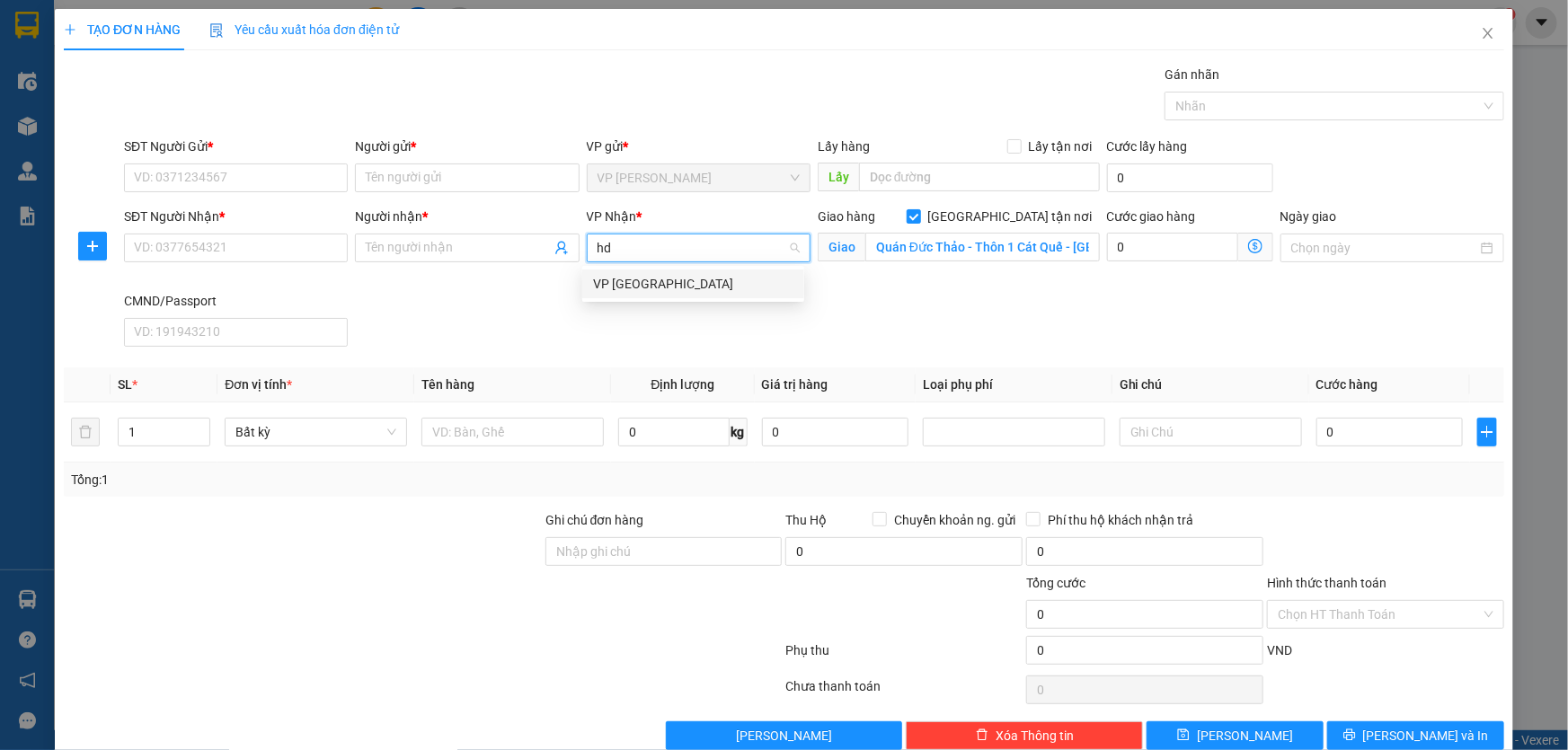
scroll to position [0, 0]
click at [714, 286] on div "VP [GEOGRAPHIC_DATA]" at bounding box center [694, 284] width 201 height 20
click at [1248, 247] on icon "dollar-circle" at bounding box center [1255, 246] width 14 height 14
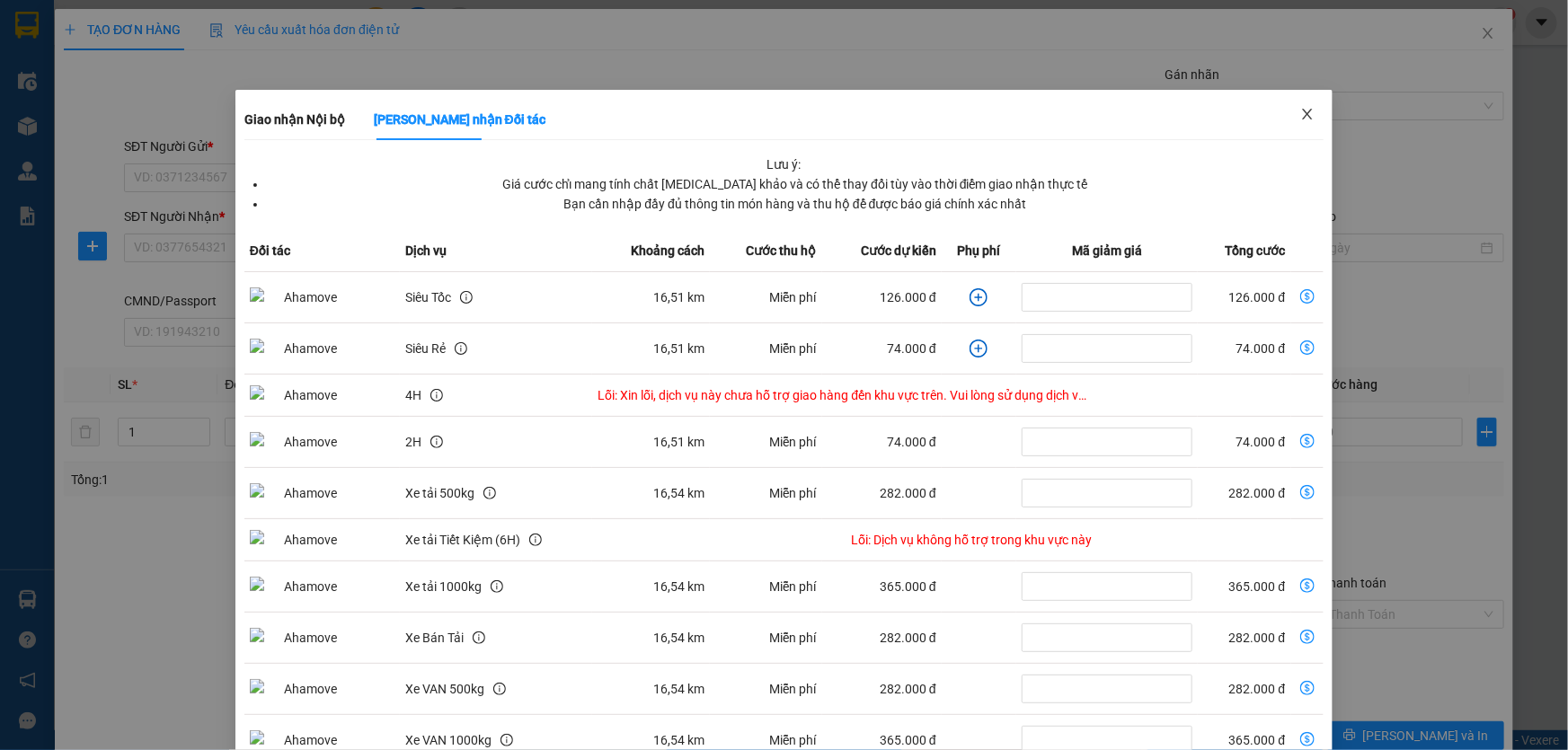
click at [1313, 110] on span "Close" at bounding box center [1307, 115] width 51 height 51
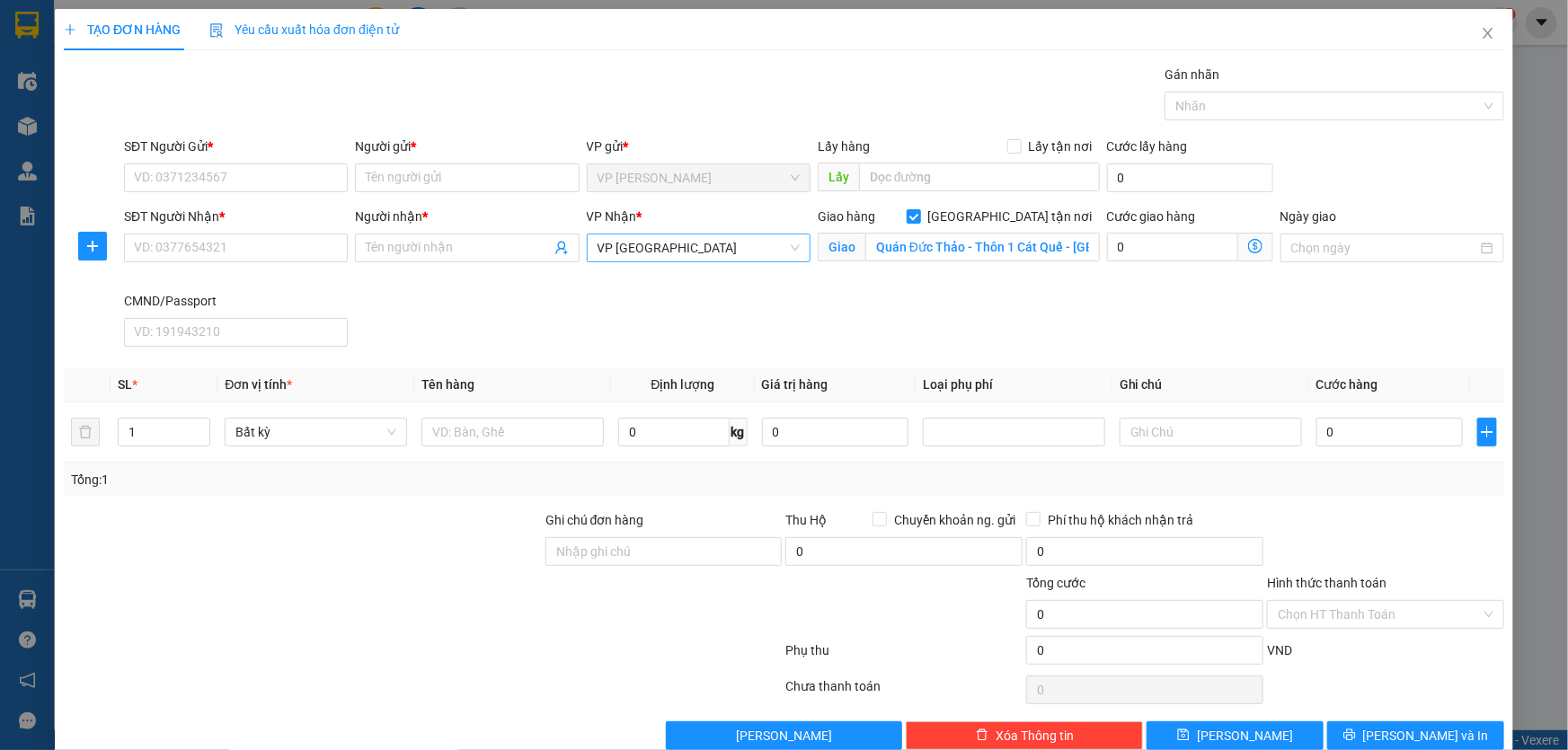
click at [753, 244] on span "VP [GEOGRAPHIC_DATA]" at bounding box center [698, 247] width 203 height 27
